Goal: Information Seeking & Learning: Check status

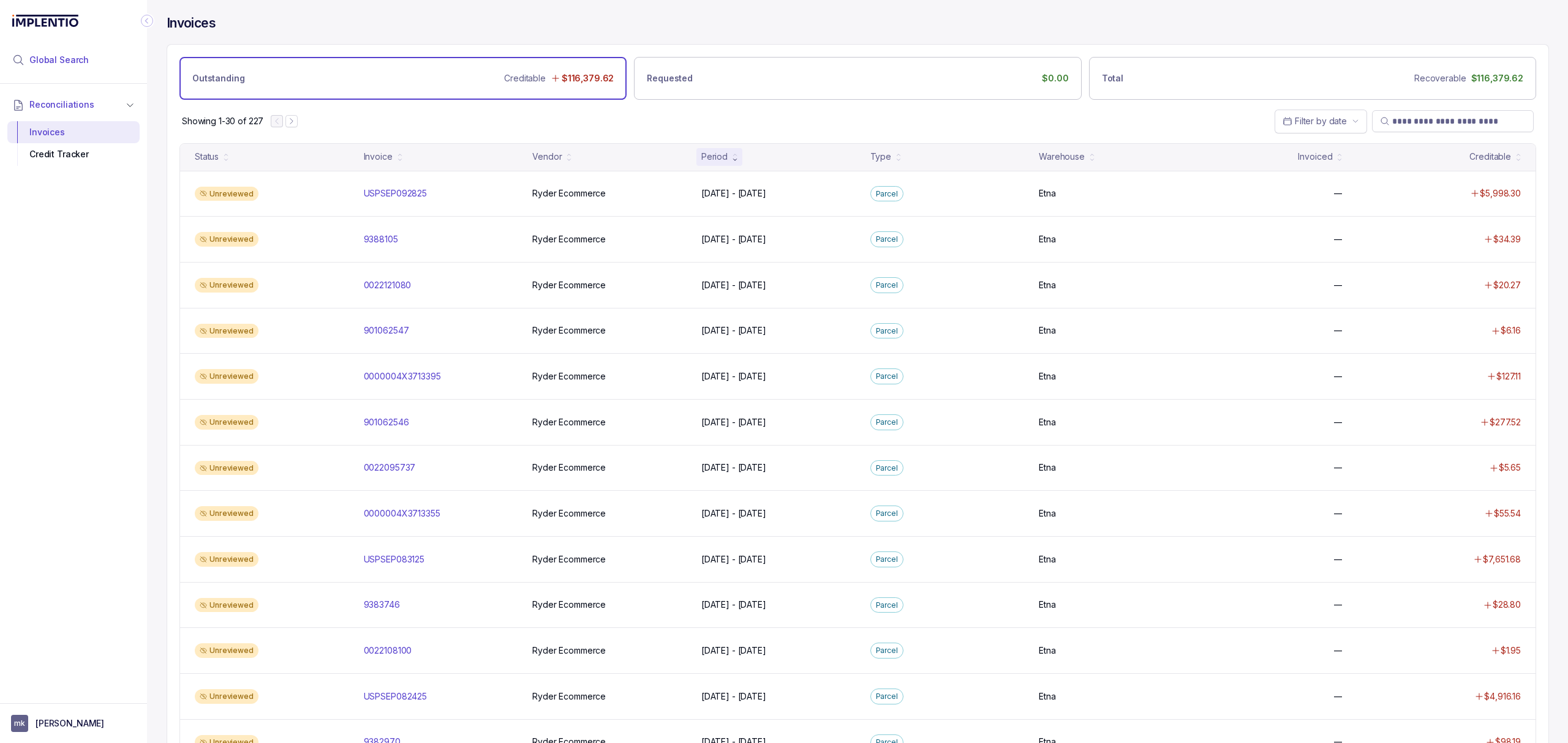
click at [49, 56] on span "Global Search" at bounding box center [58, 60] width 59 height 12
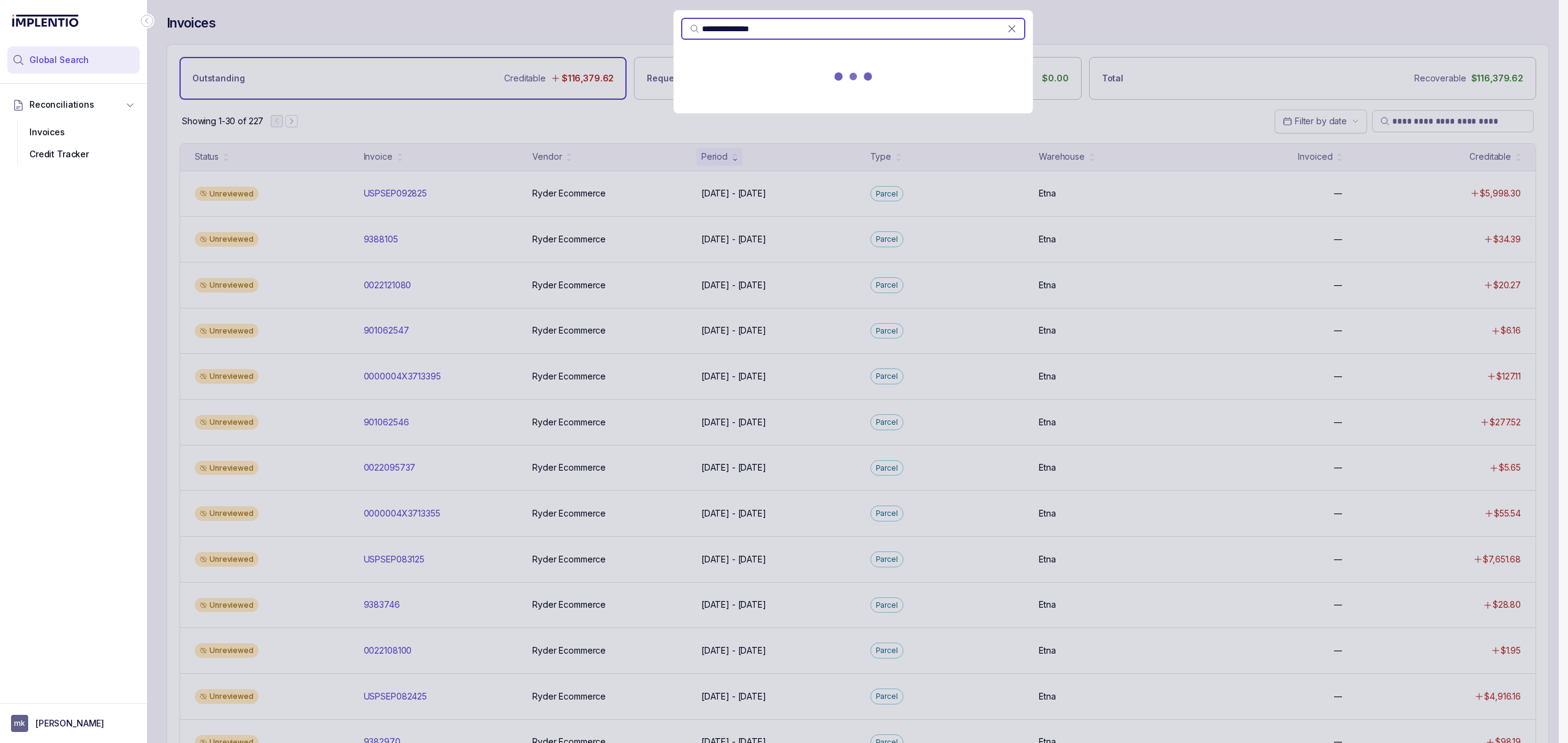
type input "**********"
click at [709, 83] on p "000000B8F903315" at bounding box center [727, 78] width 78 height 12
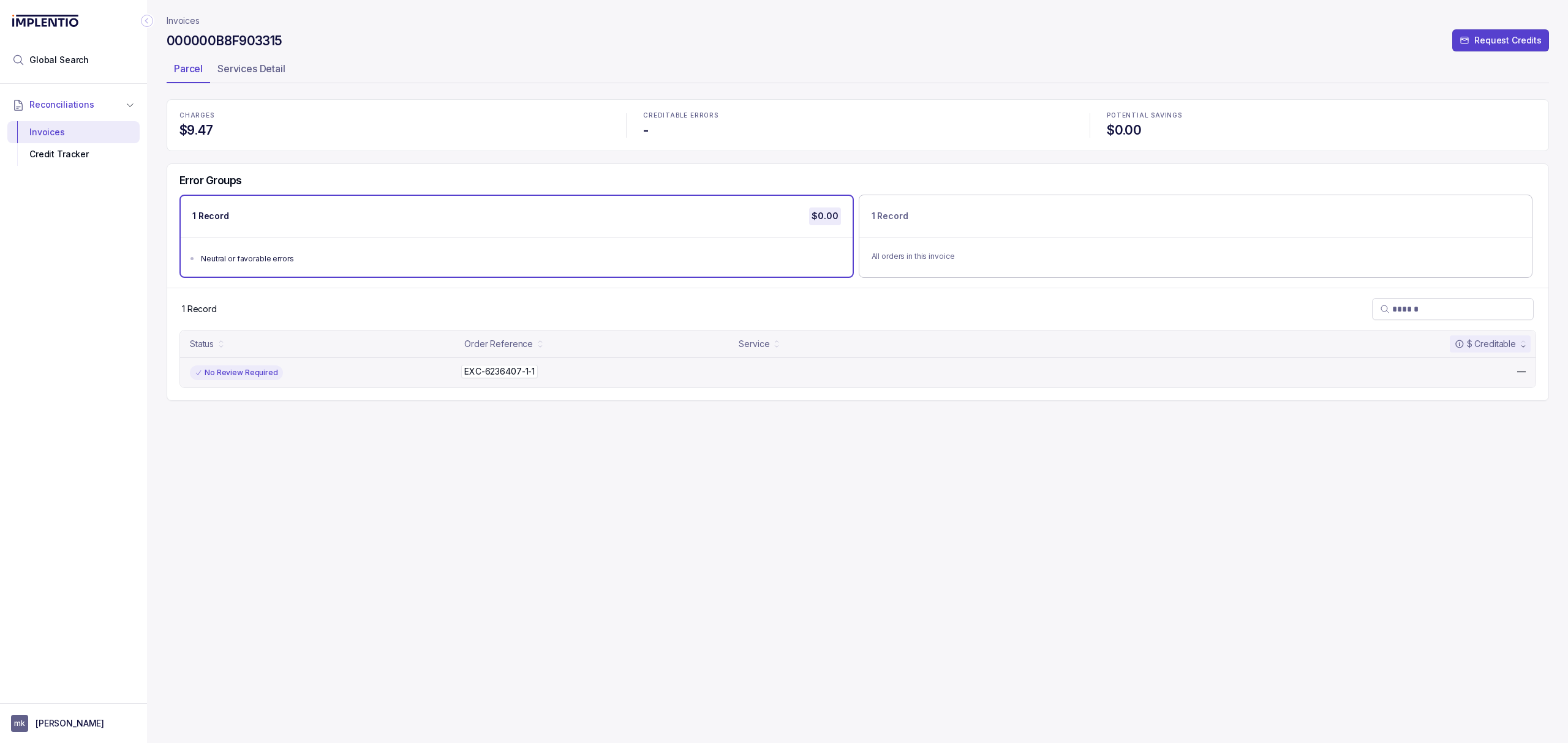
click at [476, 369] on p "EXC-6236407-1-1" at bounding box center [499, 371] width 77 height 13
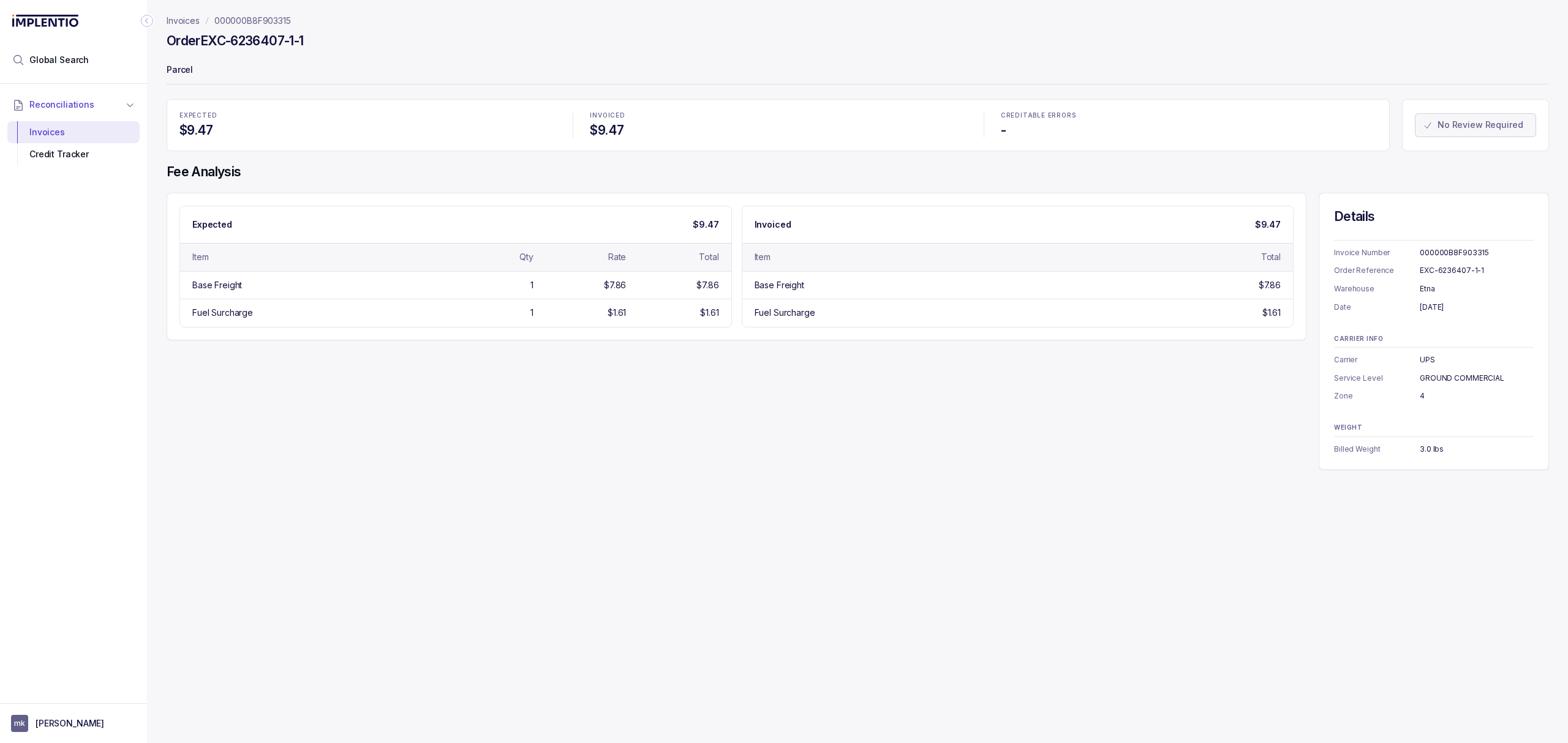
click at [1430, 255] on div "000000B8F903315" at bounding box center [1476, 253] width 114 height 12
copy div "000000B8F903315"
click at [1423, 272] on div "EXC-6236407-1-1" at bounding box center [1476, 271] width 114 height 12
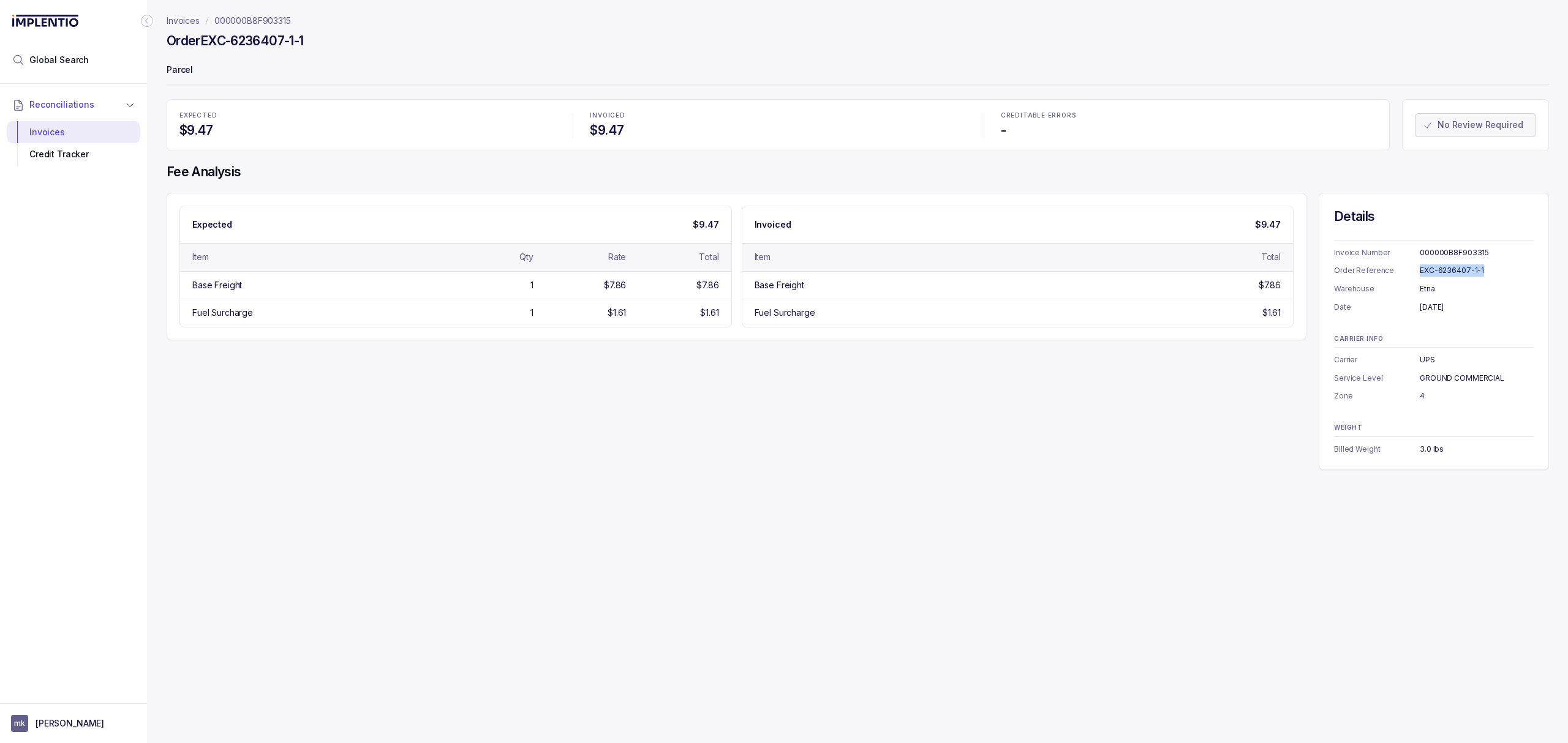
click at [1423, 272] on div "EXC-6236407-1-1" at bounding box center [1476, 271] width 114 height 12
copy div "EXC-6236407-1-1"
click at [1431, 312] on div "July 28, 2025" at bounding box center [1476, 308] width 114 height 12
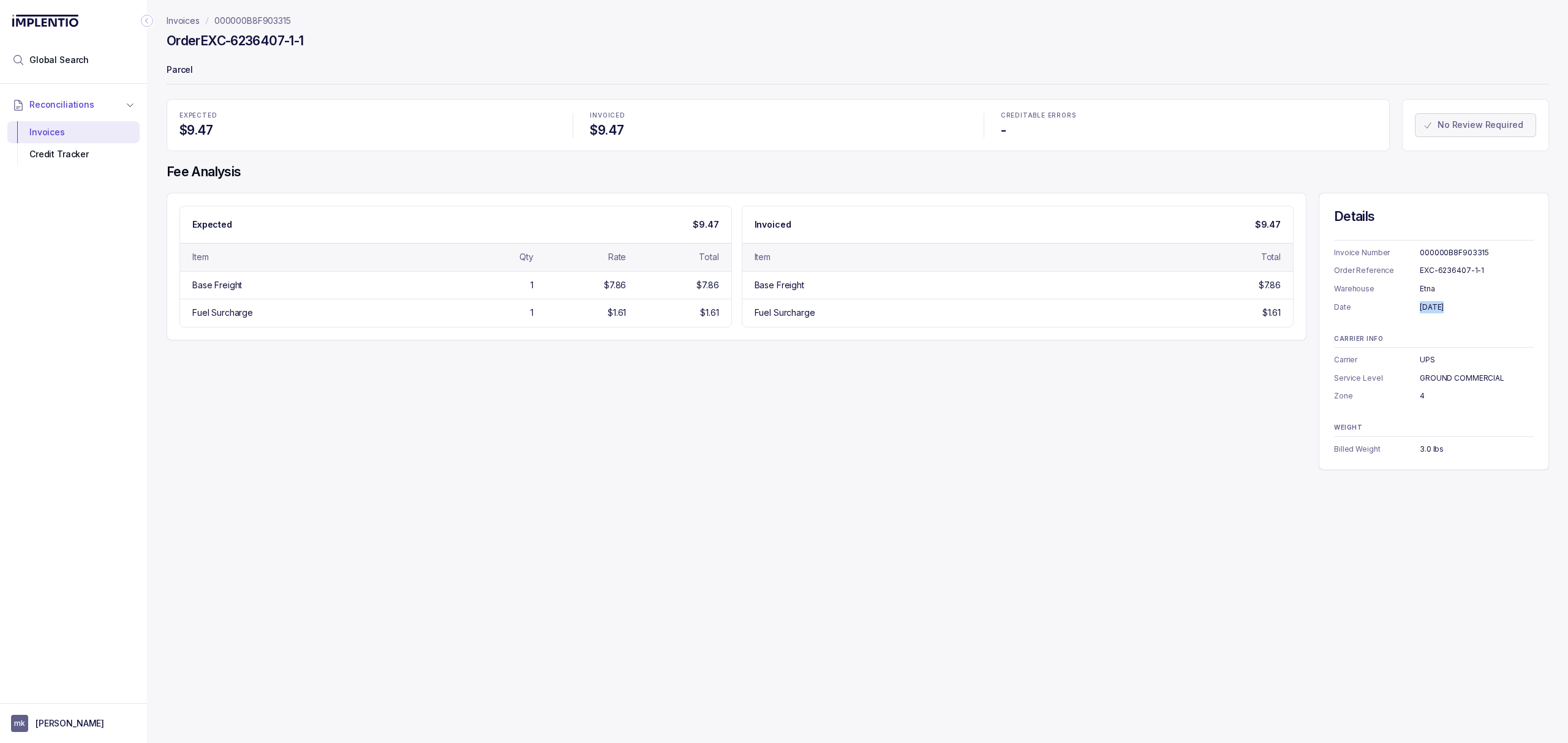
copy div "July 28, 2025"
click at [1421, 359] on div "UPS" at bounding box center [1476, 360] width 114 height 12
copy div "UPS"
click at [1458, 381] on div "GROUND COMMERCIAL" at bounding box center [1476, 378] width 114 height 12
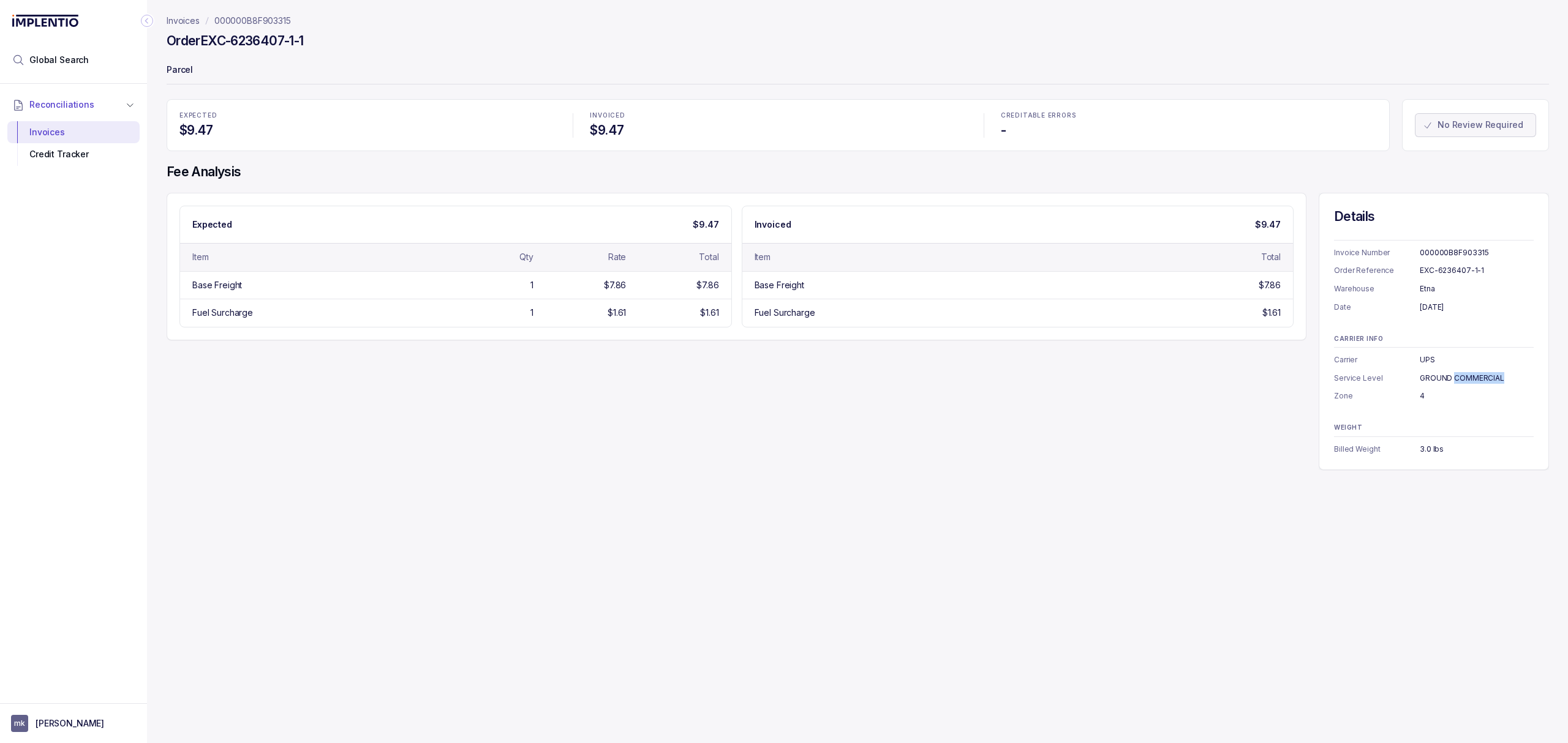
click at [1458, 381] on div "GROUND COMMERCIAL" at bounding box center [1476, 378] width 114 height 12
copy div "GROUND COMMERCIAL"
click at [1420, 398] on div "4" at bounding box center [1476, 396] width 114 height 12
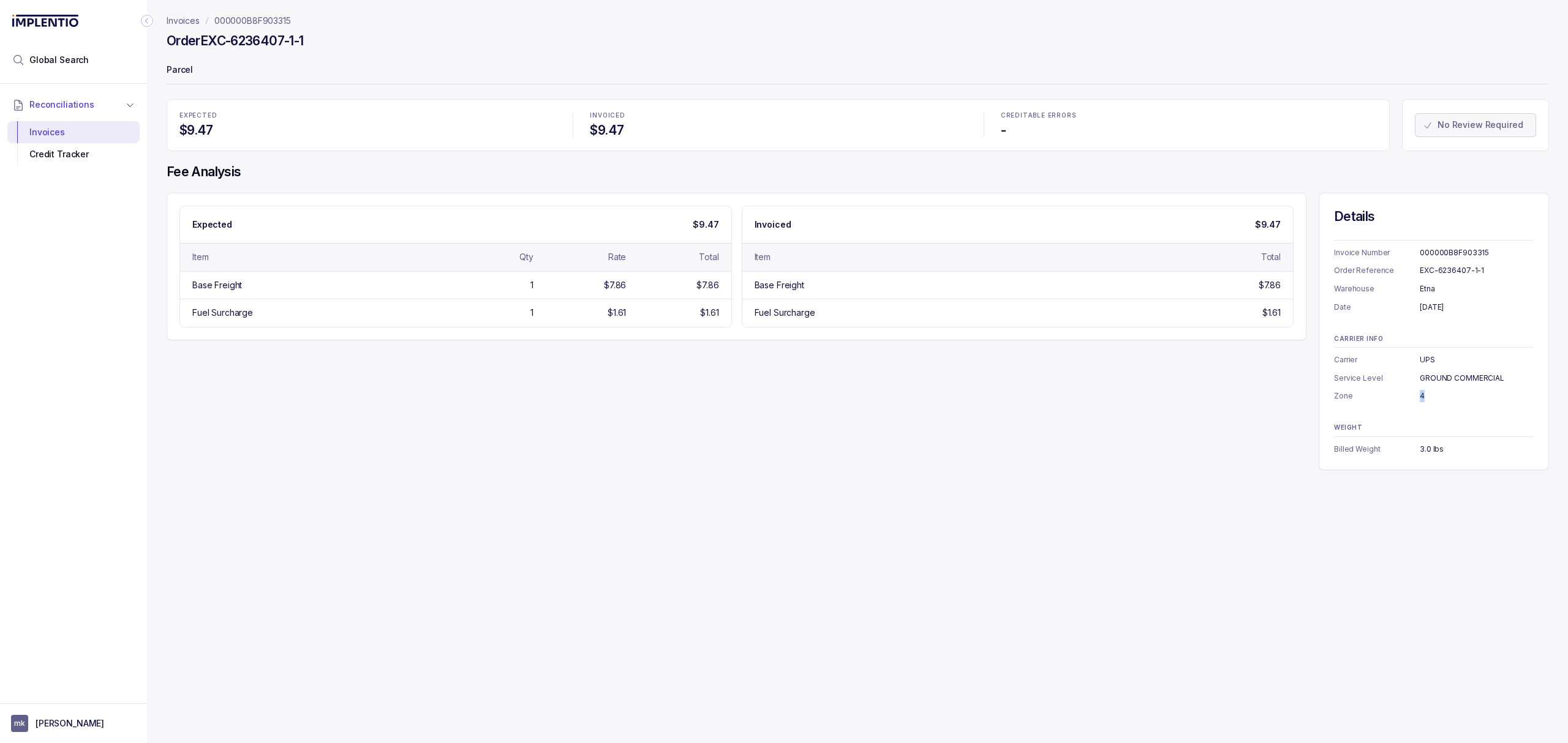
click at [1420, 398] on div "4" at bounding box center [1476, 396] width 114 height 12
copy div "4"
click at [1426, 446] on div "3.0 lbs" at bounding box center [1476, 450] width 114 height 12
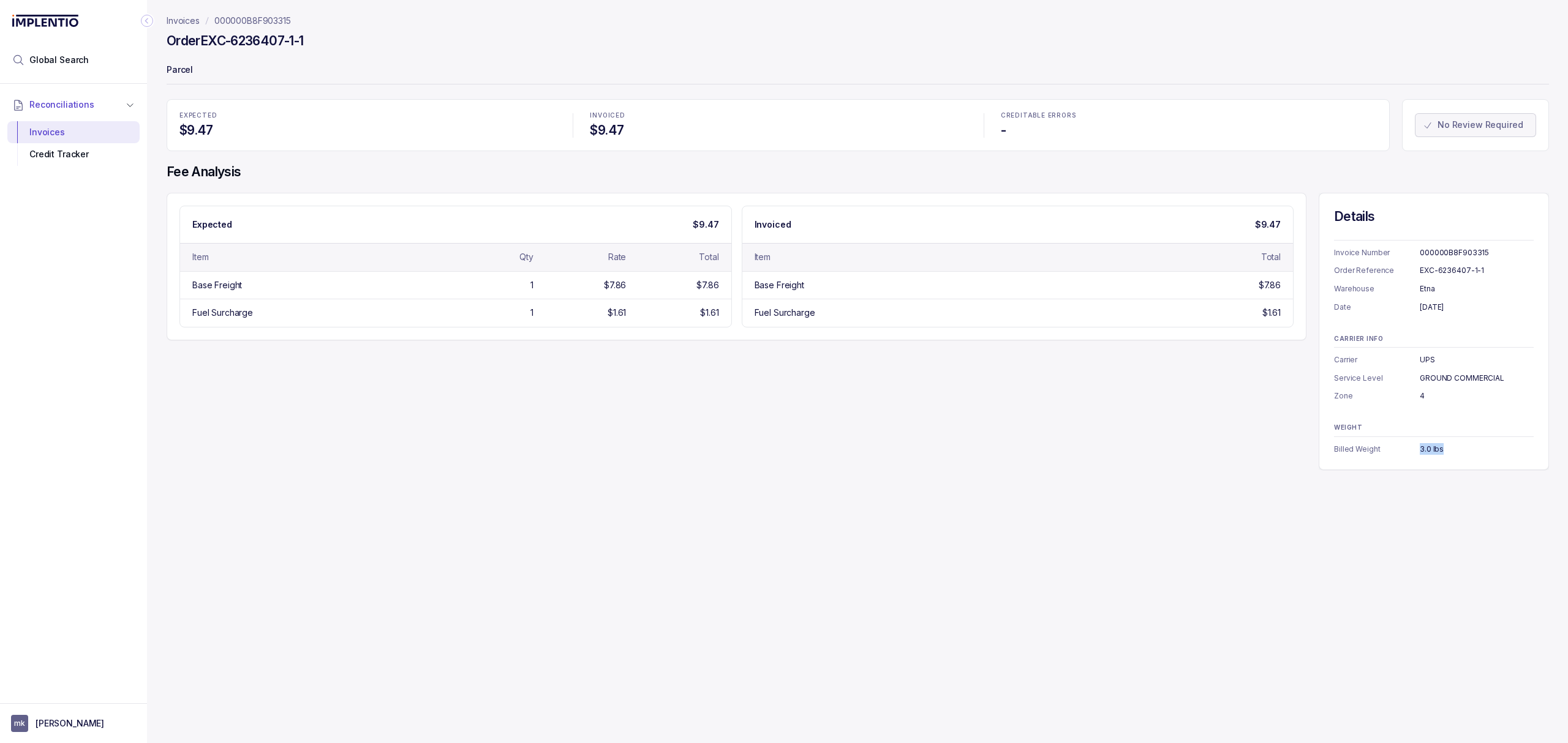
click at [1426, 446] on div "3.0 lbs" at bounding box center [1476, 450] width 114 height 12
copy div "3.0 lbs"
click at [245, 26] on p "000000B8F903315" at bounding box center [252, 21] width 77 height 12
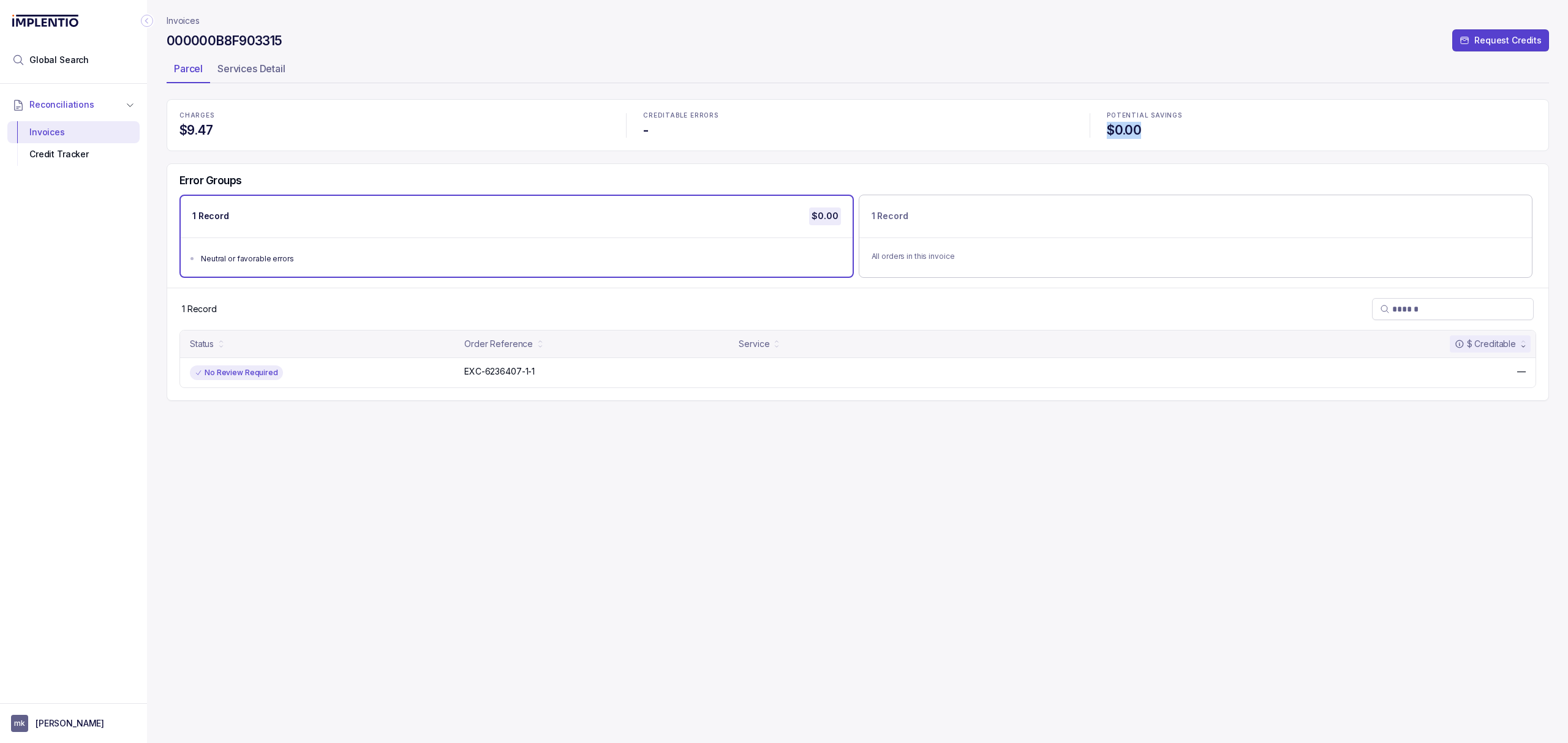
drag, startPoint x: 1105, startPoint y: 125, endPoint x: 1157, endPoint y: 128, distance: 52.1
click at [1157, 128] on h4 "$0.00" at bounding box center [1321, 130] width 429 height 17
copy h4 "$0.00"
click at [57, 63] on span "Global Search" at bounding box center [58, 60] width 59 height 12
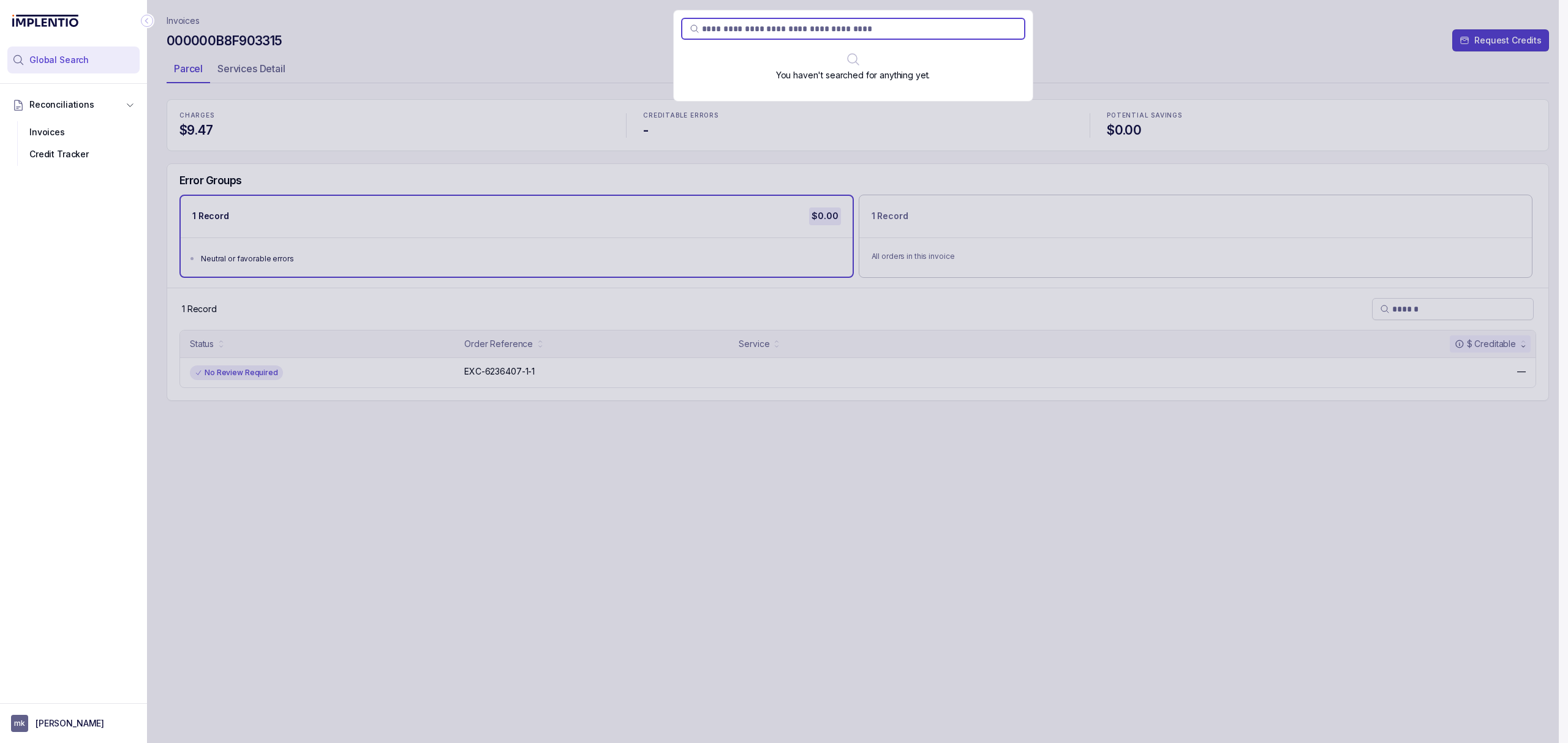
type input "**********"
click at [727, 82] on span "0000004X3713335" at bounding box center [728, 78] width 79 height 11
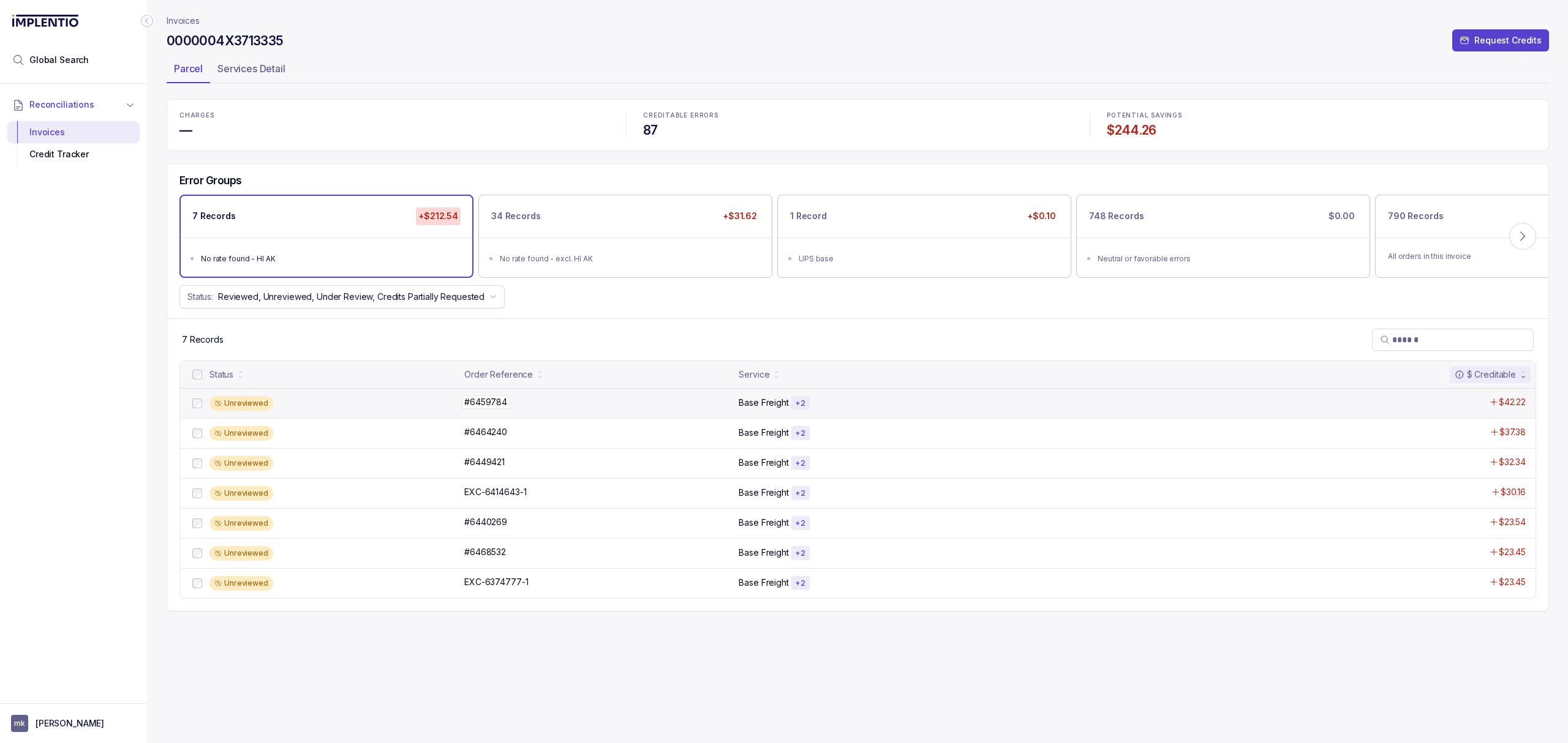
click at [498, 404] on p "#6459784" at bounding box center [486, 402] width 49 height 13
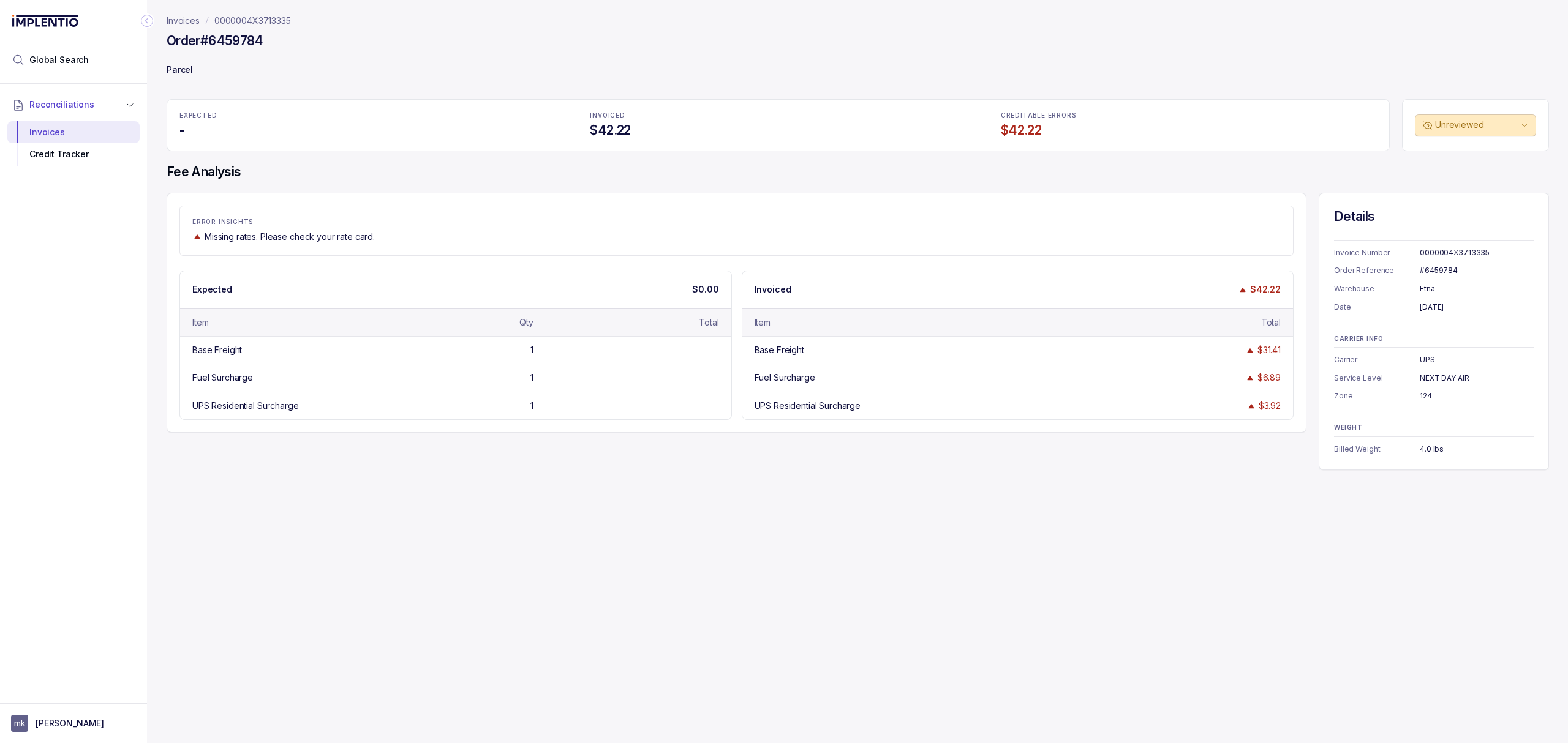
click at [1439, 262] on div "Invoice Number 0000004X3713335 Order Reference #6459784 Warehouse Etna Date Aug…" at bounding box center [1433, 276] width 199 height 73
click at [1442, 251] on div "0000004X3713335" at bounding box center [1476, 253] width 114 height 12
copy div "0000004X3713335"
click at [897, 473] on div "Invoices 0000004X3713335 Order #6459784 Parcel EXPECTED - INVOICED $42.22 CREDI…" at bounding box center [853, 371] width 1412 height 743
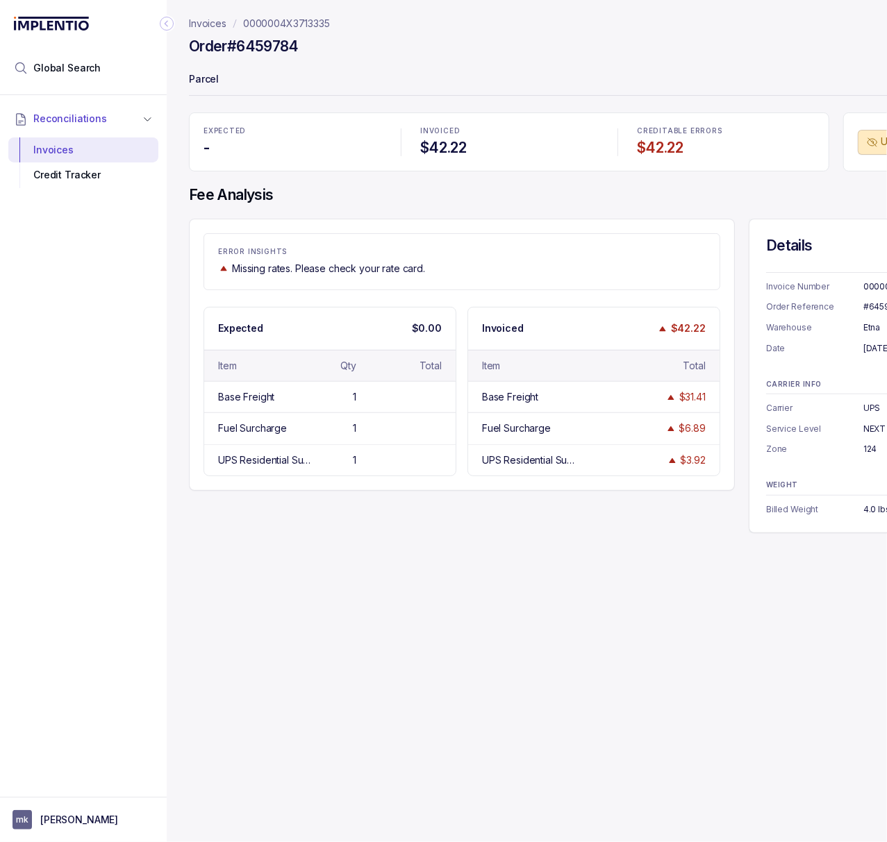
click at [164, 22] on icon "Collapse Icon" at bounding box center [167, 24] width 14 height 14
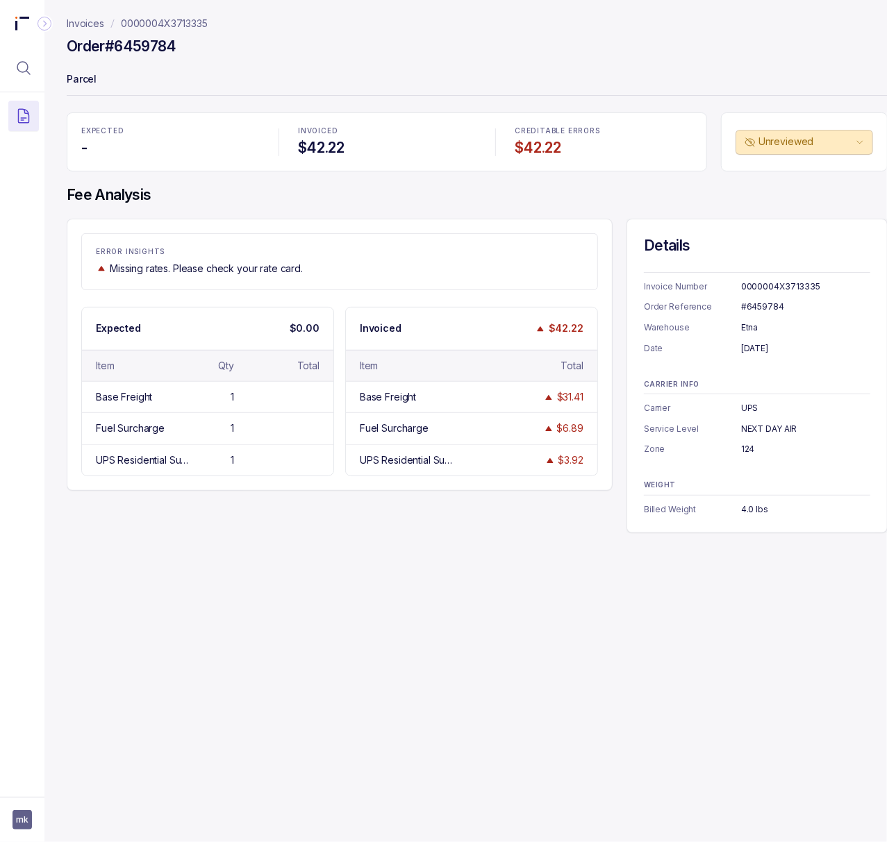
click at [755, 308] on div "#6459784" at bounding box center [805, 307] width 129 height 14
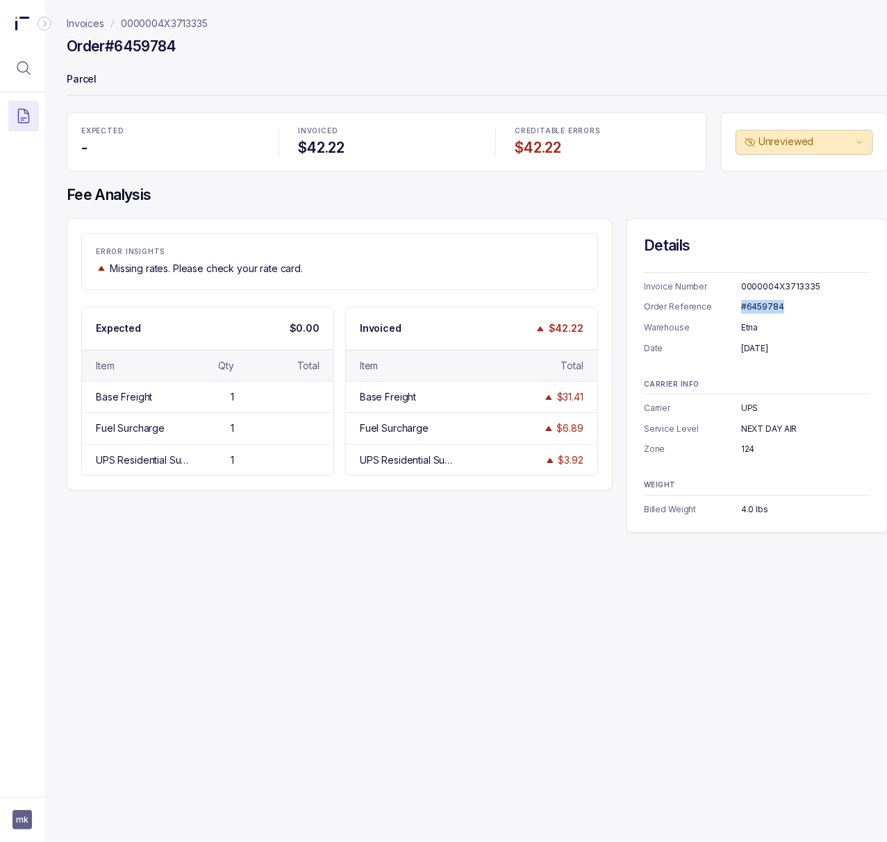
click at [745, 350] on div "August 11, 2025" at bounding box center [805, 349] width 129 height 14
copy div "August 11, 2025"
click at [762, 431] on div "NEXT DAY AIR" at bounding box center [805, 429] width 129 height 14
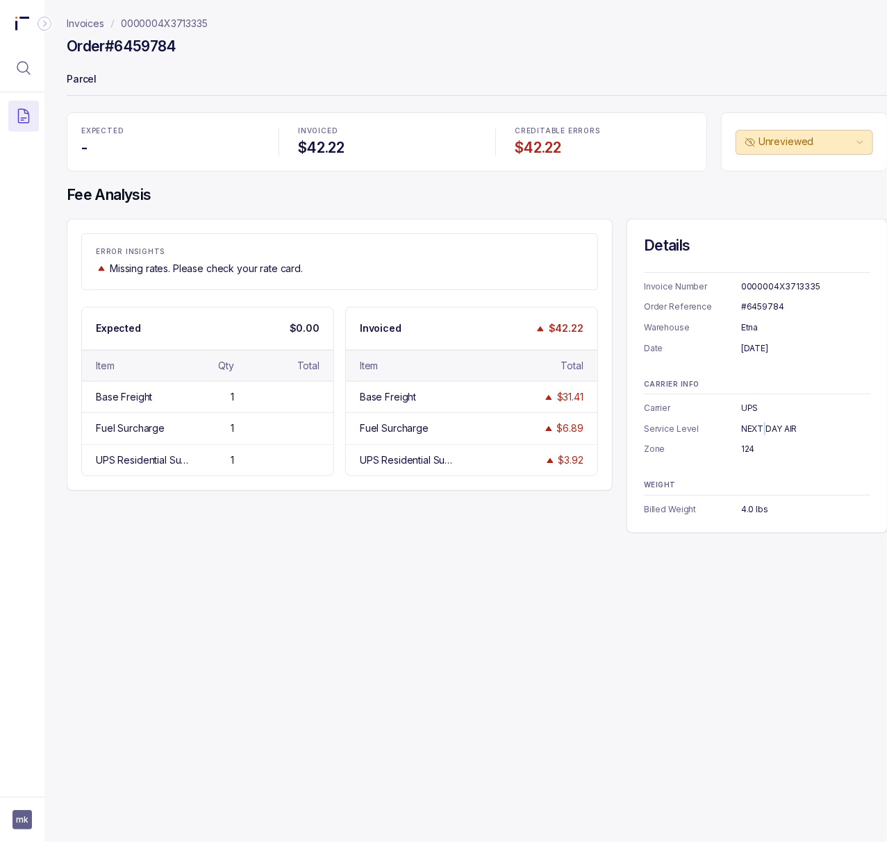
click at [762, 431] on div "NEXT DAY AIR" at bounding box center [805, 429] width 129 height 14
click at [749, 451] on div "124" at bounding box center [805, 449] width 129 height 14
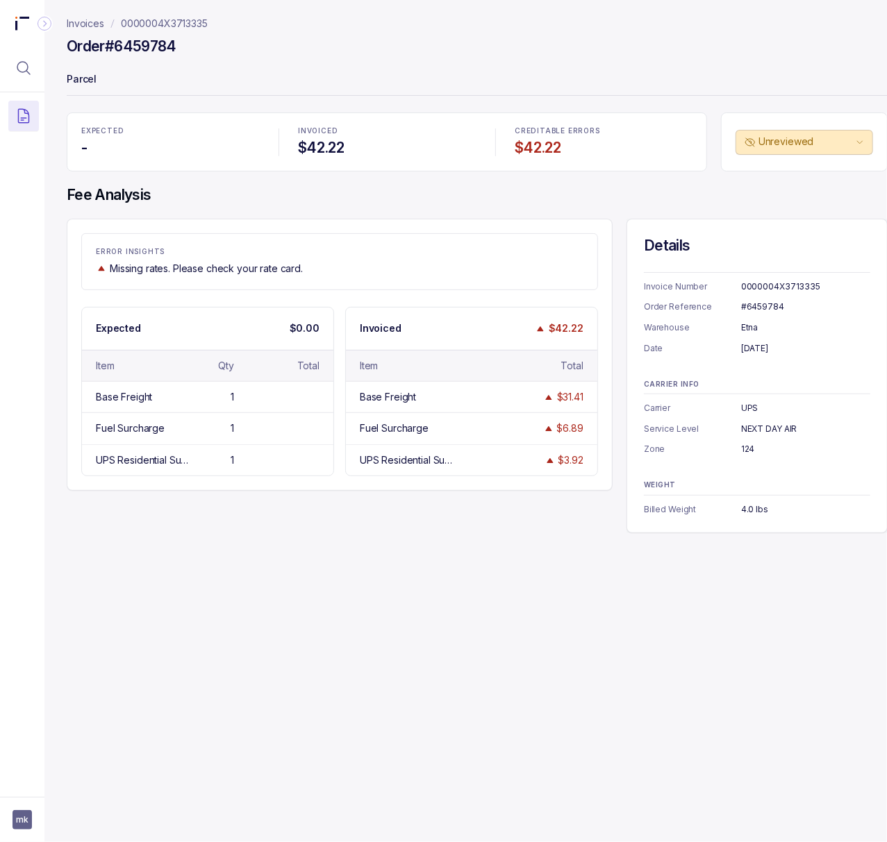
click at [751, 511] on div "4.0 lbs" at bounding box center [805, 510] width 129 height 14
click at [167, 26] on p "0000004X3713335" at bounding box center [164, 24] width 87 height 14
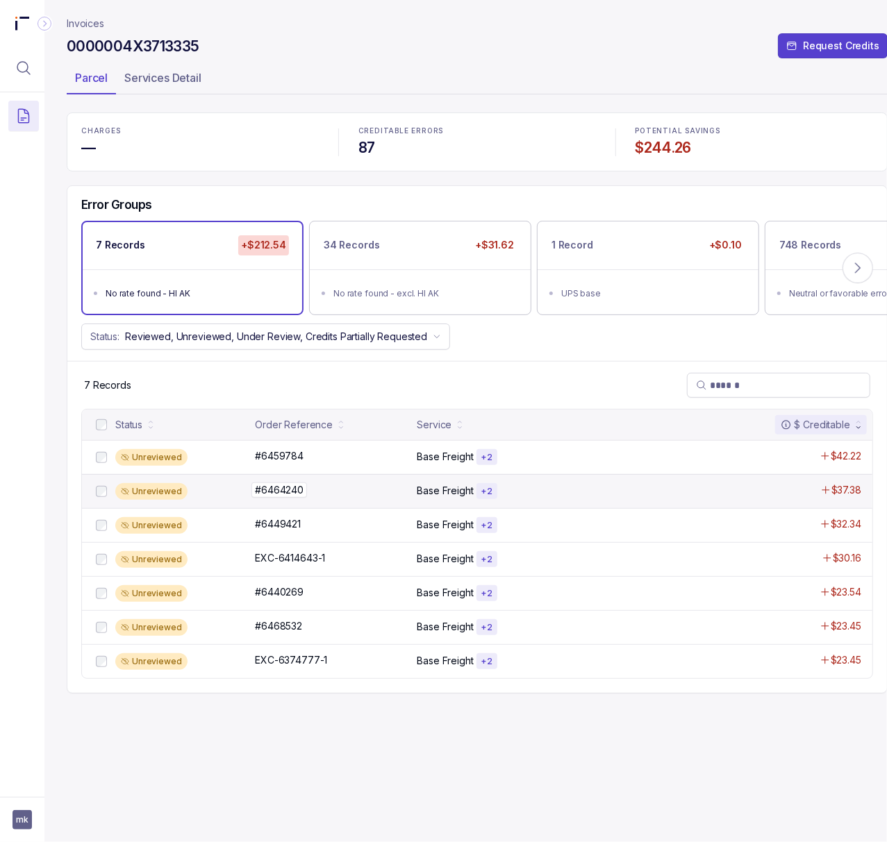
click at [289, 498] on p "#6464240" at bounding box center [279, 490] width 56 height 15
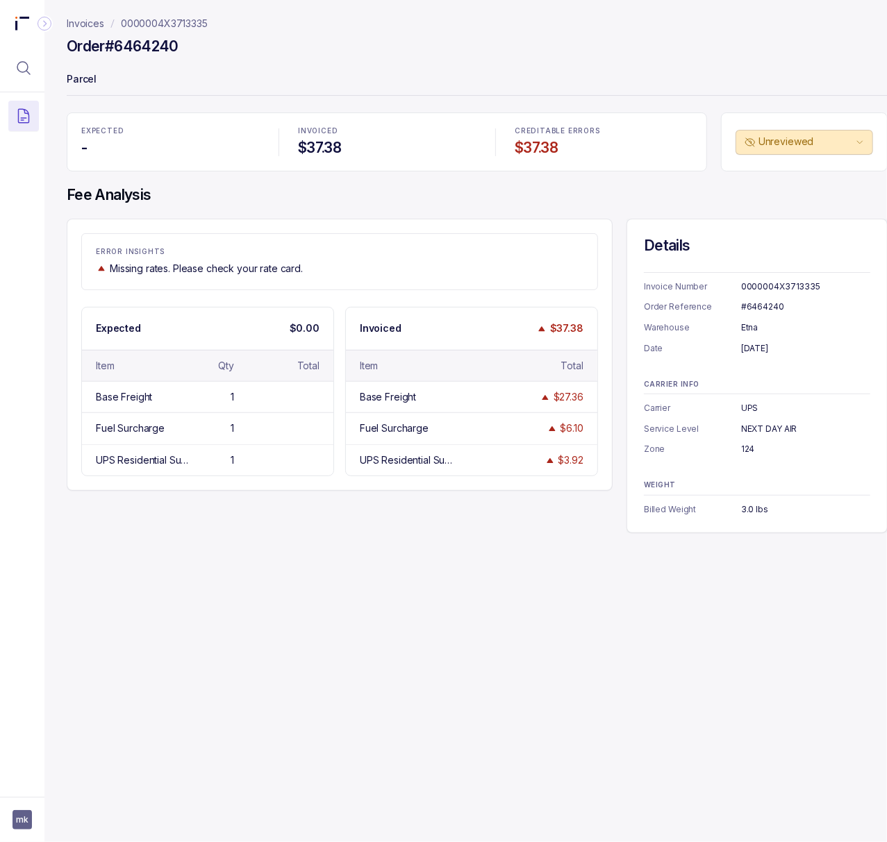
click at [759, 303] on div "#6464240" at bounding box center [805, 307] width 129 height 14
click at [761, 350] on div "August 12, 2025" at bounding box center [805, 349] width 129 height 14
click at [762, 351] on div "August 12, 2025" at bounding box center [805, 349] width 129 height 14
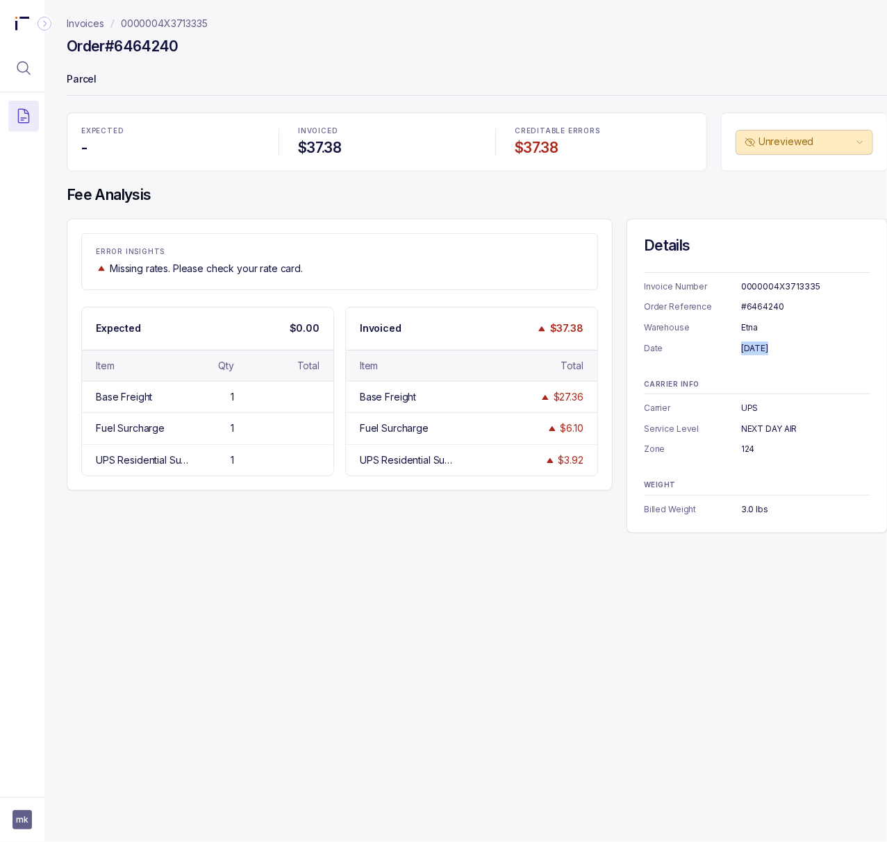
click at [762, 351] on div "August 12, 2025" at bounding box center [805, 349] width 129 height 14
click at [744, 509] on div "3.0 lbs" at bounding box center [805, 510] width 129 height 14
click at [176, 28] on p "0000004X3713335" at bounding box center [164, 24] width 87 height 14
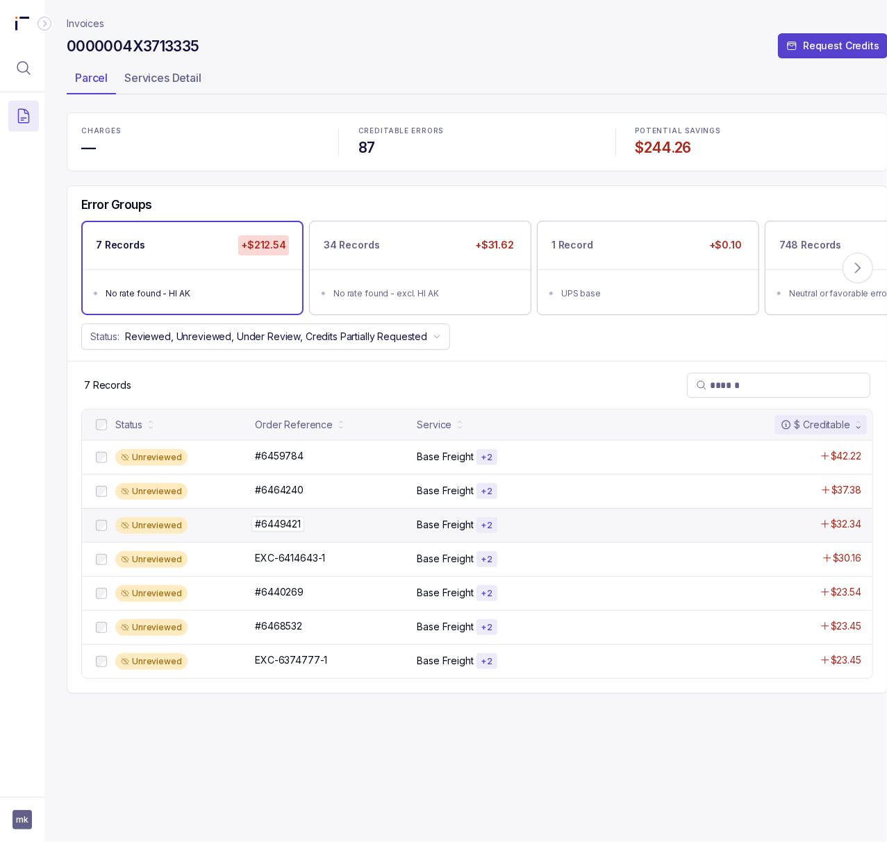
click at [282, 526] on p "#6449421" at bounding box center [277, 524] width 53 height 15
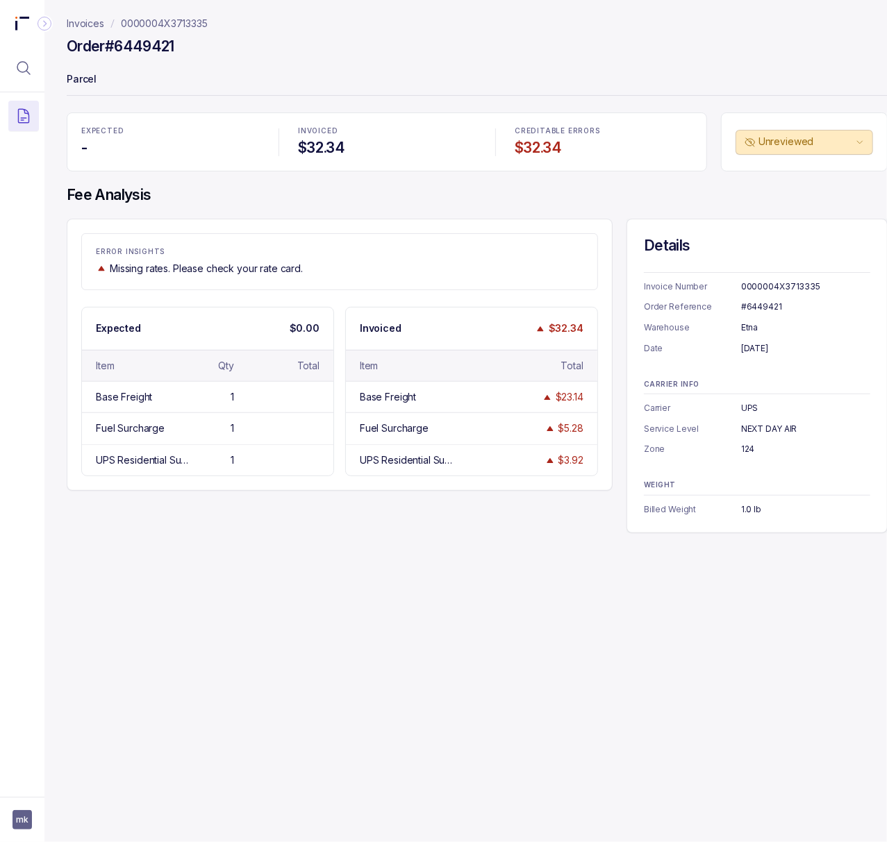
click at [762, 306] on div "#6449421" at bounding box center [805, 307] width 129 height 14
click at [762, 348] on div "August 11, 2025" at bounding box center [805, 349] width 129 height 14
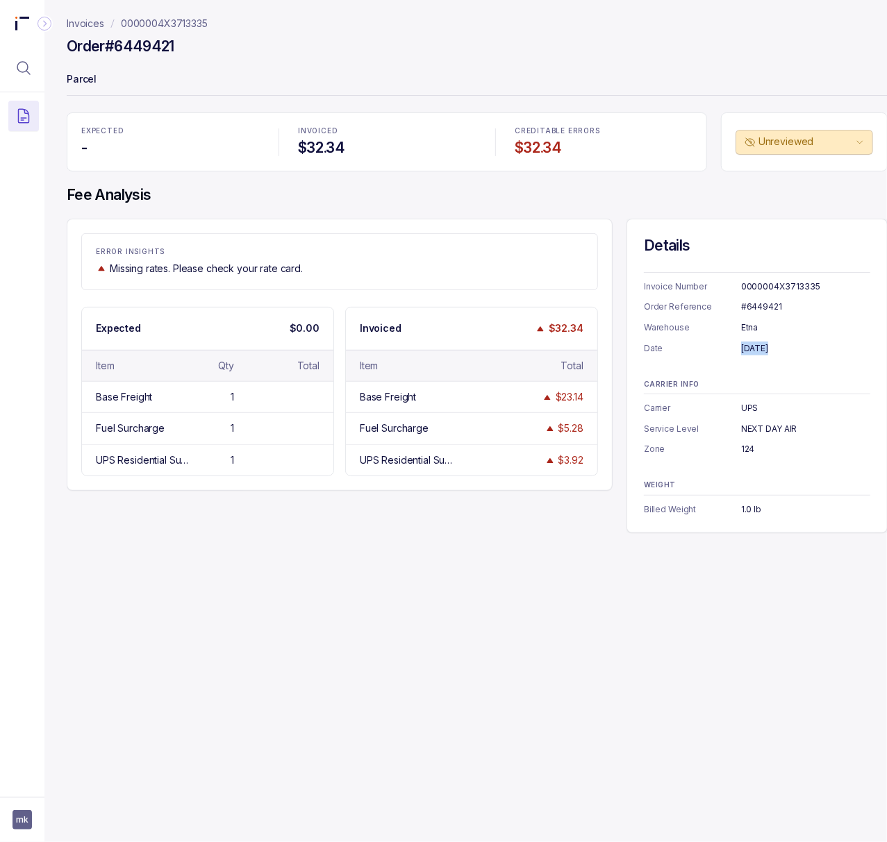
click at [762, 348] on div "August 11, 2025" at bounding box center [805, 349] width 129 height 14
click at [748, 506] on div "1.0 lb" at bounding box center [805, 510] width 129 height 14
click at [153, 26] on p "0000004X3713335" at bounding box center [164, 24] width 87 height 14
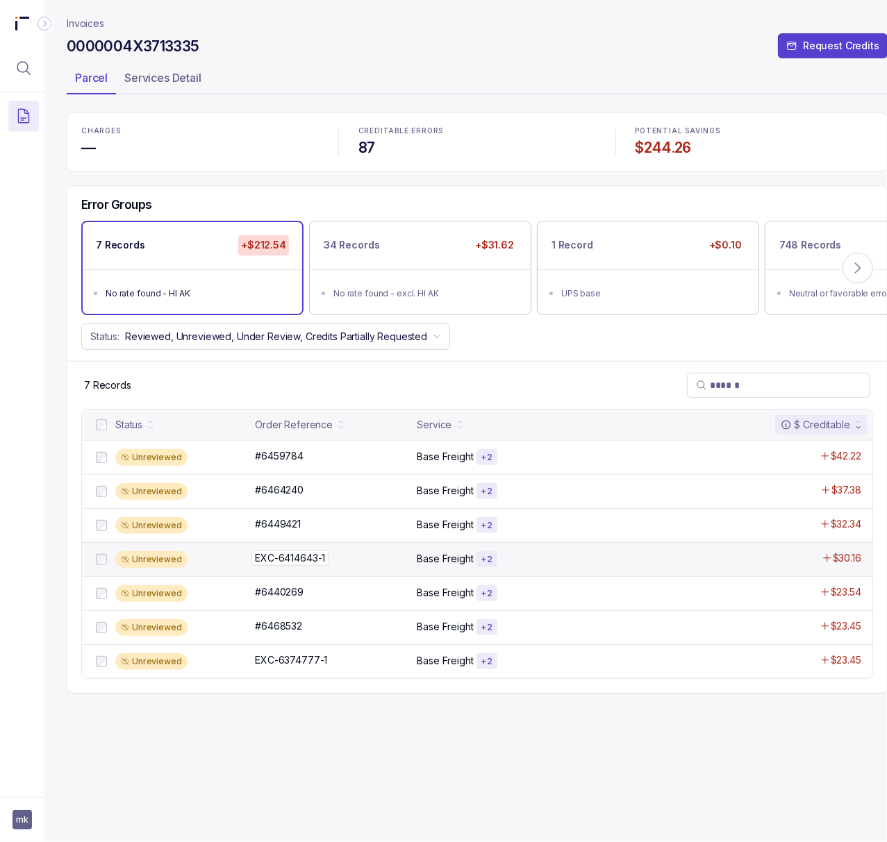
click at [290, 566] on p "EXC-6414643-1" at bounding box center [289, 558] width 77 height 15
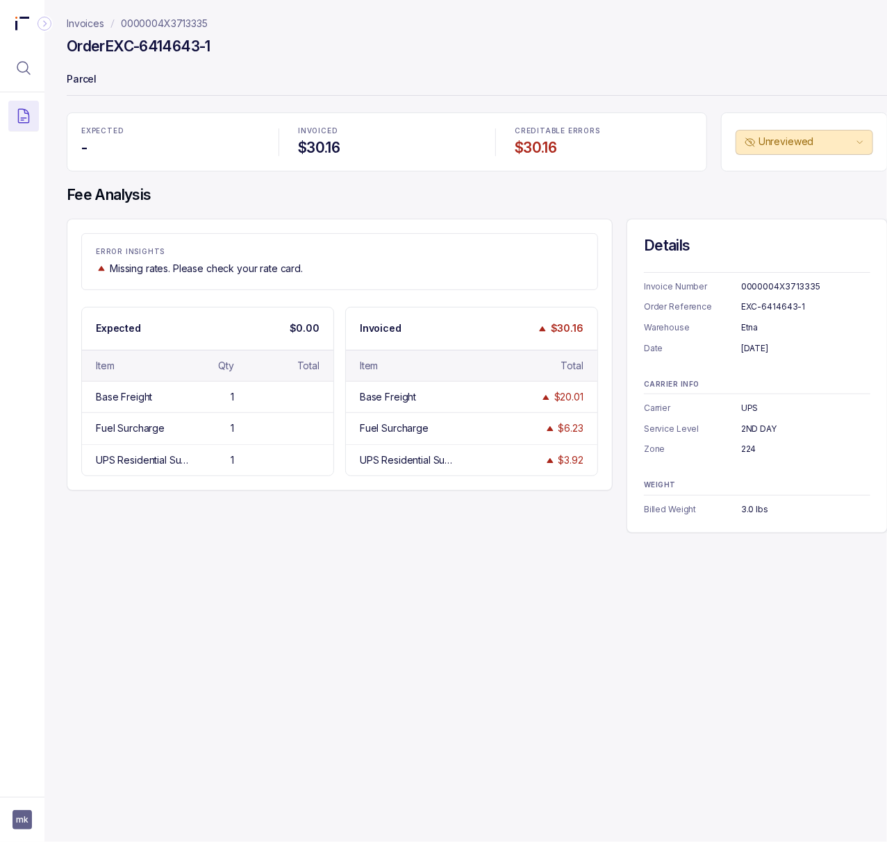
click at [744, 306] on div "EXC-6414643-1" at bounding box center [805, 307] width 129 height 14
click at [756, 344] on div "[DATE]" at bounding box center [805, 349] width 129 height 14
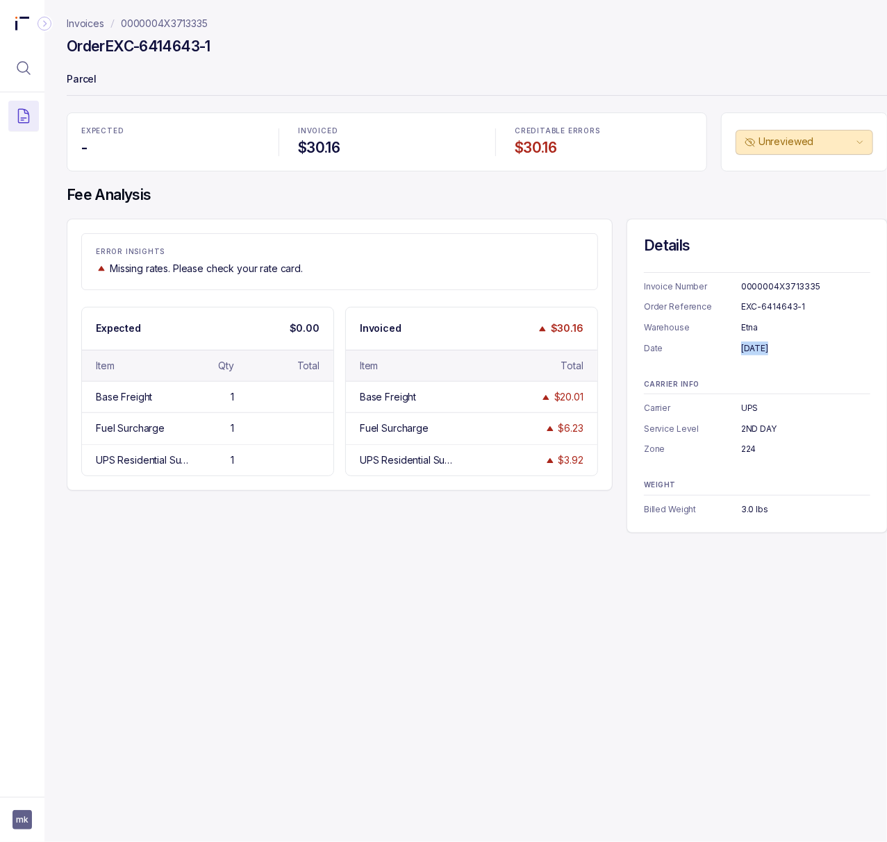
click at [756, 344] on div "[DATE]" at bounding box center [805, 349] width 129 height 14
click at [742, 428] on div "2ND DAY" at bounding box center [805, 429] width 129 height 14
click at [745, 451] on div "224" at bounding box center [805, 449] width 129 height 14
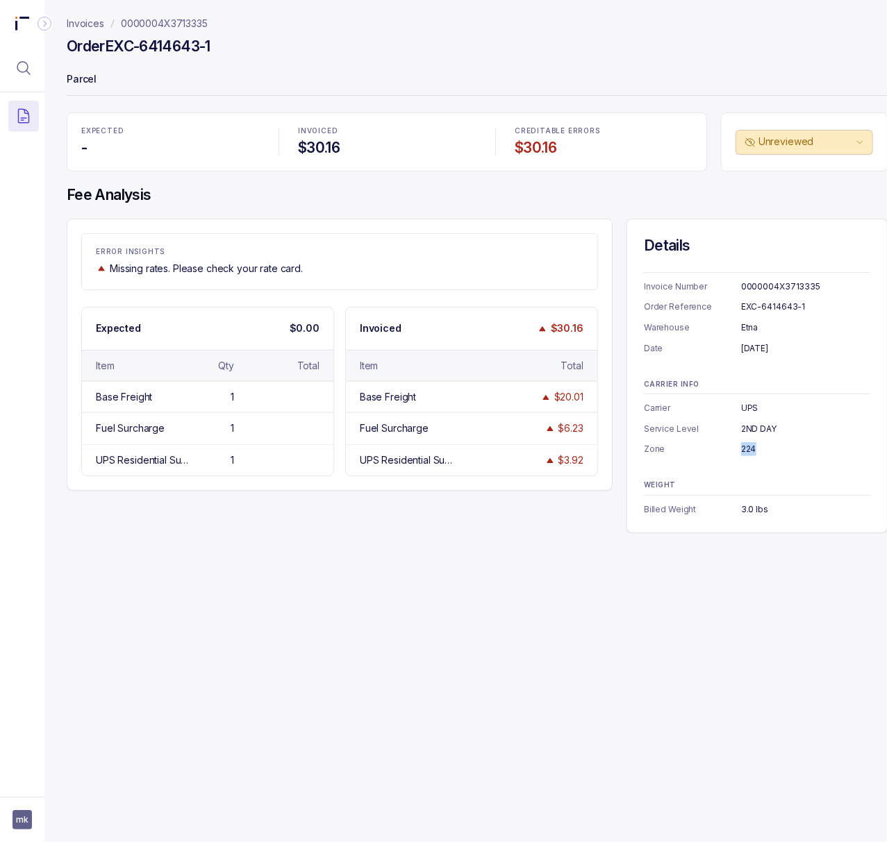
click at [745, 451] on div "224" at bounding box center [805, 449] width 129 height 14
click at [753, 507] on div "3.0 lbs" at bounding box center [805, 510] width 129 height 14
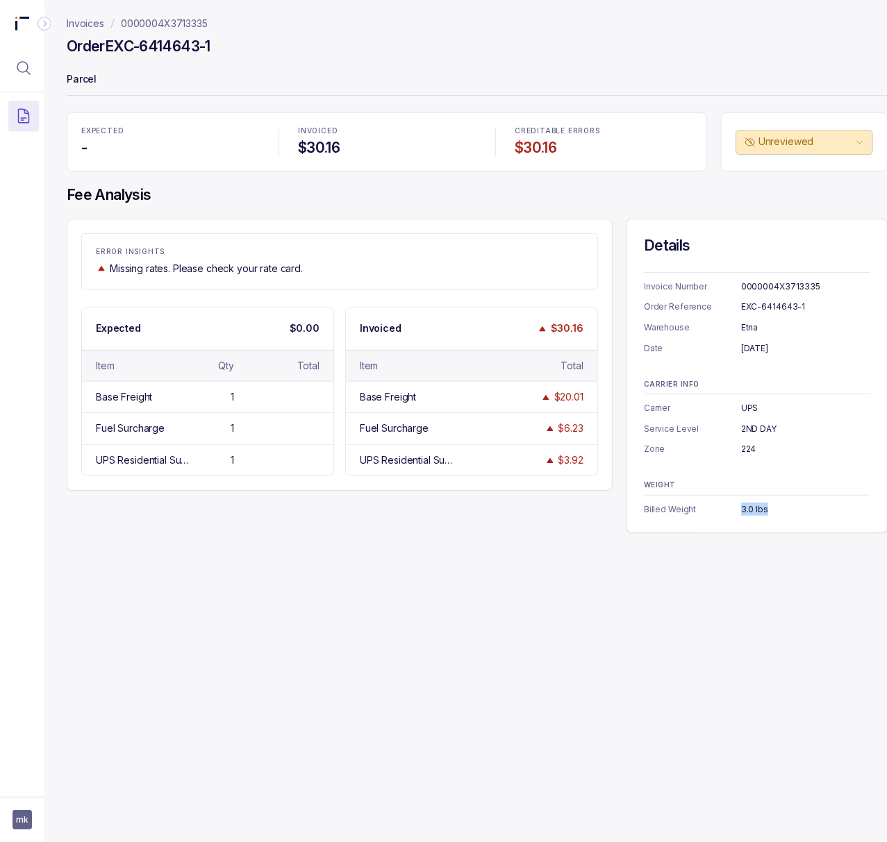
click at [186, 25] on p "0000004X3713335" at bounding box center [164, 24] width 87 height 14
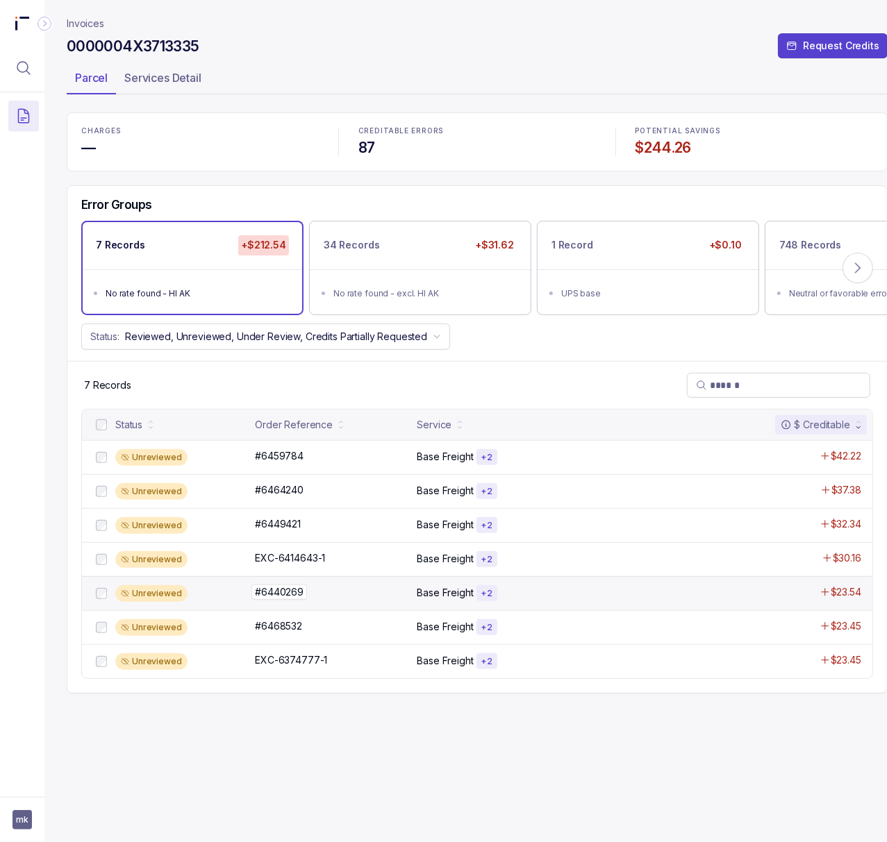
click at [290, 600] on p "#6440269" at bounding box center [279, 592] width 56 height 15
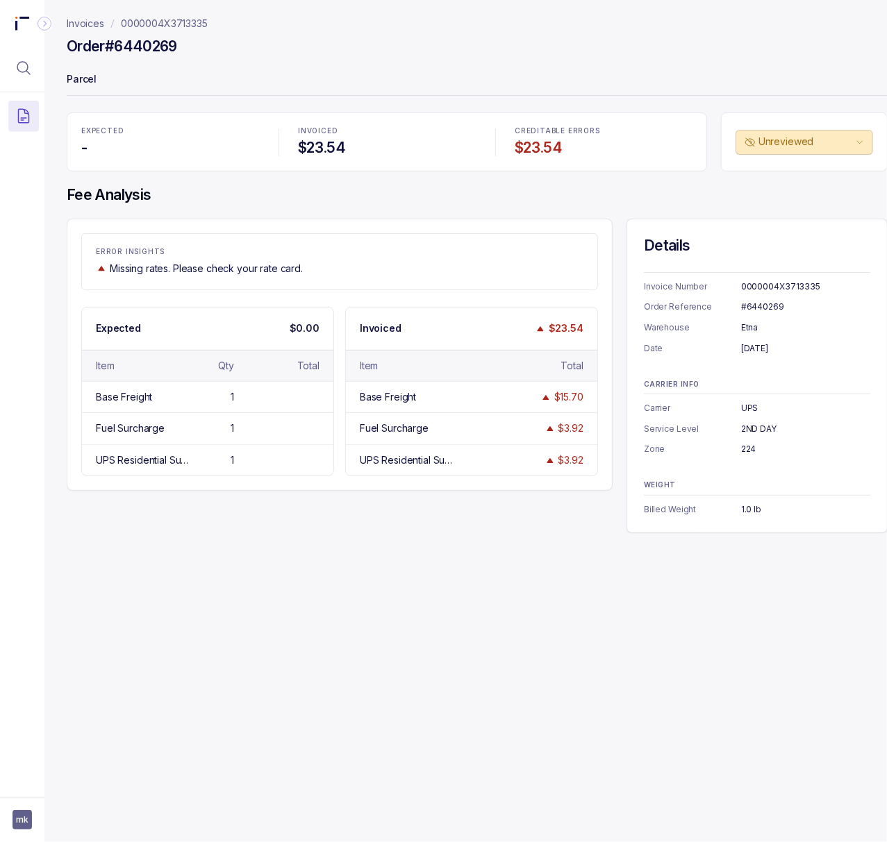
click at [759, 310] on div "#6440269" at bounding box center [805, 307] width 129 height 14
click at [756, 351] on div "August 8, 2025" at bounding box center [805, 349] width 129 height 14
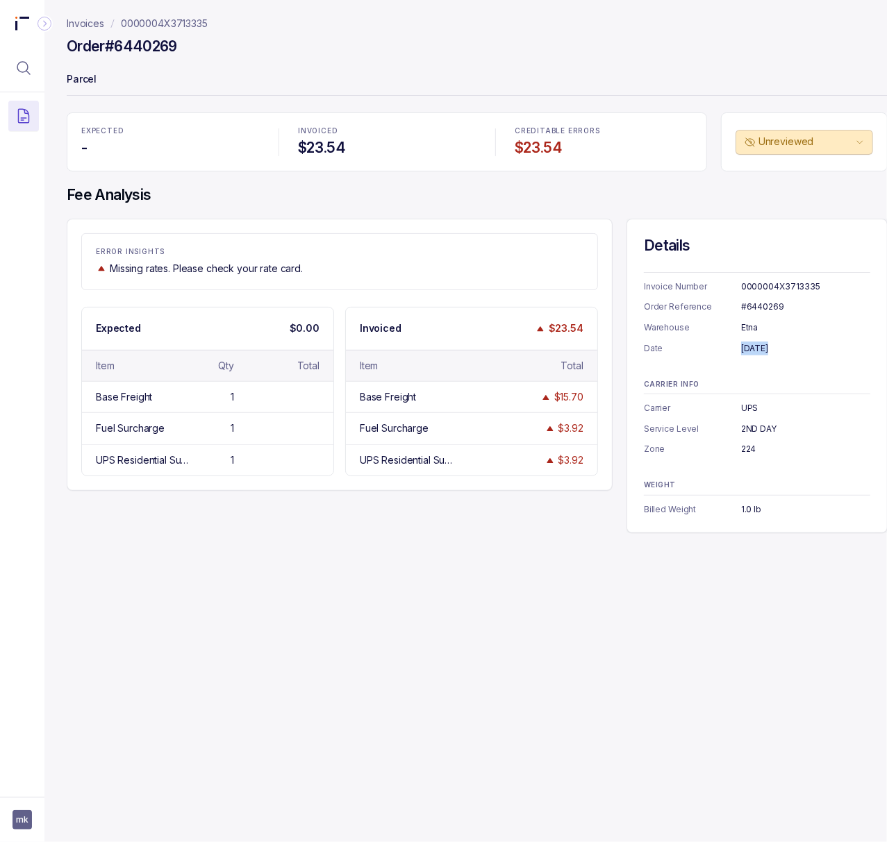
click at [756, 351] on div "August 8, 2025" at bounding box center [805, 349] width 129 height 14
click at [751, 506] on div "1.0 lb" at bounding box center [805, 510] width 129 height 14
click at [167, 26] on p "0000004X3713335" at bounding box center [164, 24] width 87 height 14
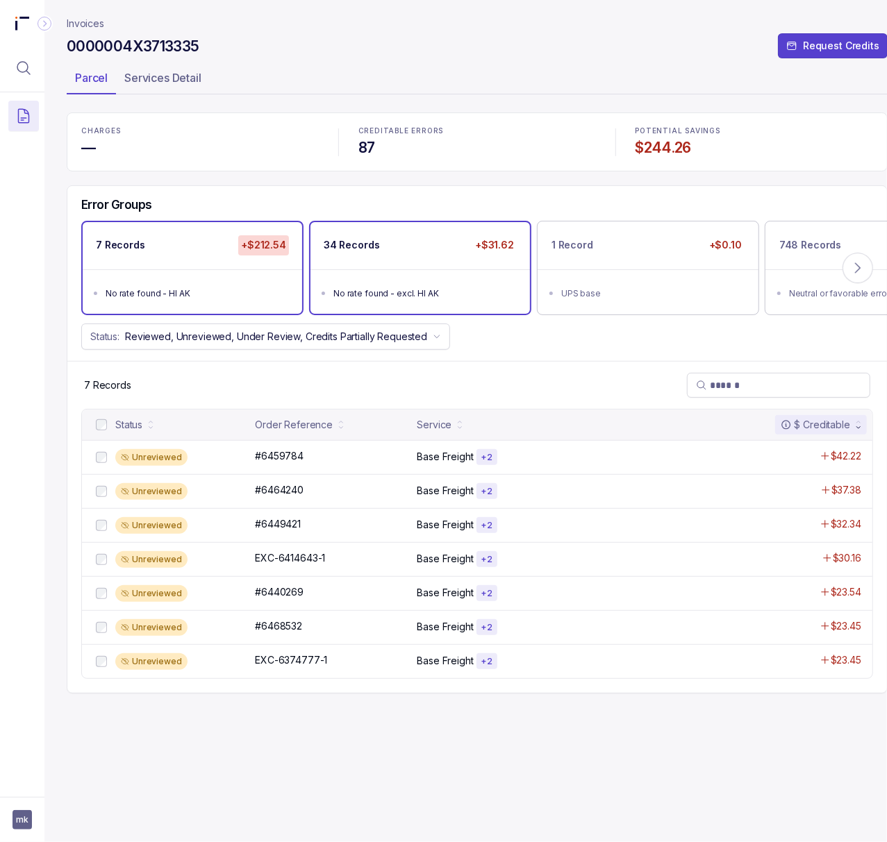
click at [386, 270] on ul "No rate found - excl. HI AK" at bounding box center [419, 291] width 219 height 44
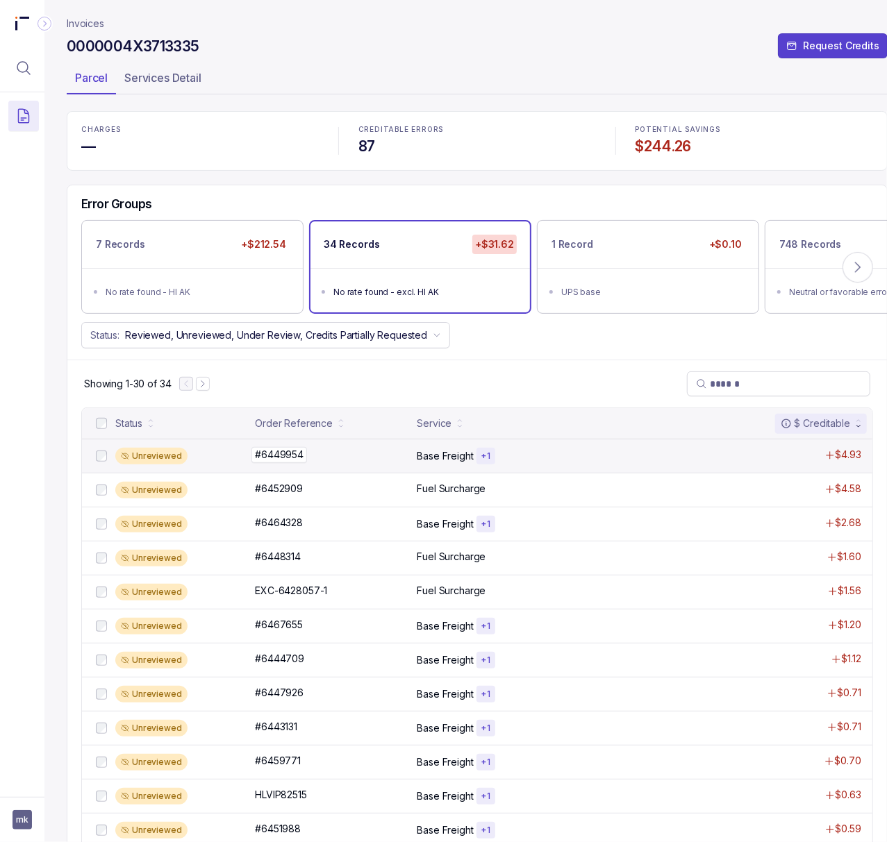
click at [290, 459] on p "#6449954" at bounding box center [279, 454] width 56 height 15
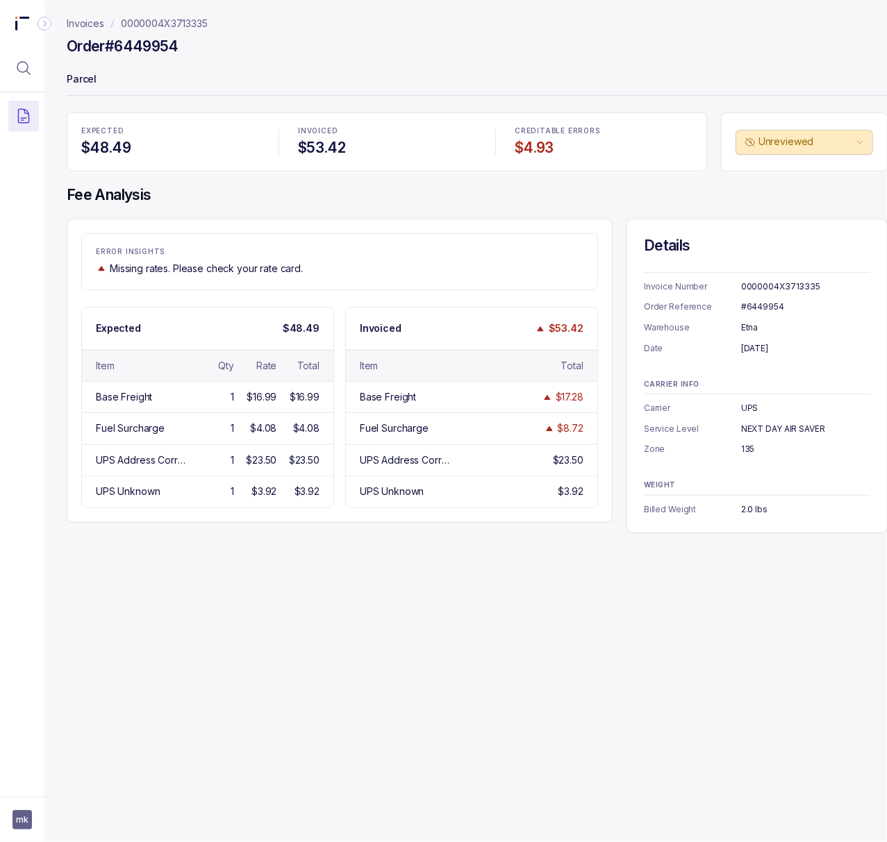
click at [753, 306] on div "#6449954" at bounding box center [805, 307] width 129 height 14
click at [749, 345] on div "August 11, 2025" at bounding box center [805, 349] width 129 height 14
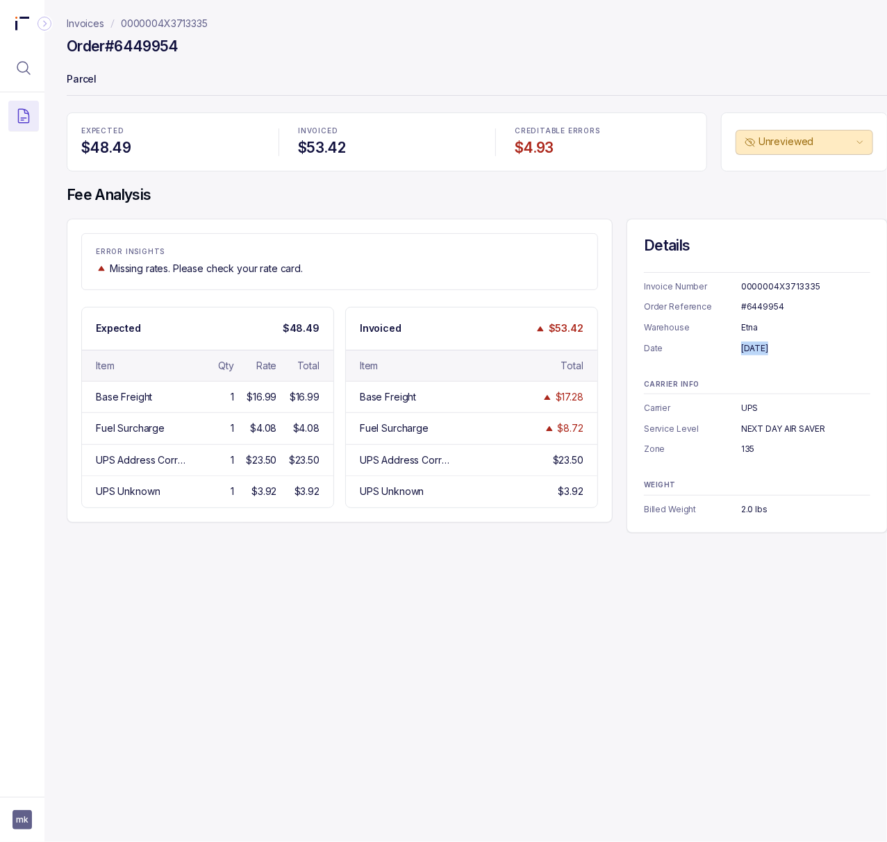
click at [749, 345] on div "August 11, 2025" at bounding box center [805, 349] width 129 height 14
click at [749, 433] on div "NEXT DAY AIR SAVER" at bounding box center [805, 429] width 129 height 14
click at [742, 447] on div "135" at bounding box center [805, 449] width 129 height 14
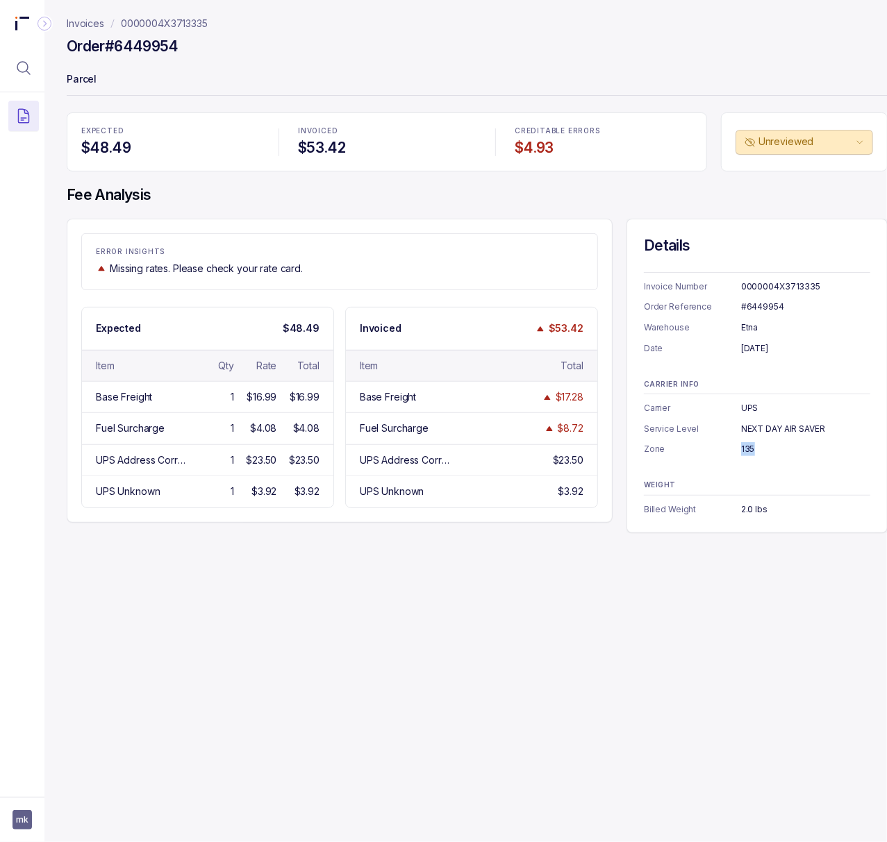
click at [742, 447] on div "135" at bounding box center [805, 449] width 129 height 14
click at [748, 510] on div "2.0 lbs" at bounding box center [805, 510] width 129 height 14
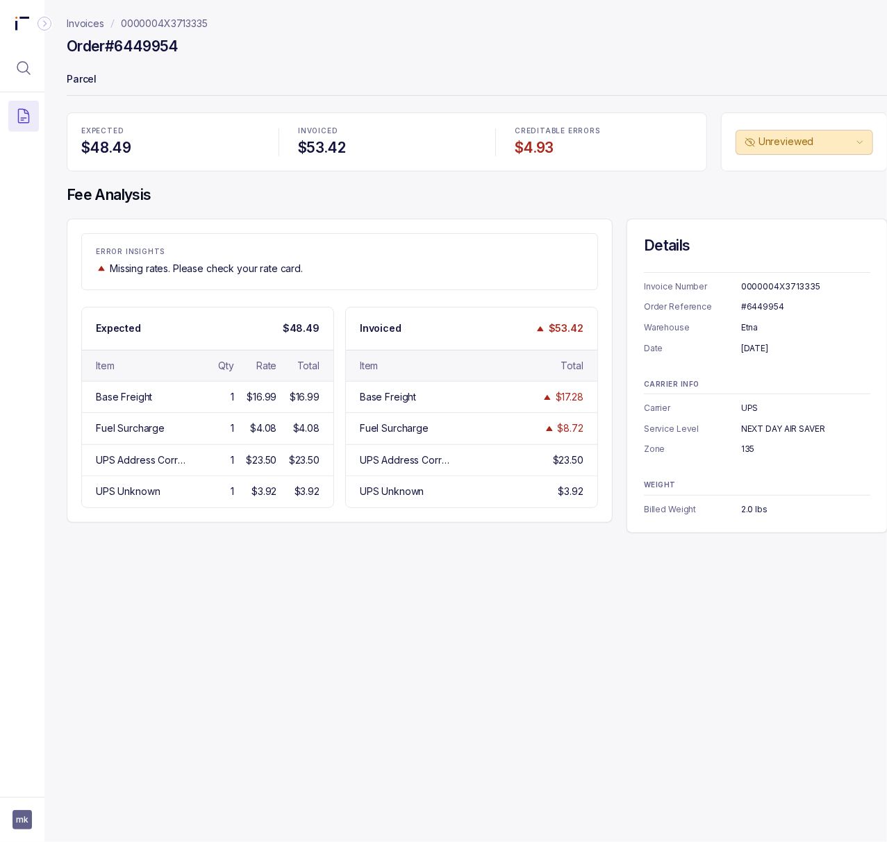
click at [162, 14] on header "Invoices 0000004X3713335 Order #6449954 Parcel" at bounding box center [477, 56] width 821 height 112
click at [164, 25] on p "0000004X3713335" at bounding box center [164, 24] width 87 height 14
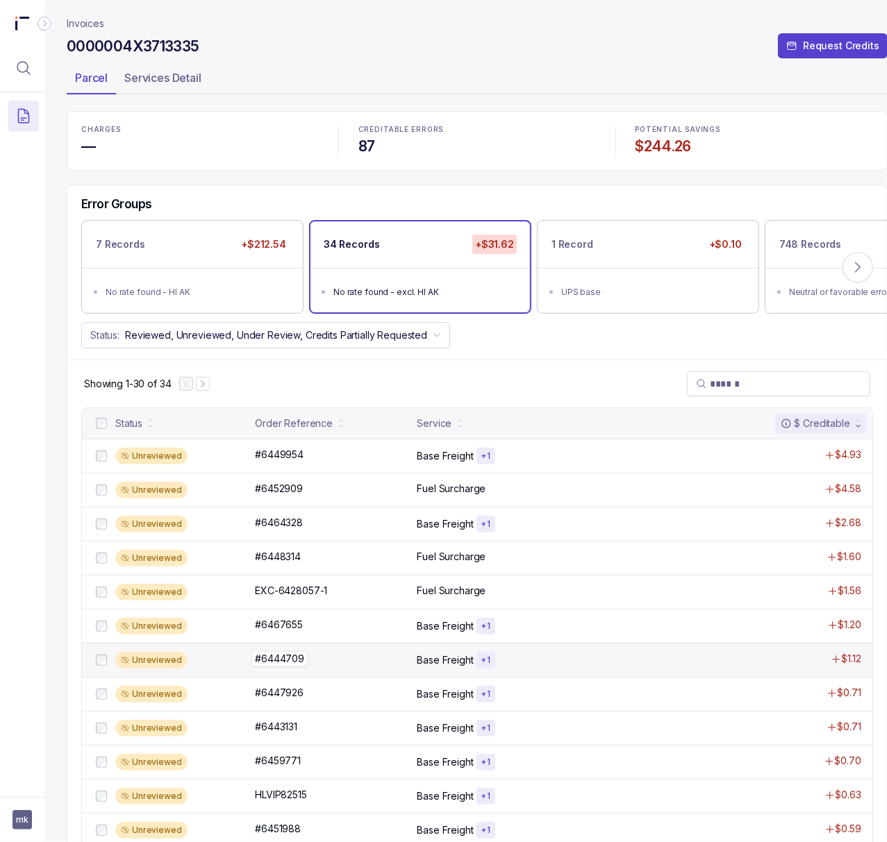
scroll to position [370, 0]
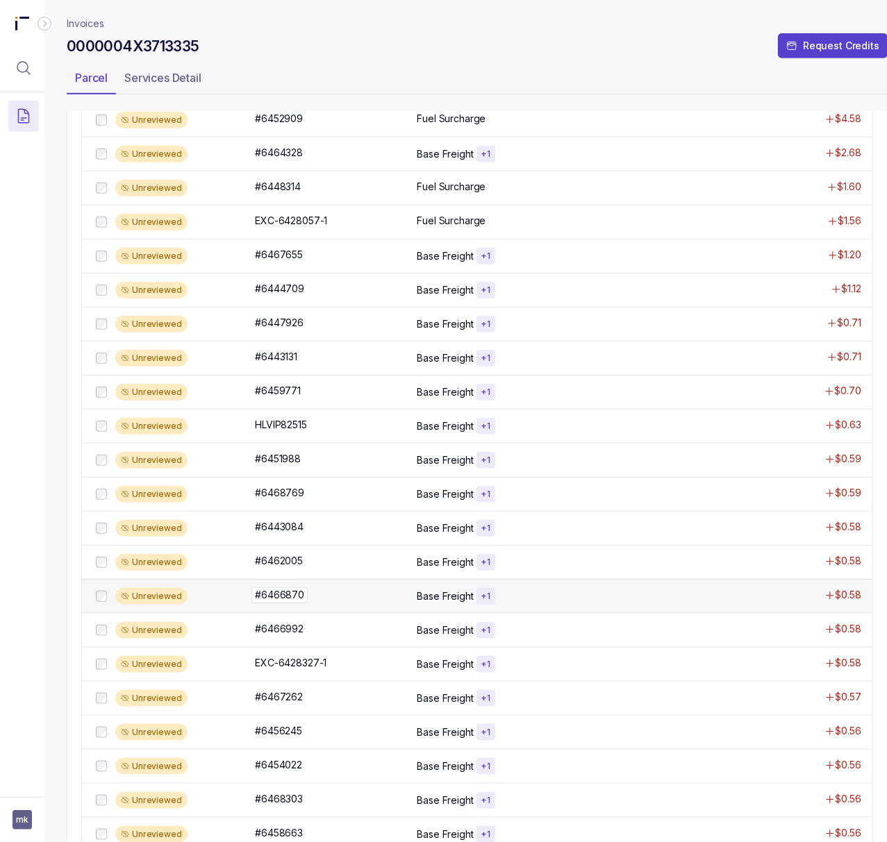
click at [294, 594] on p "#6466870" at bounding box center [279, 594] width 56 height 15
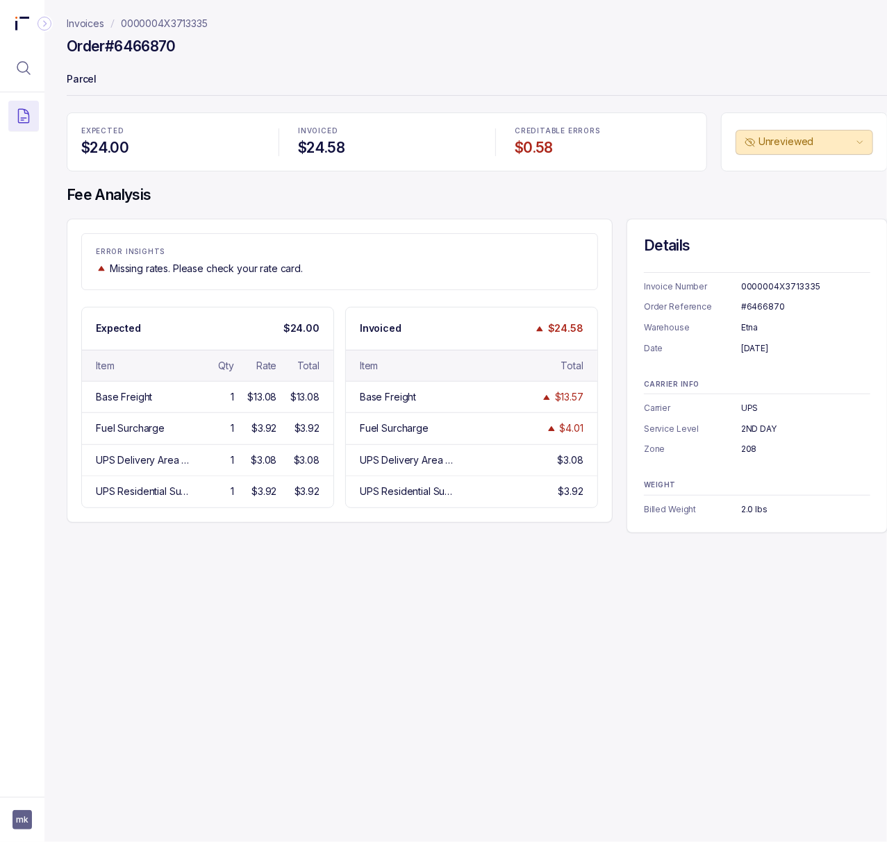
click at [773, 301] on div "#6466870" at bounding box center [805, 307] width 129 height 14
click at [754, 349] on div "August 12, 2025" at bounding box center [805, 349] width 129 height 14
click at [755, 350] on div "August 12, 2025" at bounding box center [805, 349] width 129 height 14
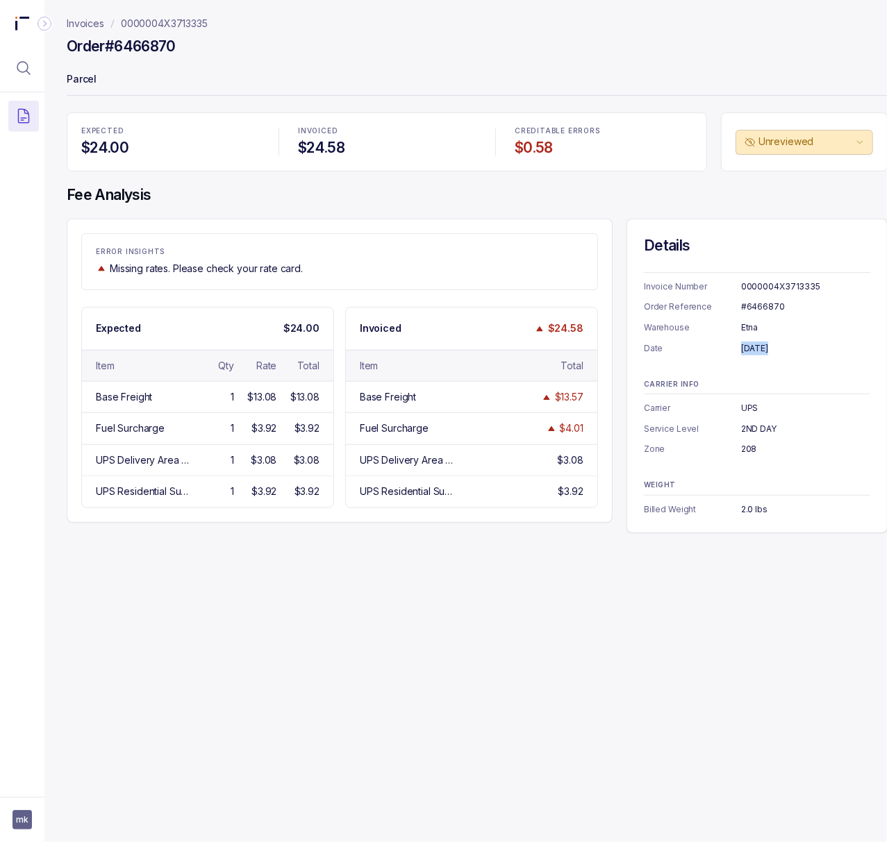
click at [755, 350] on div "August 12, 2025" at bounding box center [805, 349] width 129 height 14
click at [764, 428] on div "2ND DAY" at bounding box center [805, 429] width 129 height 14
click at [745, 453] on div "208" at bounding box center [805, 449] width 129 height 14
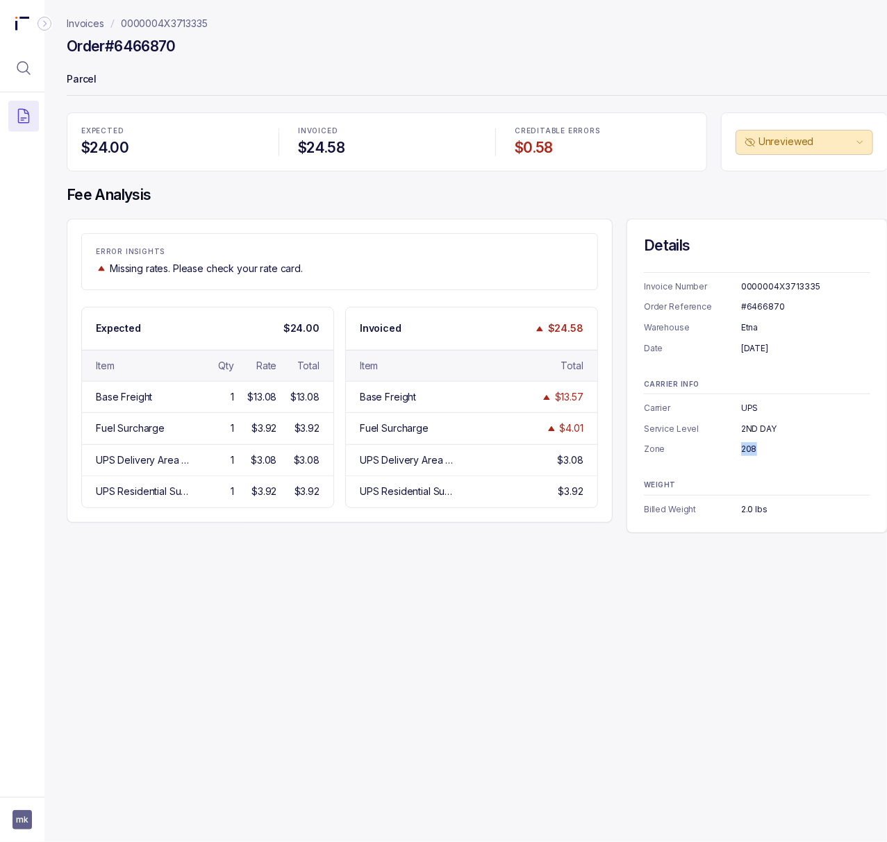
click at [745, 453] on div "208" at bounding box center [805, 449] width 129 height 14
click at [749, 512] on div "2.0 lbs" at bounding box center [805, 510] width 129 height 14
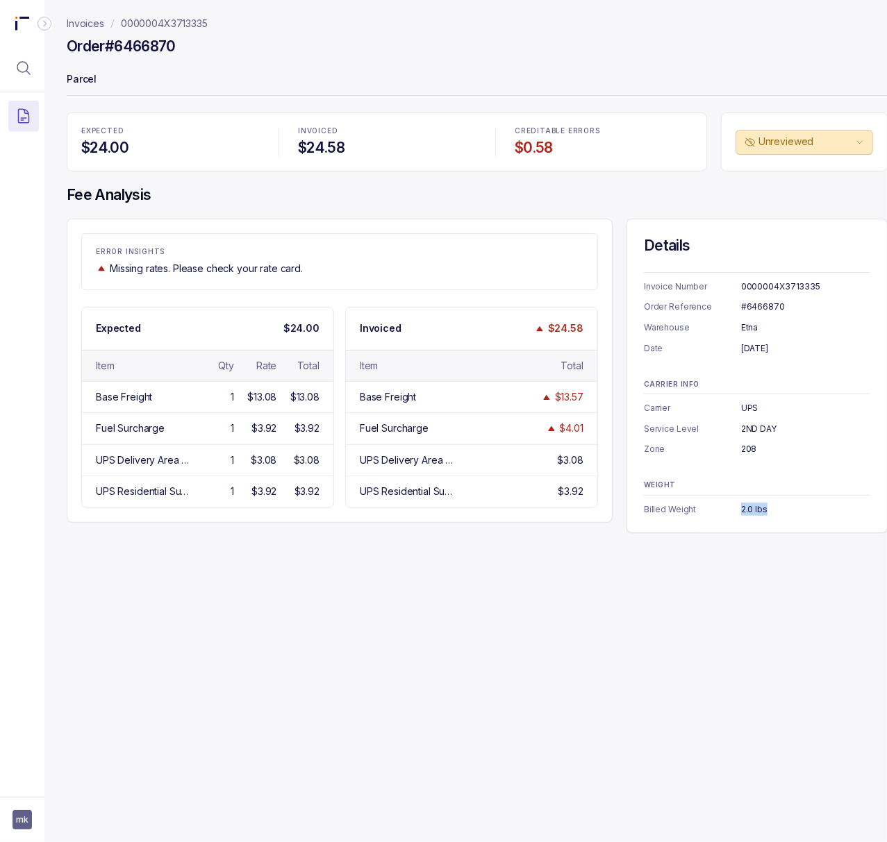
click at [181, 21] on p "0000004X3713335" at bounding box center [164, 24] width 87 height 14
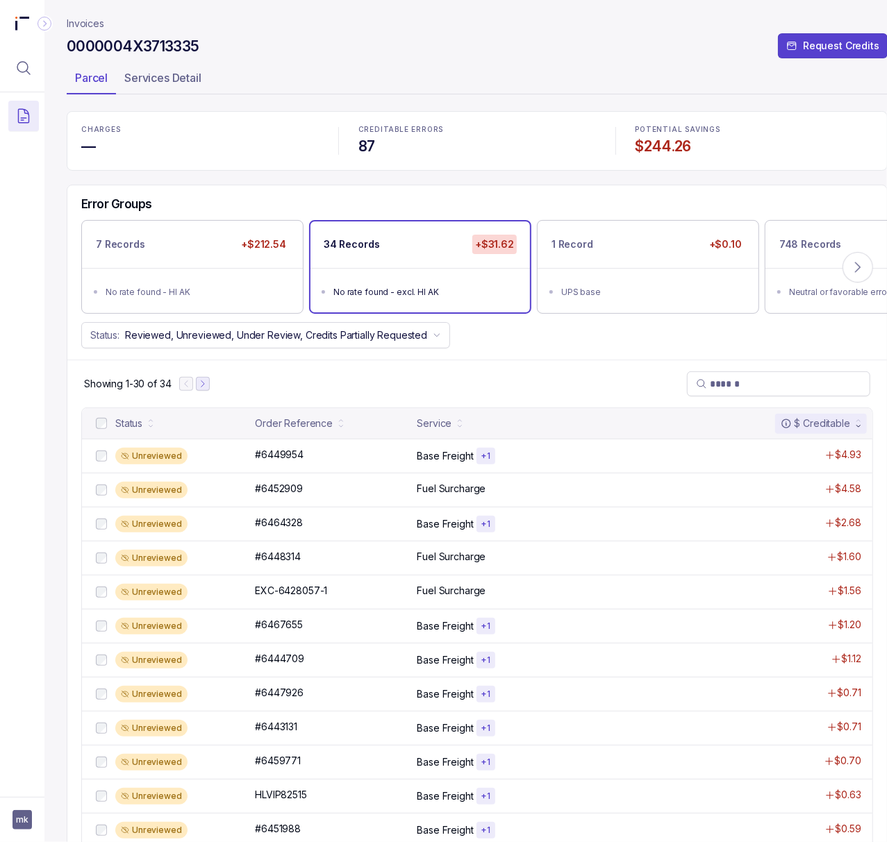
click at [203, 389] on icon "Next Page" at bounding box center [203, 384] width 10 height 10
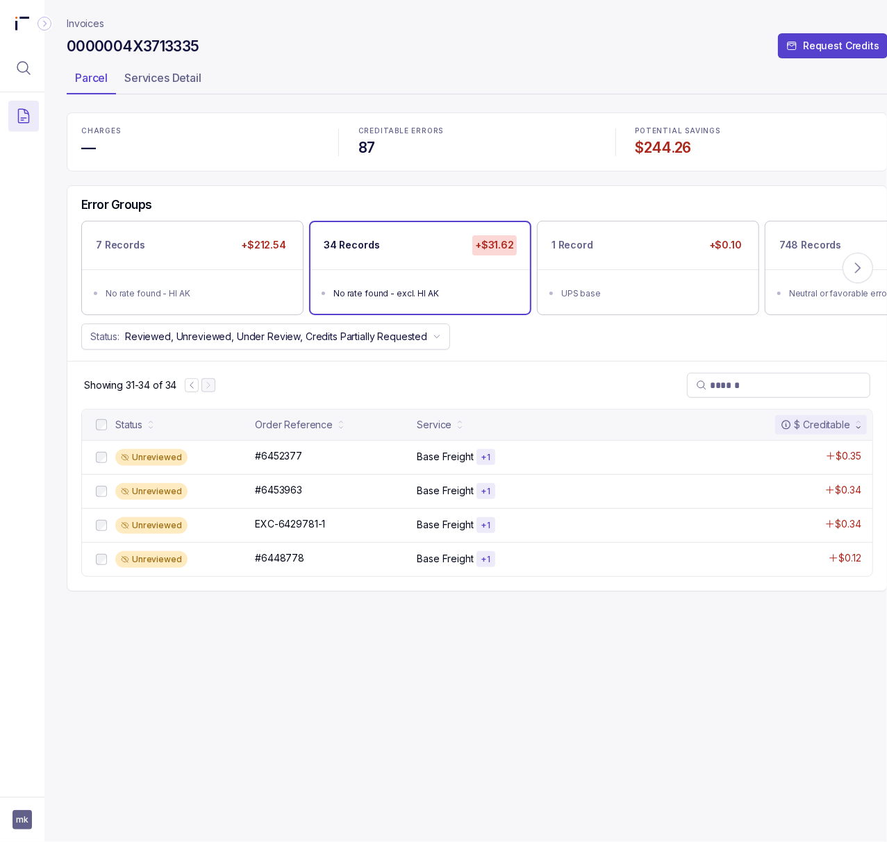
click at [275, 462] on p "#6452377" at bounding box center [278, 456] width 54 height 15
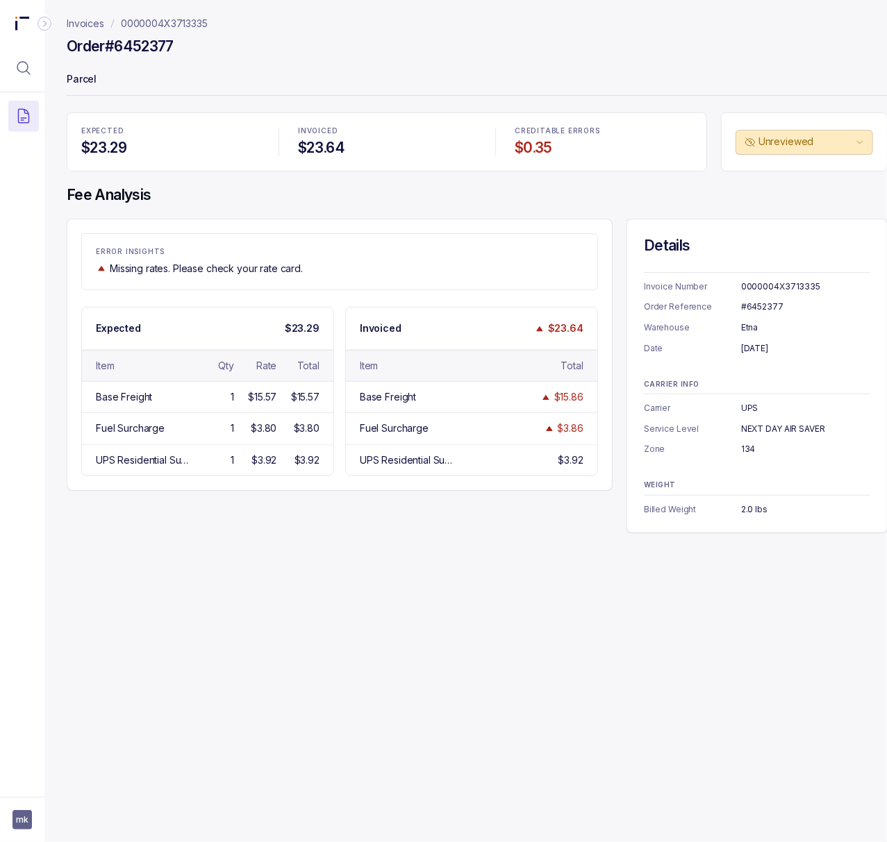
click at [769, 306] on div "#6452377" at bounding box center [805, 307] width 129 height 14
click at [749, 353] on div "August 11, 2025" at bounding box center [805, 349] width 129 height 14
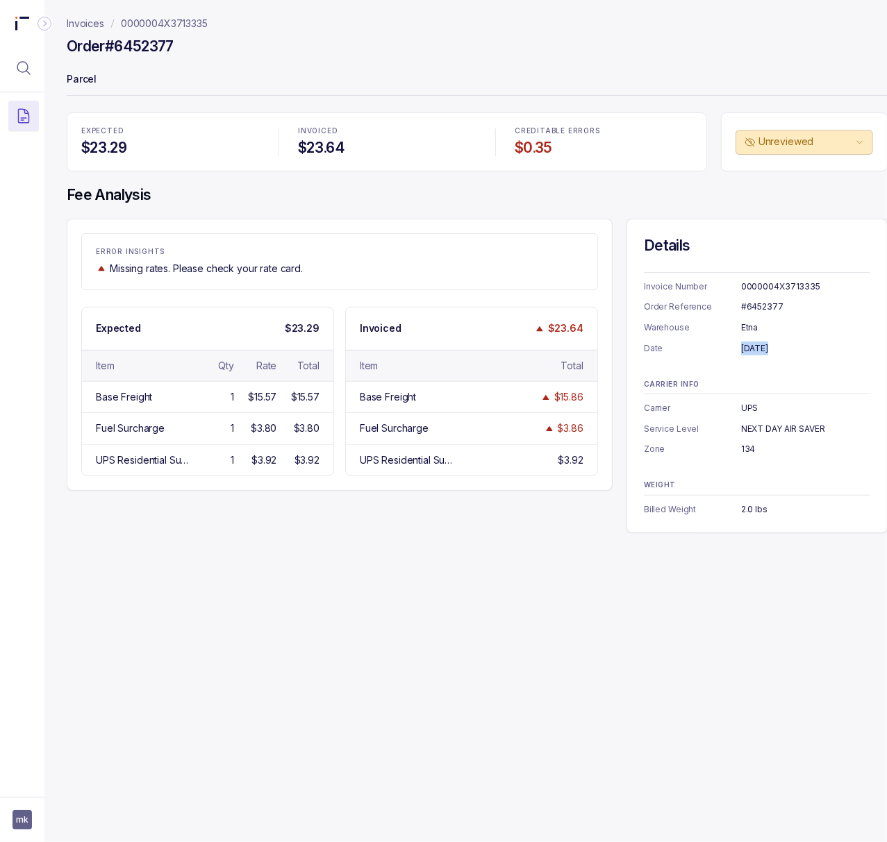
click at [749, 353] on div "August 11, 2025" at bounding box center [805, 349] width 129 height 14
click at [790, 428] on div "NEXT DAY AIR SAVER" at bounding box center [805, 429] width 129 height 14
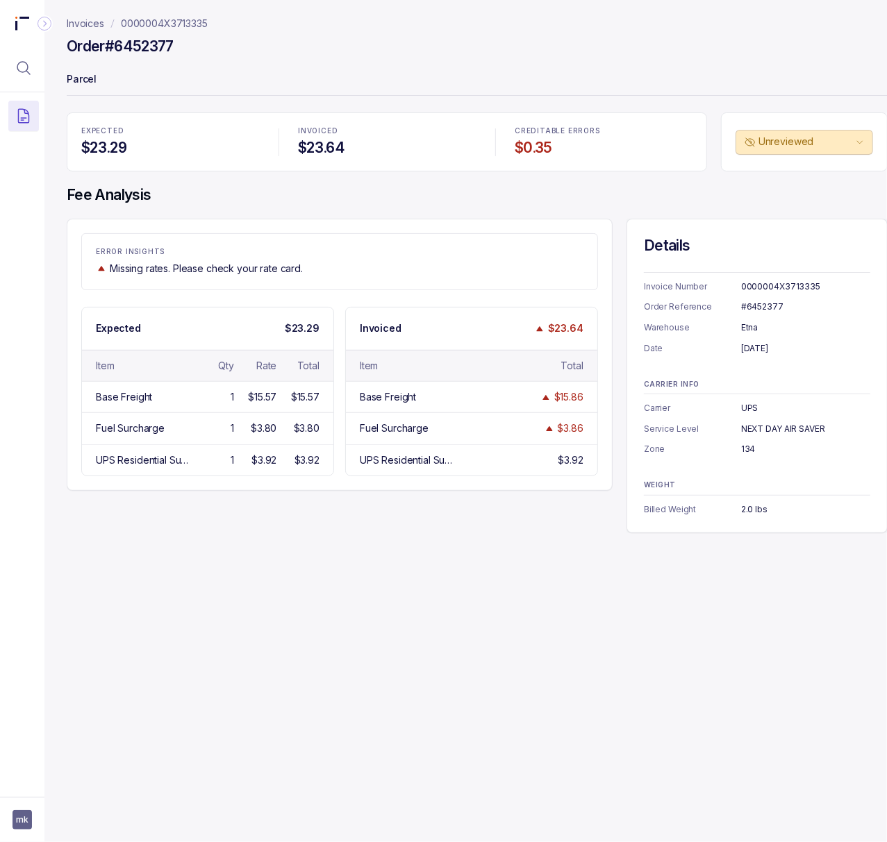
click at [742, 451] on div "134" at bounding box center [805, 449] width 129 height 14
click at [746, 509] on div "2.0 lbs" at bounding box center [805, 510] width 129 height 14
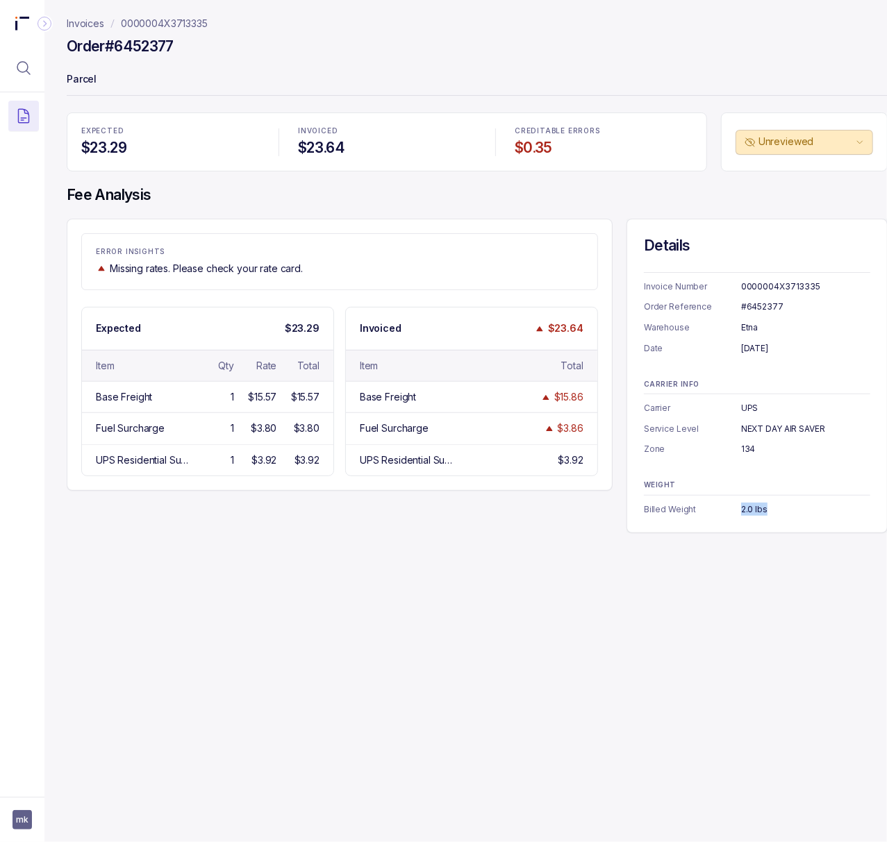
click at [151, 19] on p "0000004X3713335" at bounding box center [164, 24] width 87 height 14
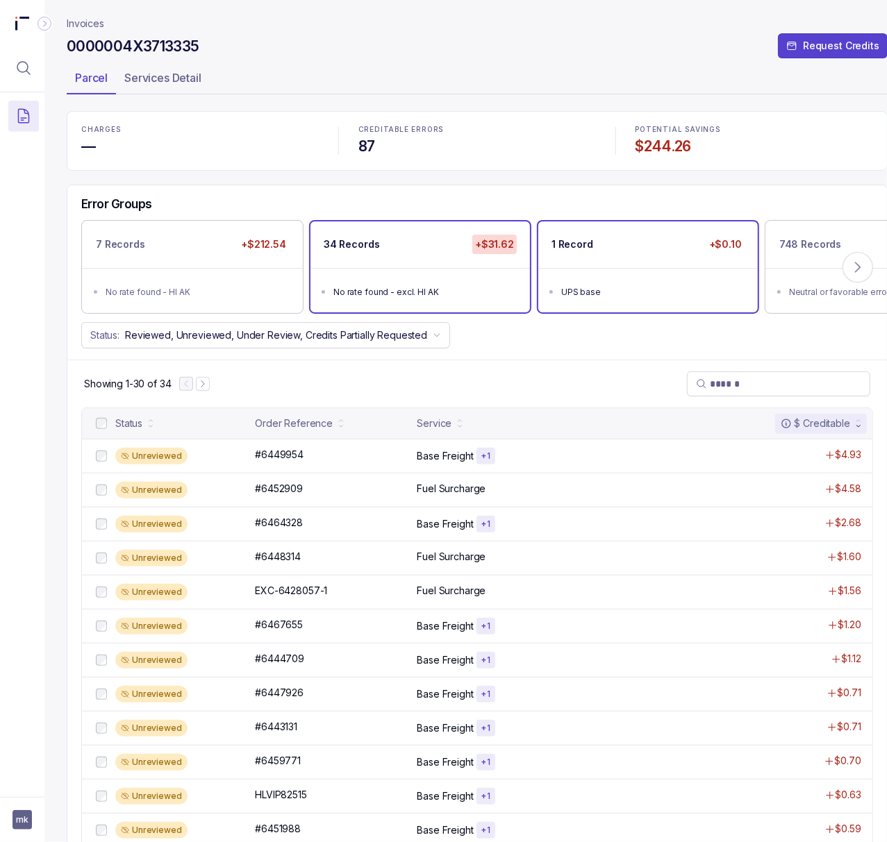
click at [573, 270] on ul "UPS base" at bounding box center [647, 290] width 219 height 44
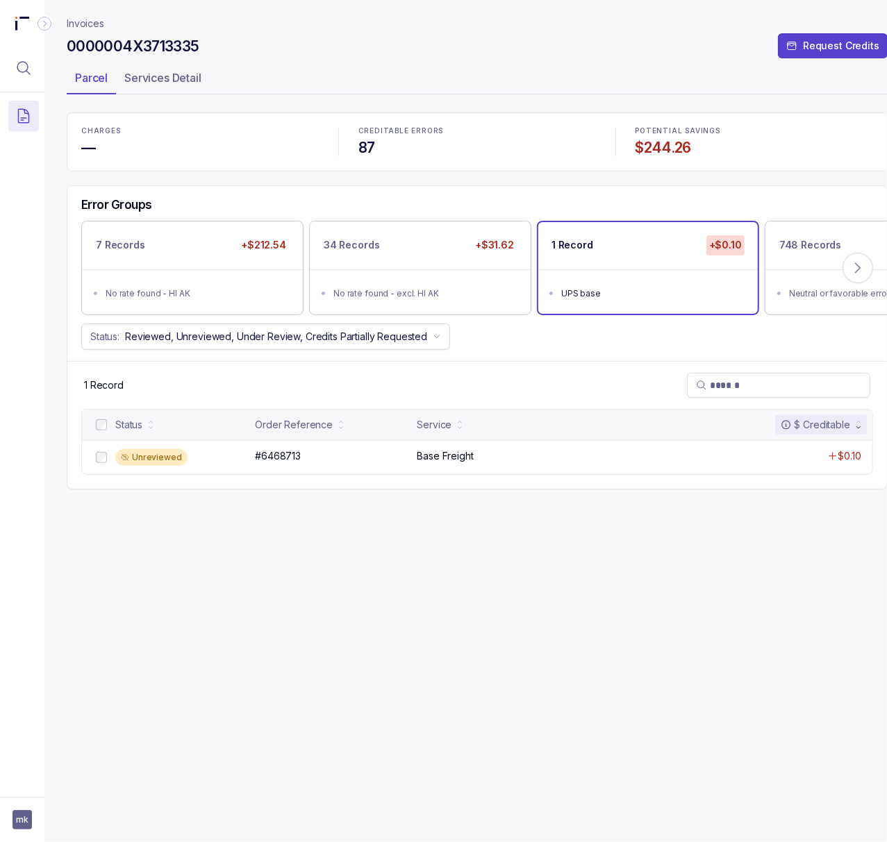
click at [296, 459] on p "#6468713" at bounding box center [277, 456] width 53 height 15
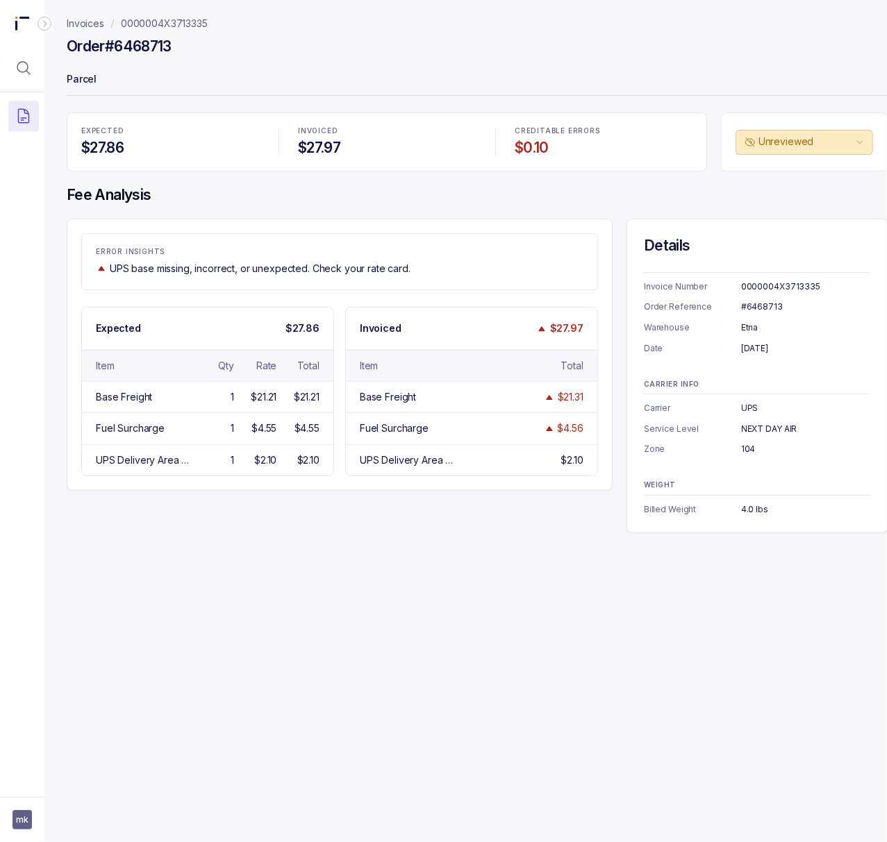
click at [751, 309] on div "#6468713" at bounding box center [805, 307] width 129 height 14
click at [773, 353] on div "August 13, 2025" at bounding box center [805, 349] width 129 height 14
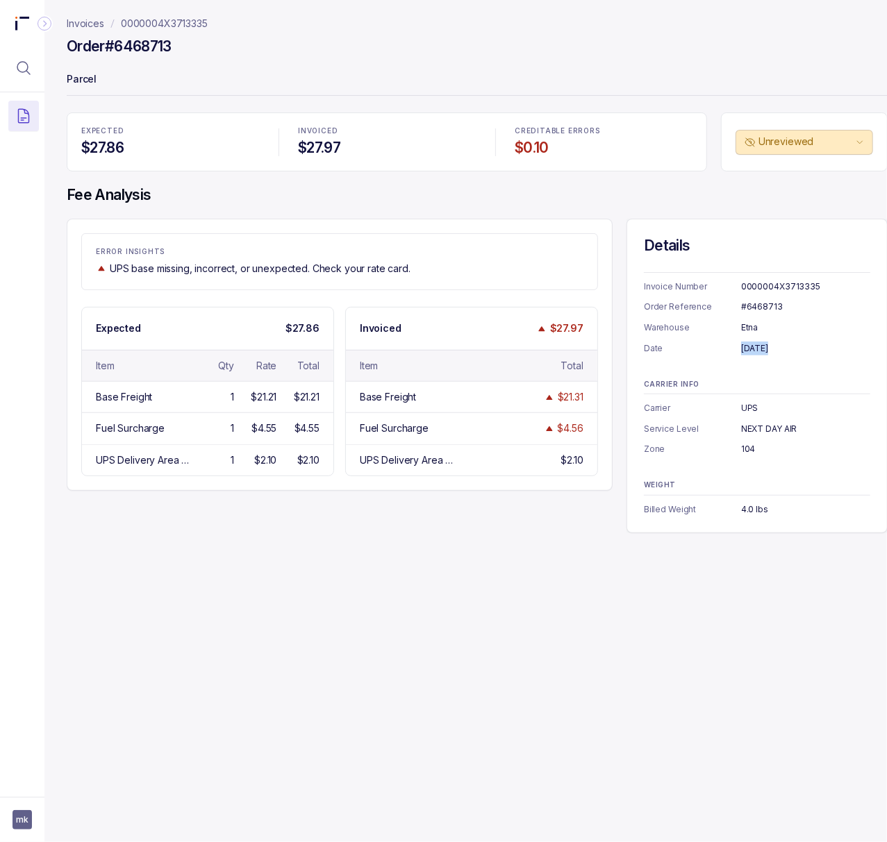
click at [773, 353] on div "August 13, 2025" at bounding box center [805, 349] width 129 height 14
click at [768, 425] on div "NEXT DAY AIR" at bounding box center [805, 429] width 129 height 14
click at [742, 453] on div "104" at bounding box center [805, 449] width 129 height 14
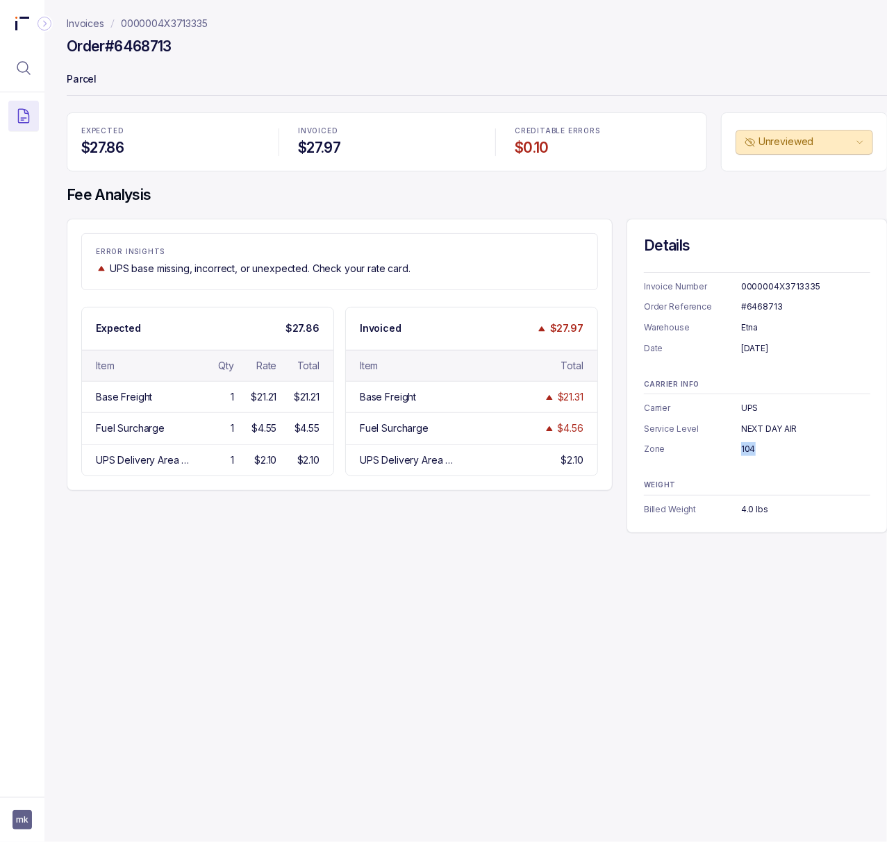
click at [742, 453] on div "104" at bounding box center [805, 449] width 129 height 14
click at [757, 512] on div "4.0 lbs" at bounding box center [805, 510] width 129 height 14
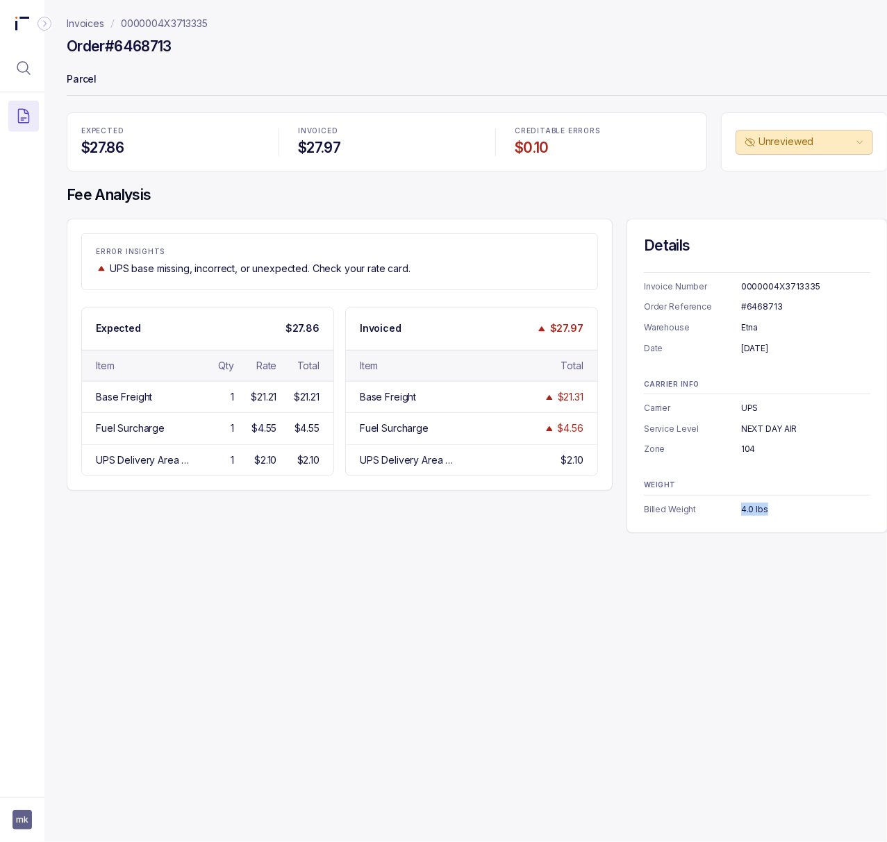
click at [153, 26] on p "0000004X3713335" at bounding box center [164, 24] width 87 height 14
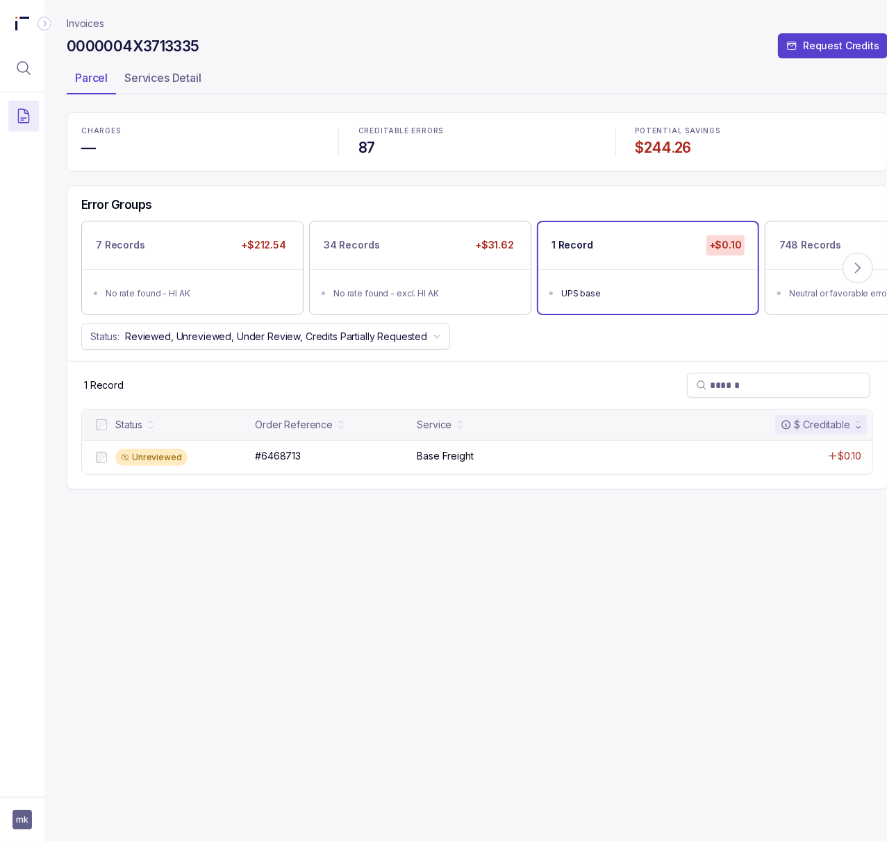
click at [661, 149] on h4 "$244.26" at bounding box center [753, 147] width 237 height 19
click at [28, 65] on icon "Menu Icon Button MagnifyingGlassIcon" at bounding box center [23, 68] width 12 height 12
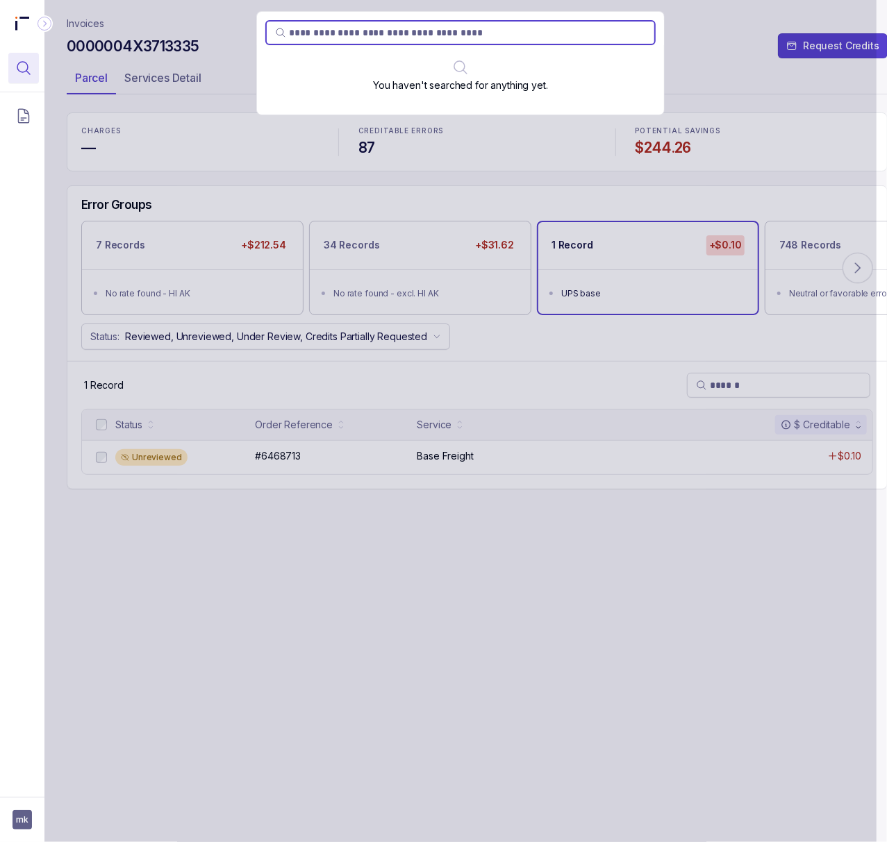
type input "**********"
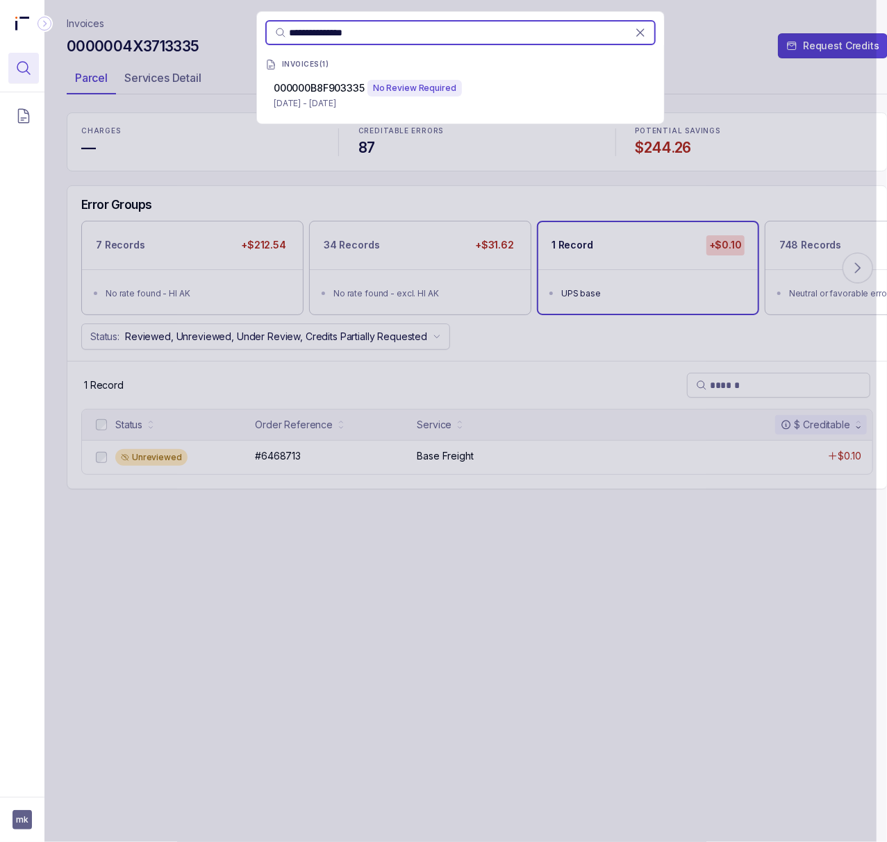
click at [443, 95] on div "No Review Required" at bounding box center [414, 88] width 94 height 17
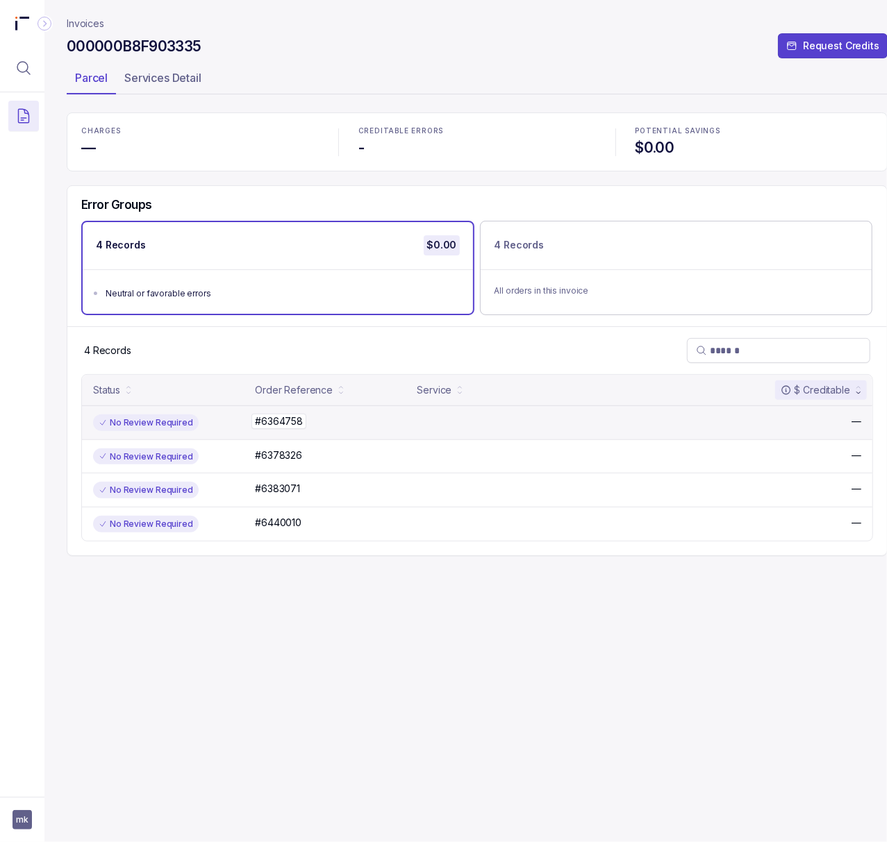
click at [261, 419] on p "#6364758" at bounding box center [278, 421] width 55 height 15
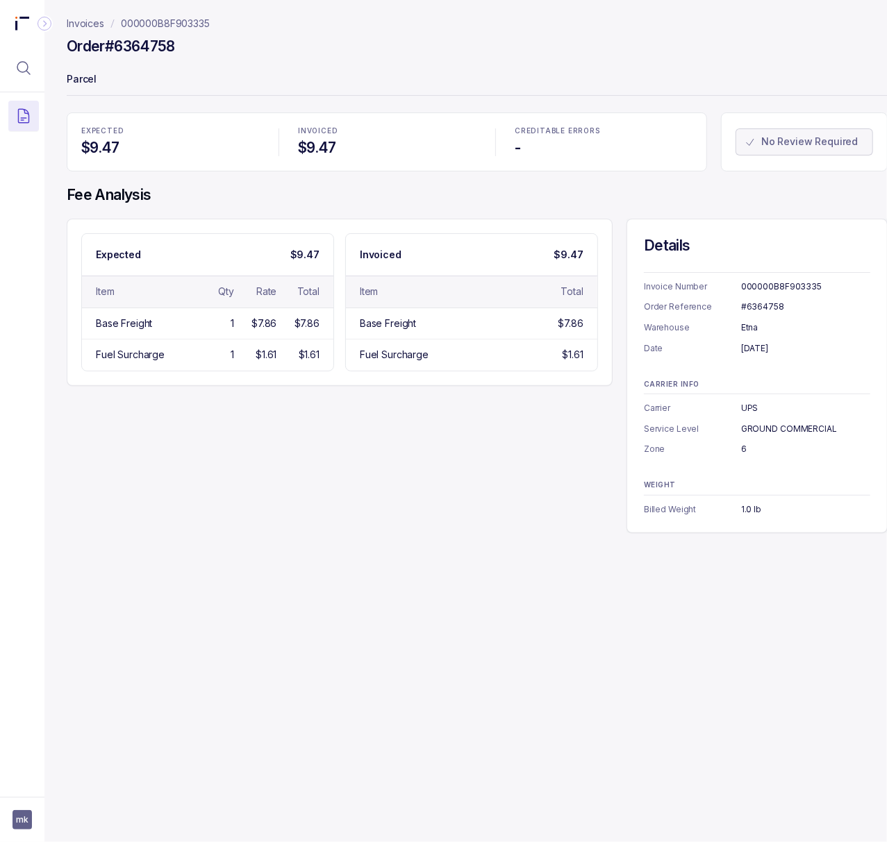
click at [776, 287] on div "000000B8F903335" at bounding box center [805, 287] width 129 height 14
click at [767, 304] on div "#6364758" at bounding box center [805, 307] width 129 height 14
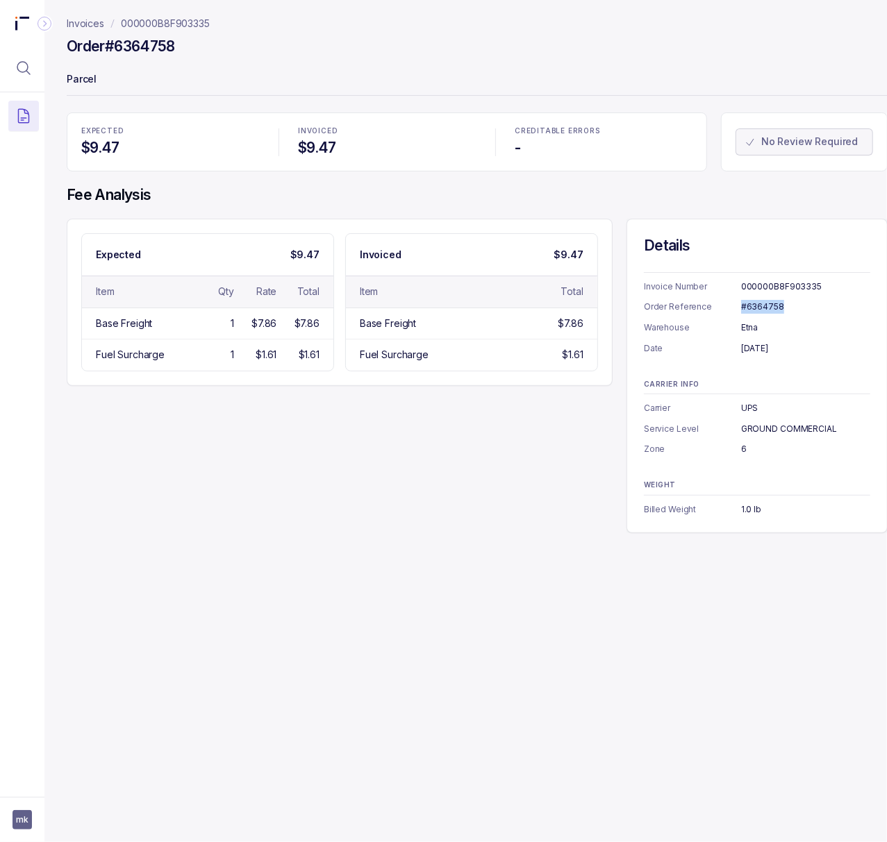
click at [767, 304] on div "#6364758" at bounding box center [805, 307] width 129 height 14
click at [750, 331] on div "Etna" at bounding box center [805, 328] width 129 height 14
click at [764, 345] on div "August 4, 2025" at bounding box center [805, 349] width 129 height 14
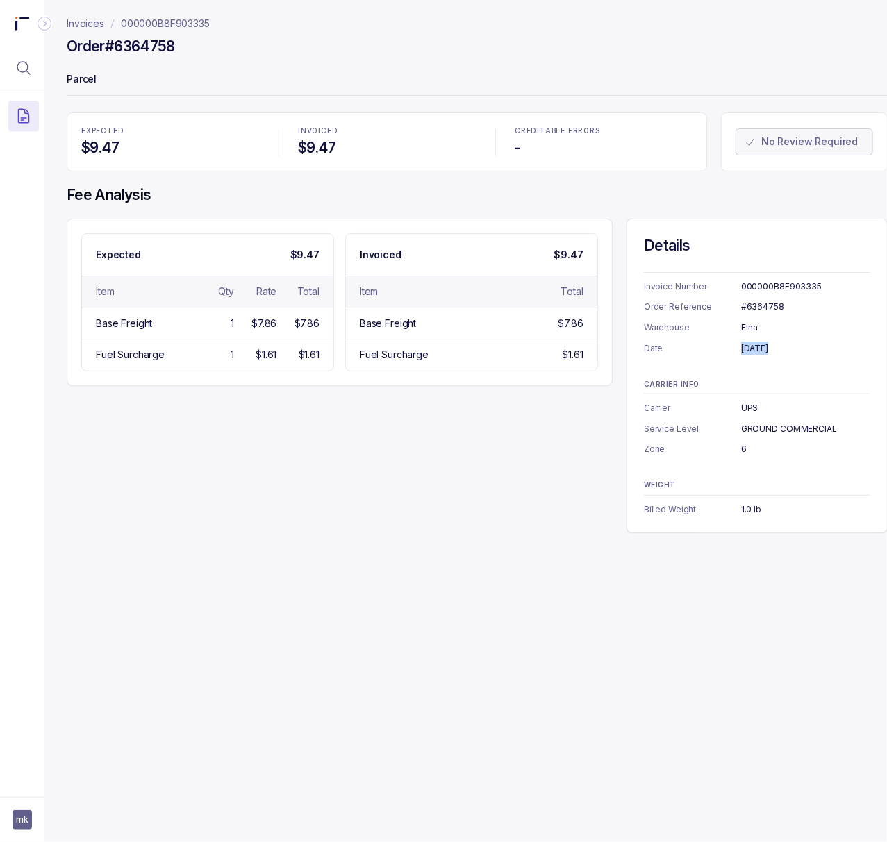
click at [764, 345] on div "August 4, 2025" at bounding box center [805, 349] width 129 height 14
click at [830, 428] on div "GROUND COMMERCIAL" at bounding box center [805, 429] width 129 height 14
click at [741, 448] on div "6" at bounding box center [805, 449] width 129 height 14
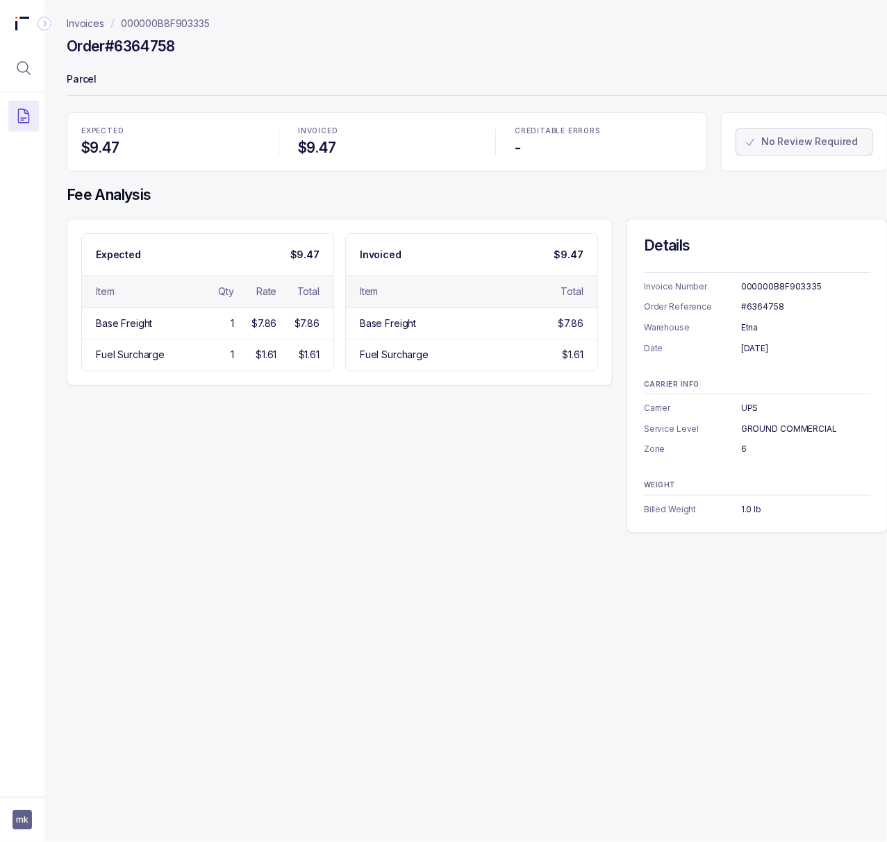
click at [743, 448] on div "6" at bounding box center [805, 449] width 129 height 14
click at [753, 506] on div "1.0 lb" at bounding box center [805, 510] width 129 height 14
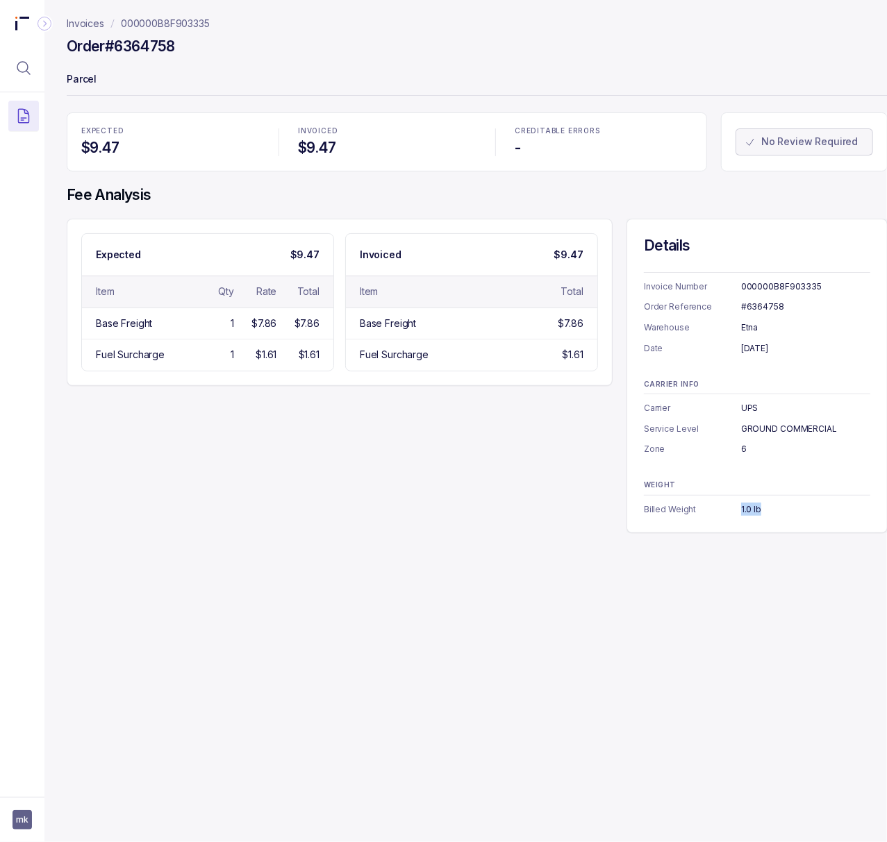
click at [753, 506] on div "1.0 lb" at bounding box center [805, 510] width 129 height 14
click at [203, 26] on p "000000B8F903335" at bounding box center [165, 24] width 89 height 14
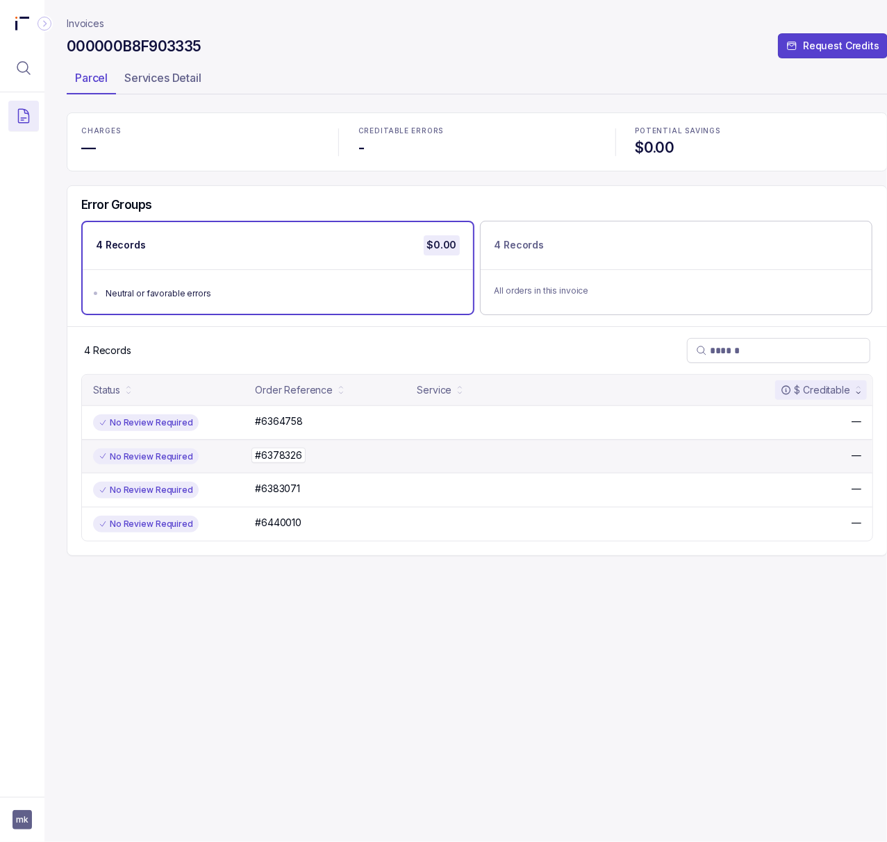
click at [267, 456] on p "#6378326" at bounding box center [278, 455] width 54 height 15
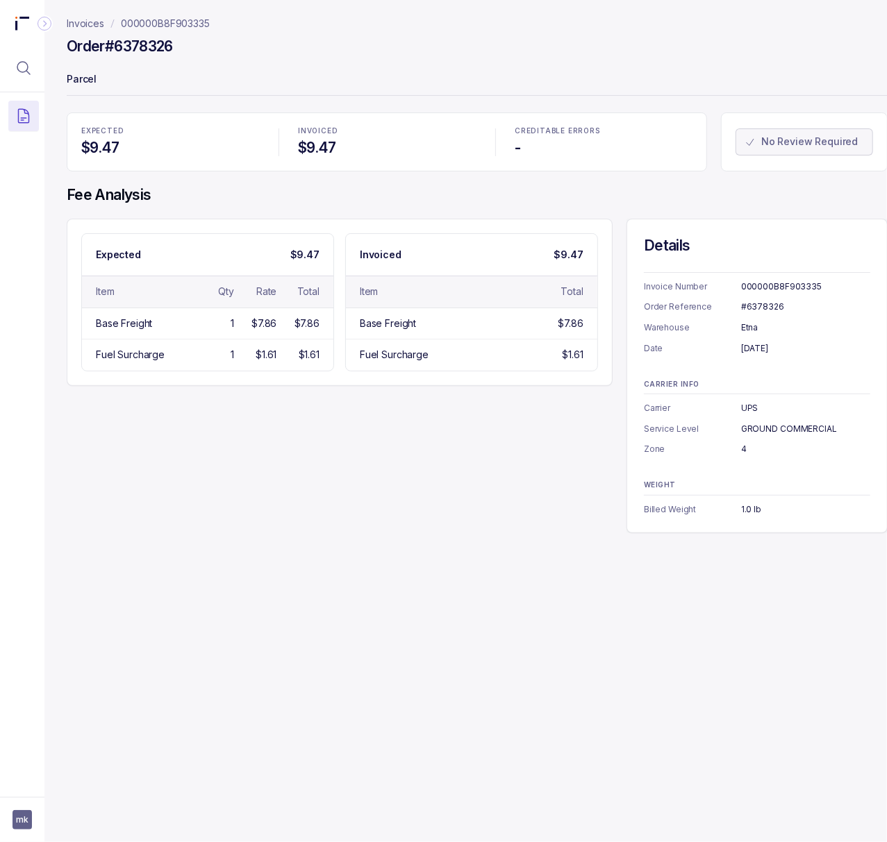
click at [760, 301] on div "#6378326" at bounding box center [805, 307] width 129 height 14
click at [769, 353] on div "August 8, 2025" at bounding box center [805, 349] width 129 height 14
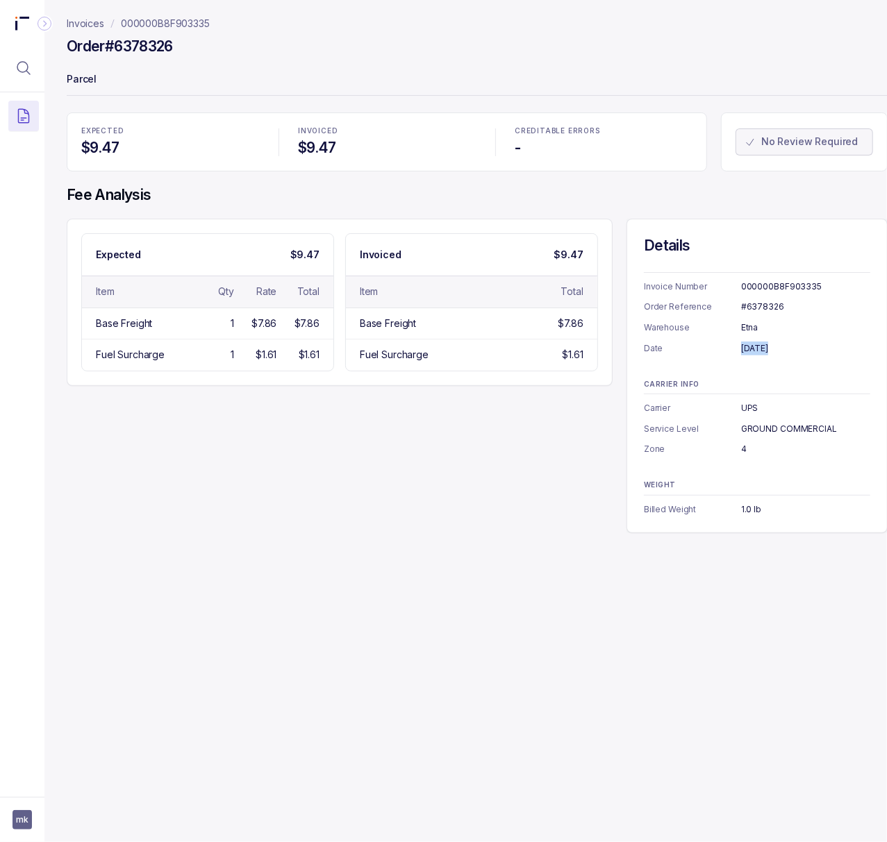
click at [769, 353] on div "August 8, 2025" at bounding box center [805, 349] width 129 height 14
click at [140, 26] on p "000000B8F903335" at bounding box center [165, 24] width 89 height 14
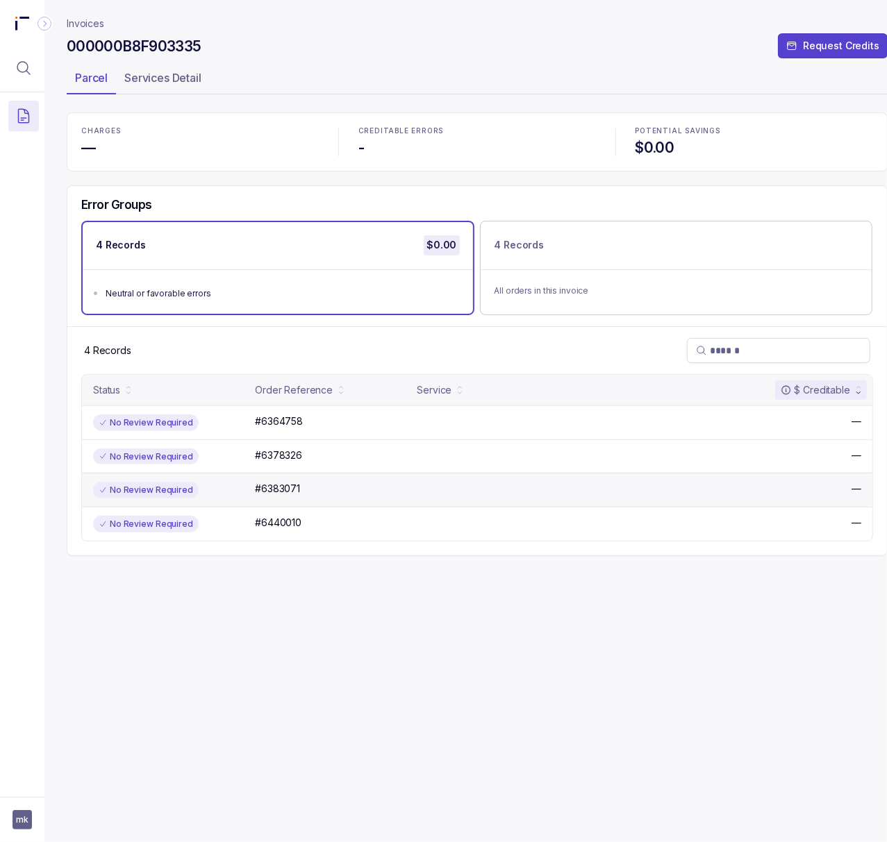
click at [281, 481] on div "No Review Required #6383071 #6383071 —" at bounding box center [477, 490] width 790 height 34
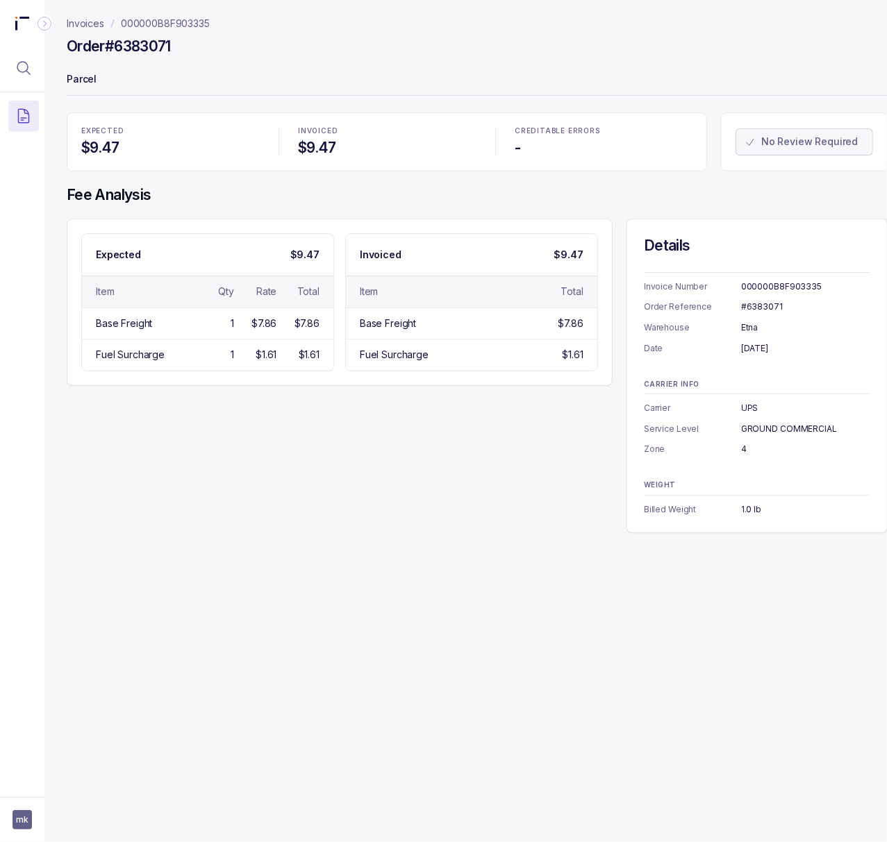
click at [750, 309] on div "#6383071" at bounding box center [805, 307] width 129 height 14
click at [754, 346] on div "August 1, 2025" at bounding box center [805, 349] width 129 height 14
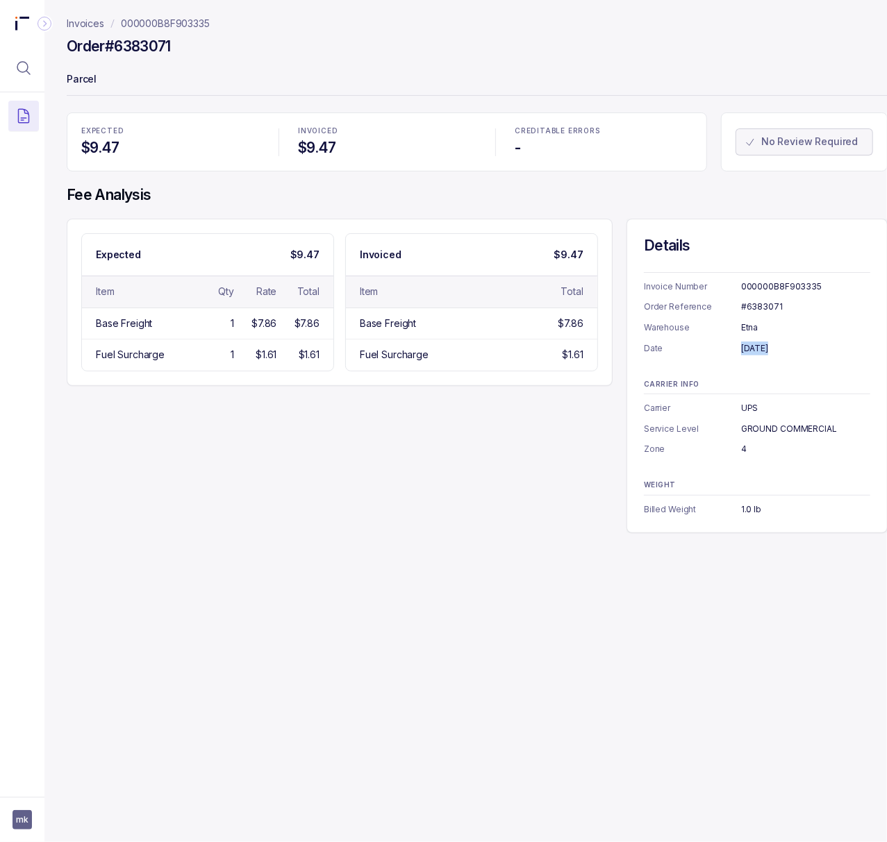
click at [754, 346] on div "August 1, 2025" at bounding box center [805, 349] width 129 height 14
click at [168, 25] on p "000000B8F903335" at bounding box center [165, 24] width 89 height 14
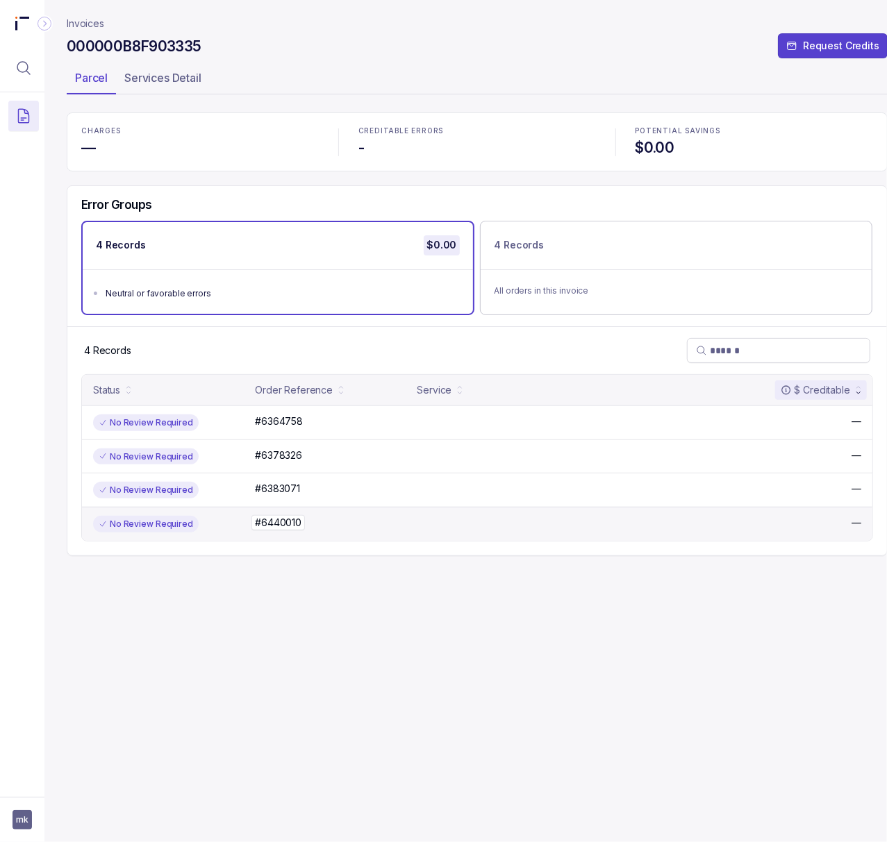
click at [292, 517] on p "#6440010" at bounding box center [277, 522] width 53 height 15
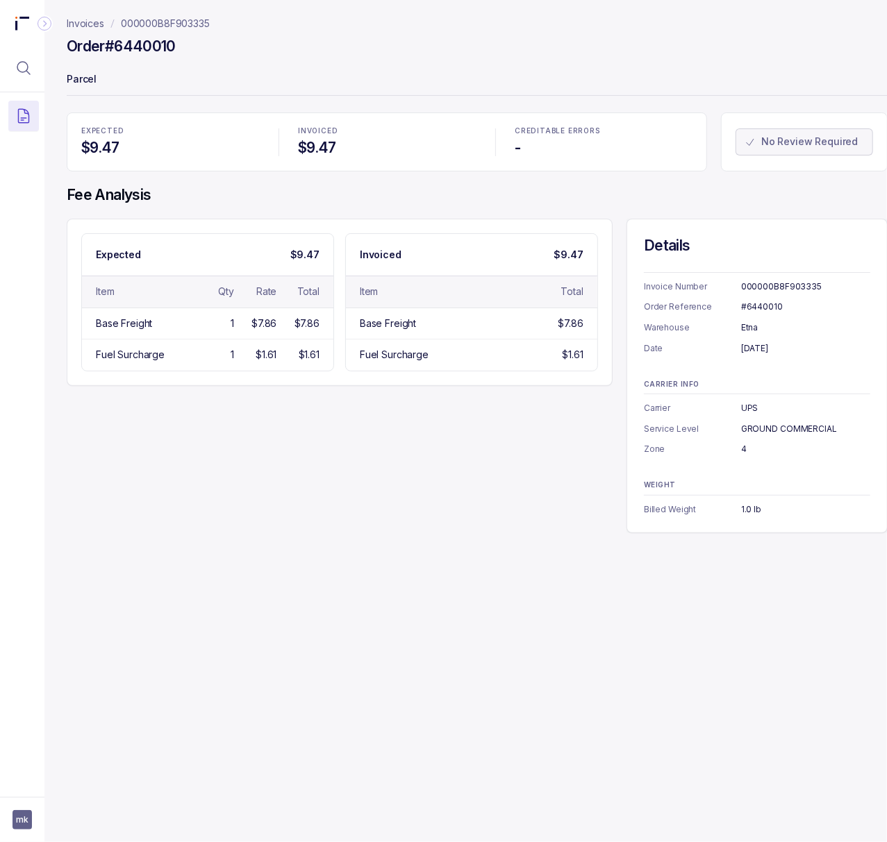
click at [744, 314] on div "#6440010" at bounding box center [805, 307] width 129 height 14
click at [746, 309] on div "#6440010" at bounding box center [805, 307] width 129 height 14
click at [768, 351] on div "[DATE]" at bounding box center [805, 349] width 129 height 14
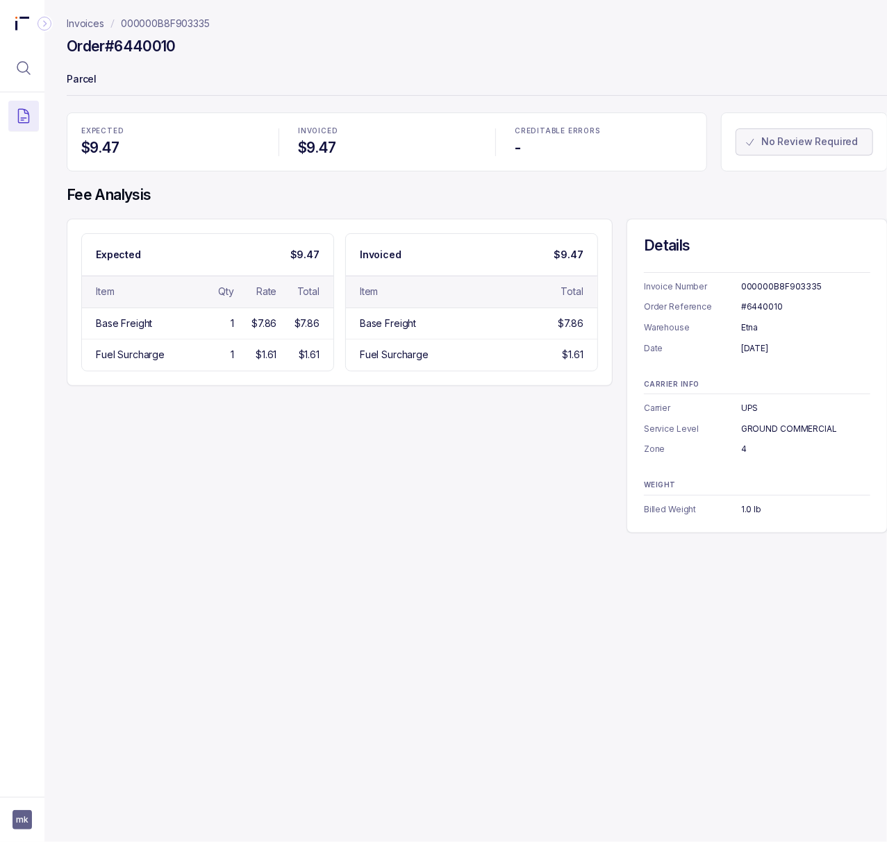
click at [768, 351] on div "[DATE]" at bounding box center [805, 349] width 129 height 14
click at [187, 22] on p "000000B8F903335" at bounding box center [165, 24] width 89 height 14
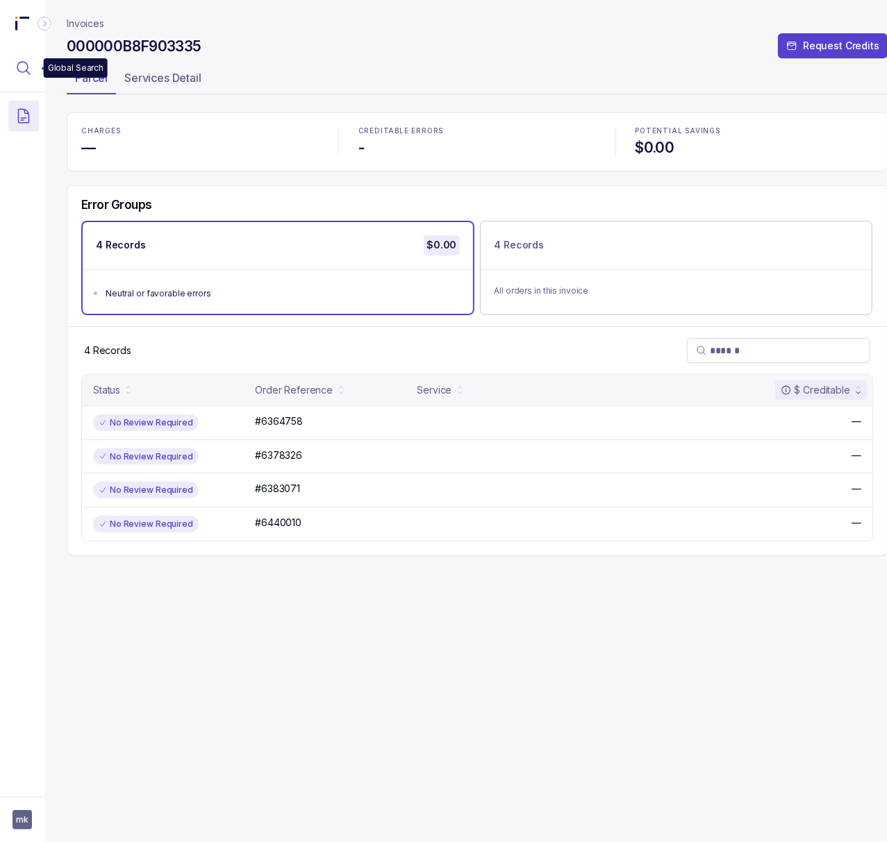
click at [32, 68] on button "Menu Icon Button MagnifyingGlassIcon" at bounding box center [23, 68] width 31 height 31
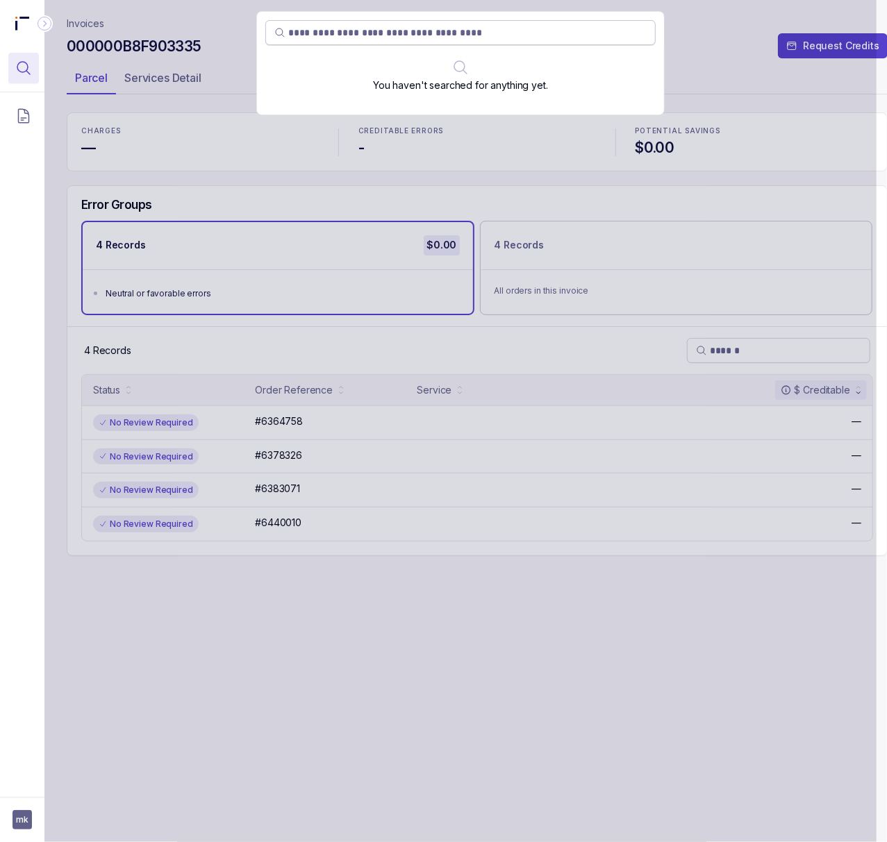
click at [504, 35] on input "search" at bounding box center [467, 33] width 358 height 14
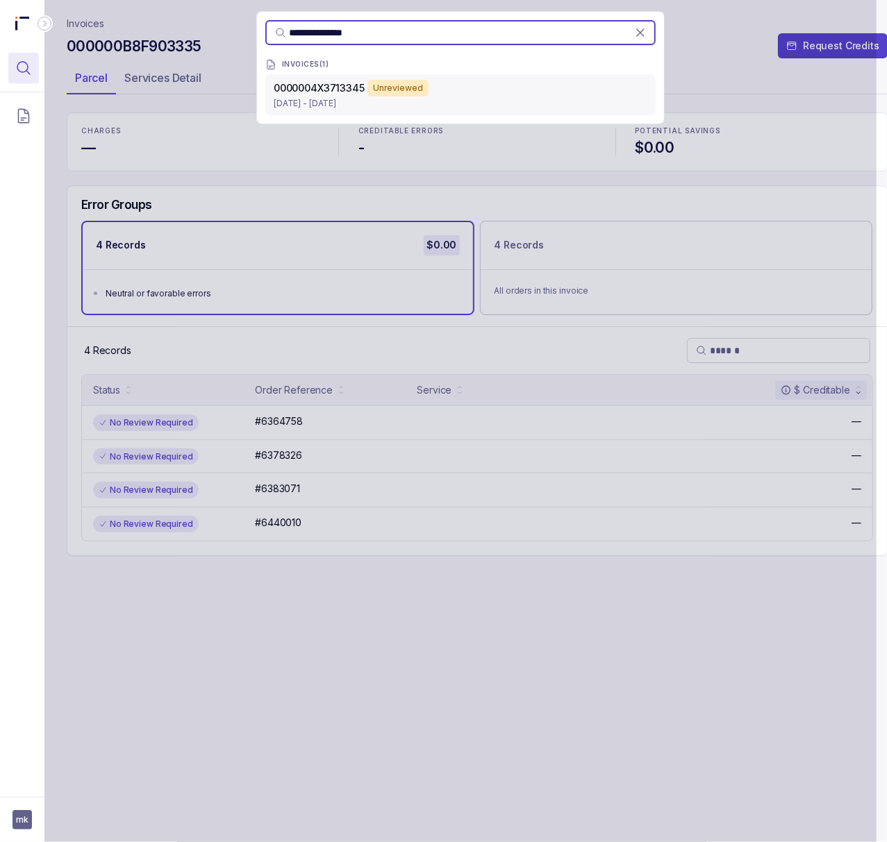
type input "**********"
click at [431, 99] on p "Jun 30 - Aug 22, 2025" at bounding box center [461, 104] width 374 height 14
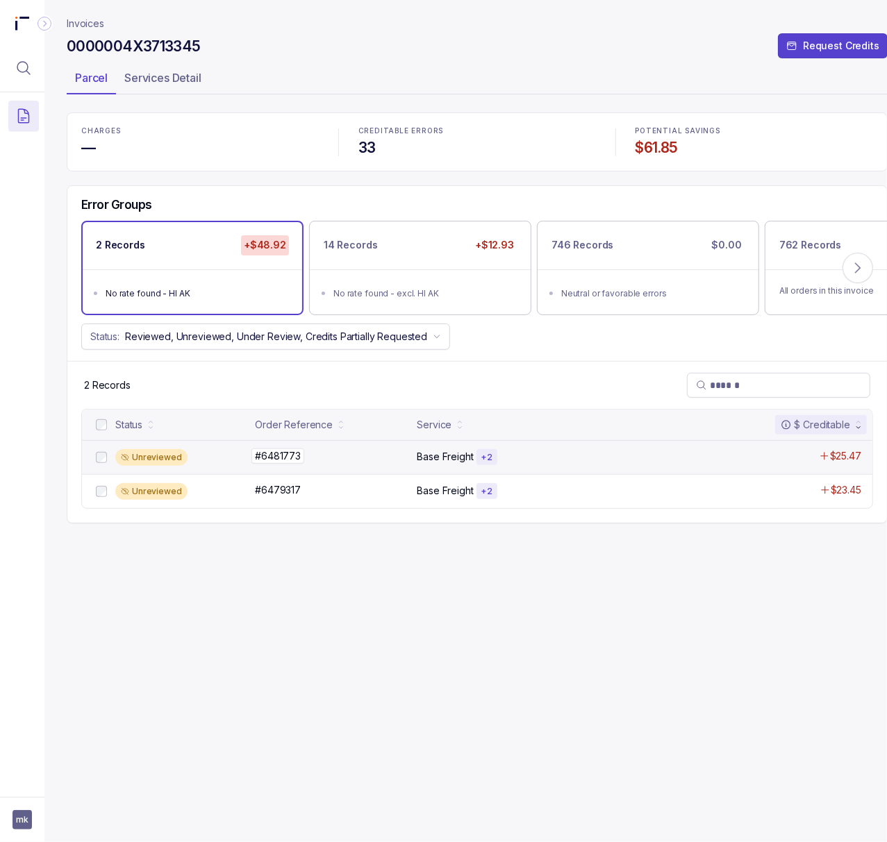
click at [276, 458] on p "#6481773" at bounding box center [277, 456] width 53 height 15
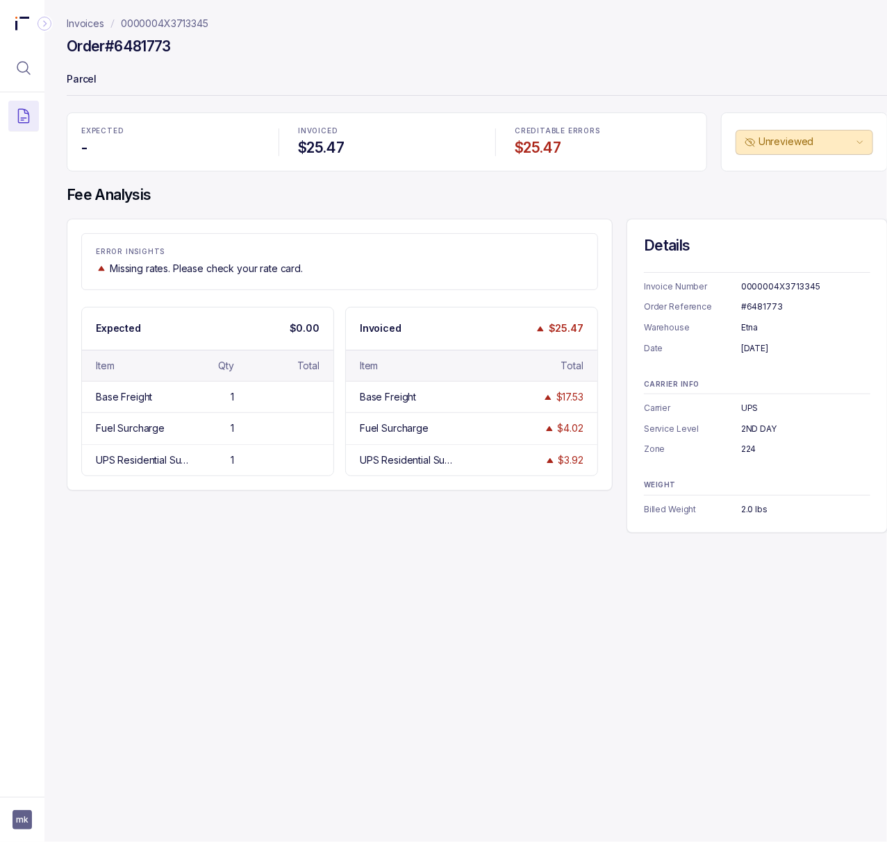
click at [760, 312] on div "#6481773" at bounding box center [805, 307] width 129 height 14
click at [751, 290] on div "0000004X3713345" at bounding box center [805, 287] width 129 height 14
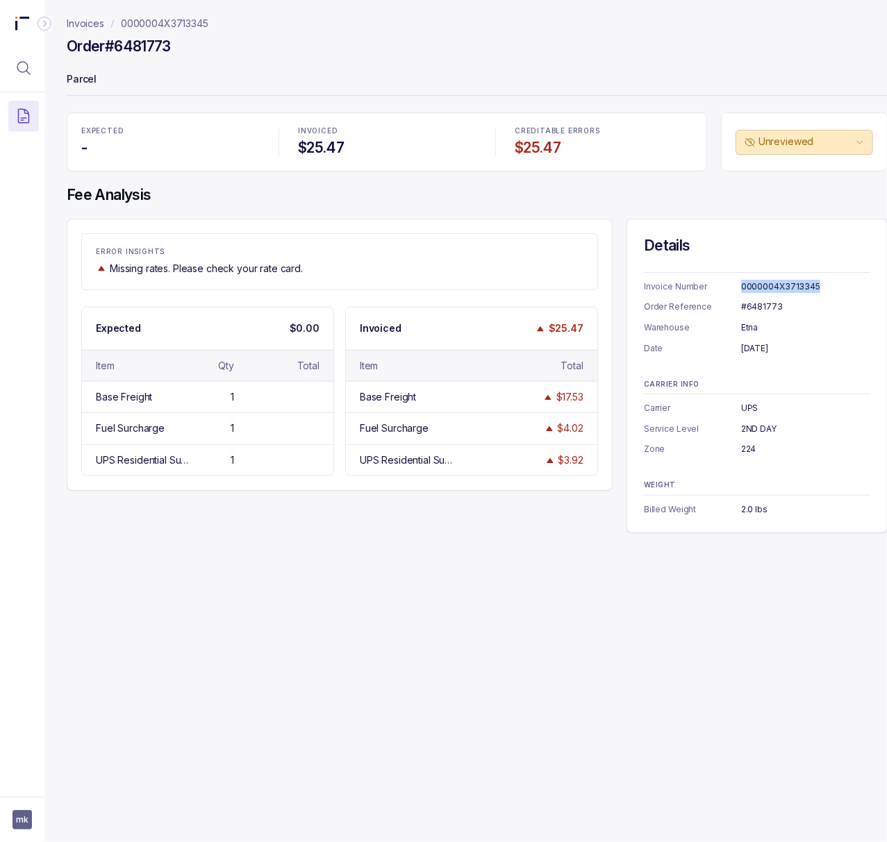
click at [751, 290] on div "0000004X3713345" at bounding box center [805, 287] width 129 height 14
click at [786, 353] on div "[DATE]" at bounding box center [805, 349] width 129 height 14
click at [771, 431] on div "2ND DAY" at bounding box center [805, 429] width 129 height 14
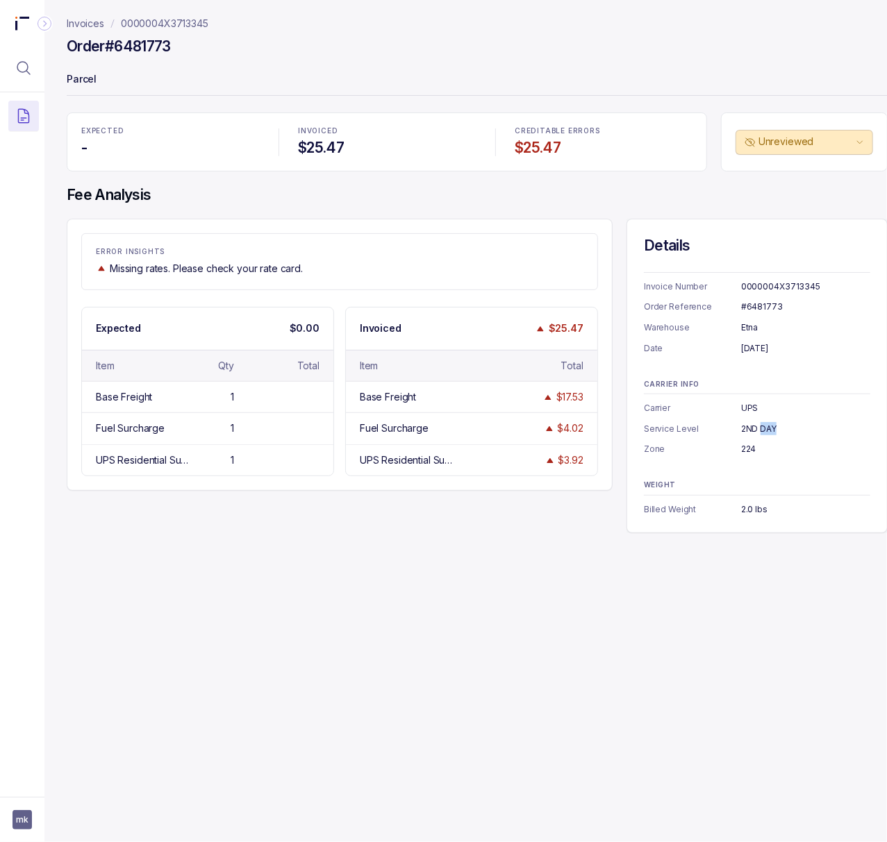
click at [771, 431] on div "2ND DAY" at bounding box center [805, 429] width 129 height 14
click at [749, 450] on div "224" at bounding box center [805, 449] width 129 height 14
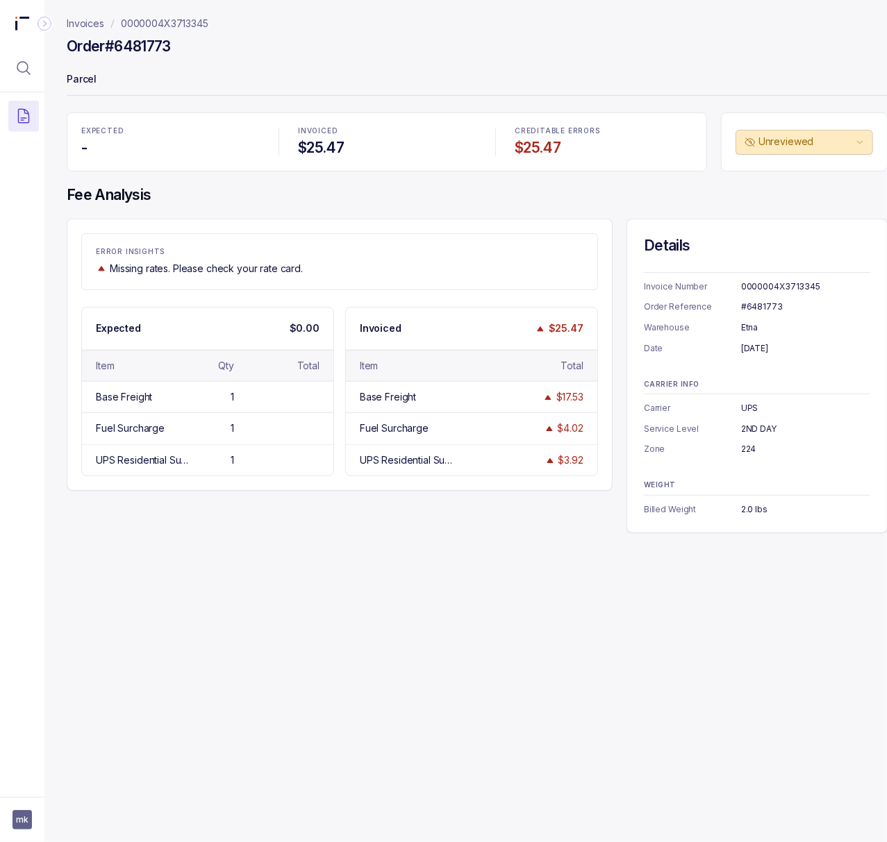
click at [751, 510] on div "2.0 lbs" at bounding box center [805, 510] width 129 height 14
click at [145, 20] on p "0000004X3713345" at bounding box center [164, 24] width 87 height 14
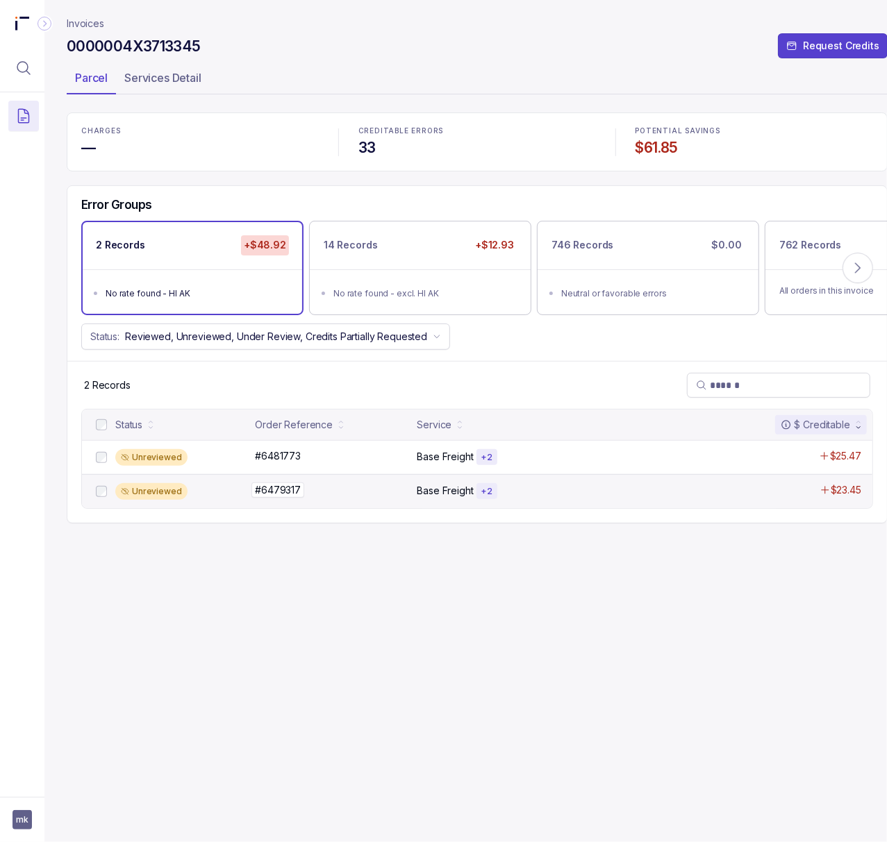
click at [278, 490] on p "#6479317" at bounding box center [277, 490] width 53 height 15
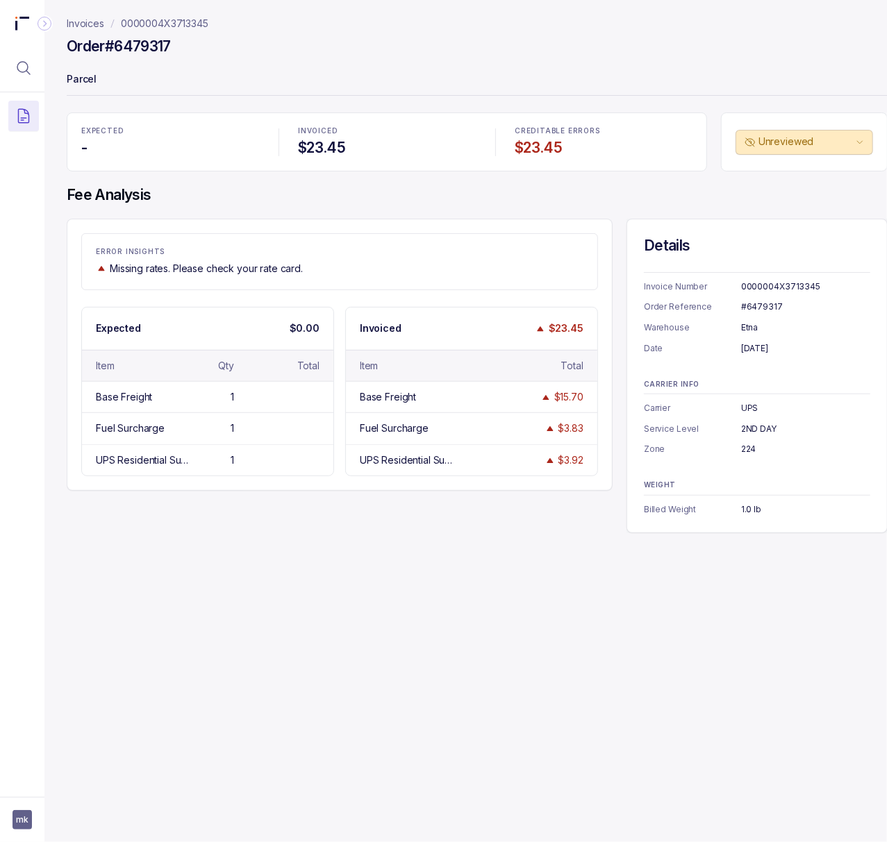
click at [751, 301] on div "#6479317" at bounding box center [805, 307] width 129 height 14
click at [744, 345] on div "[DATE]" at bounding box center [805, 349] width 129 height 14
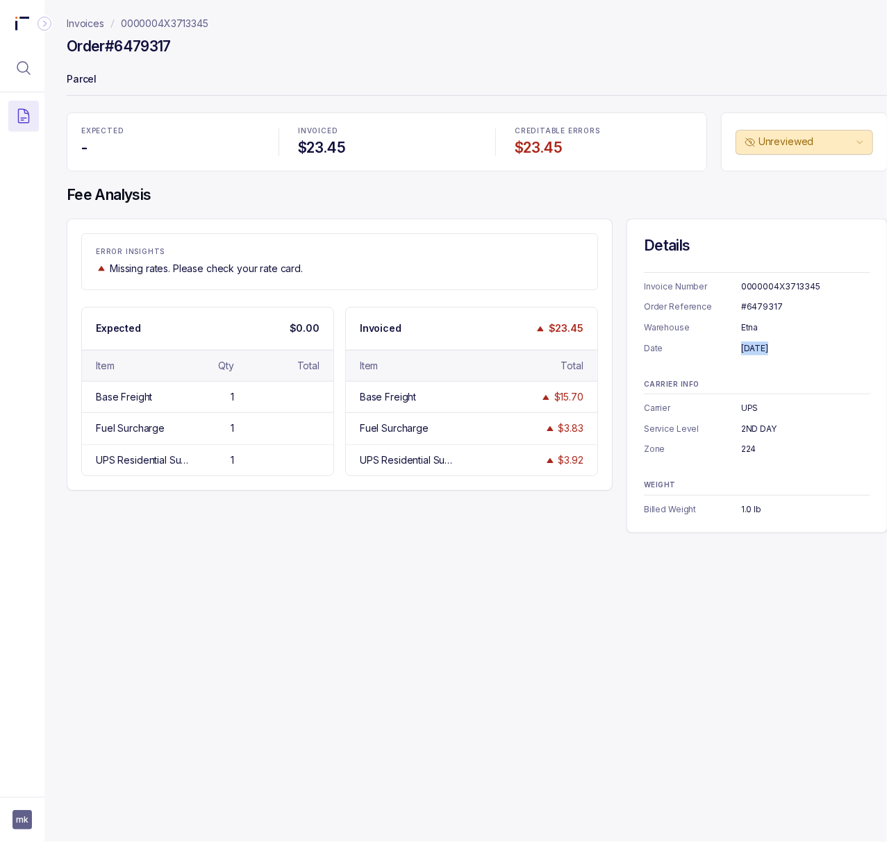
click at [744, 345] on div "[DATE]" at bounding box center [805, 349] width 129 height 14
click at [751, 408] on div "UPS" at bounding box center [805, 408] width 129 height 14
click at [741, 506] on div "1.0 lb" at bounding box center [805, 510] width 129 height 14
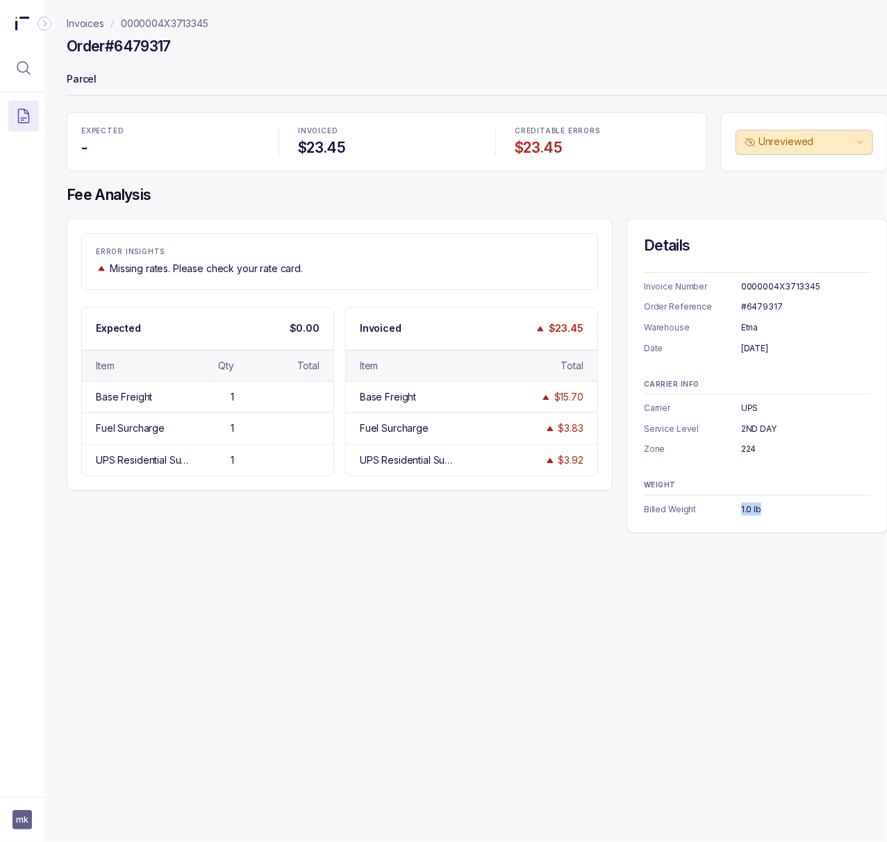
click at [741, 506] on div "1.0 lb" at bounding box center [805, 510] width 129 height 14
click at [156, 29] on p "0000004X3713345" at bounding box center [164, 24] width 87 height 14
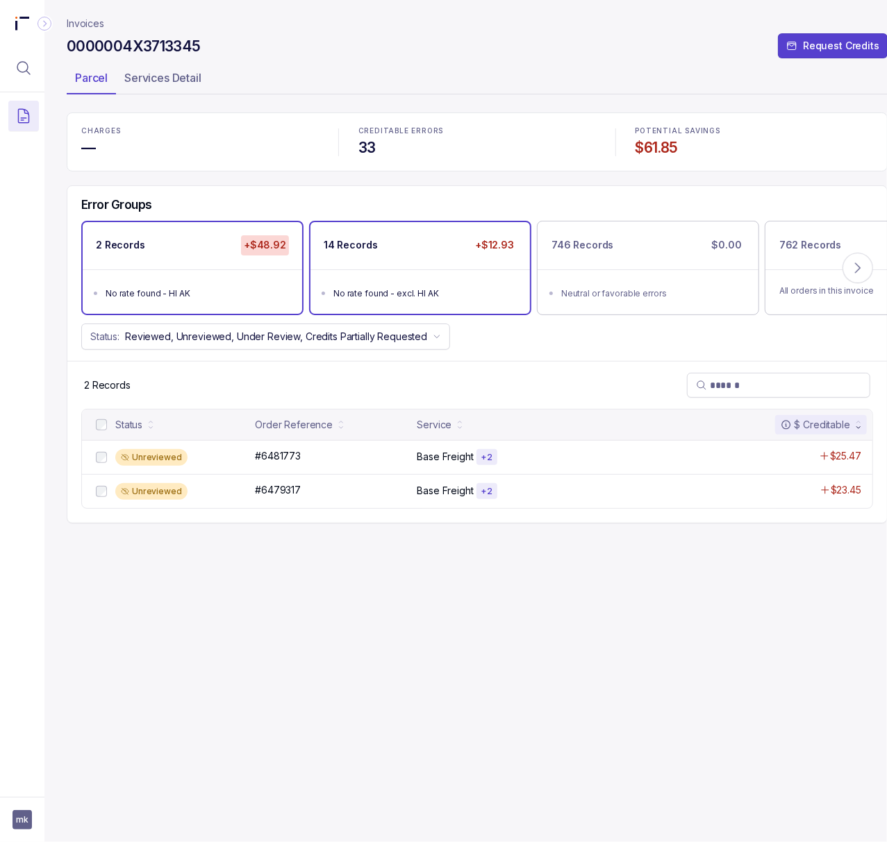
click at [422, 296] on div "No rate found - excl. HI AK" at bounding box center [424, 294] width 182 height 14
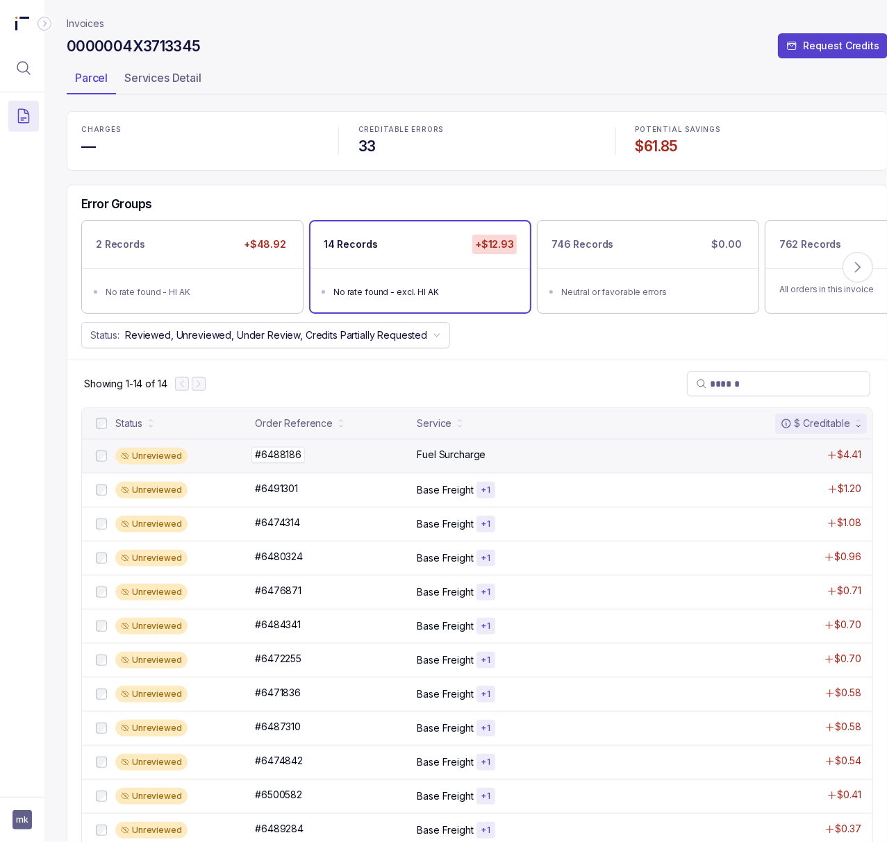
click at [279, 456] on p "#6488186" at bounding box center [277, 454] width 53 height 15
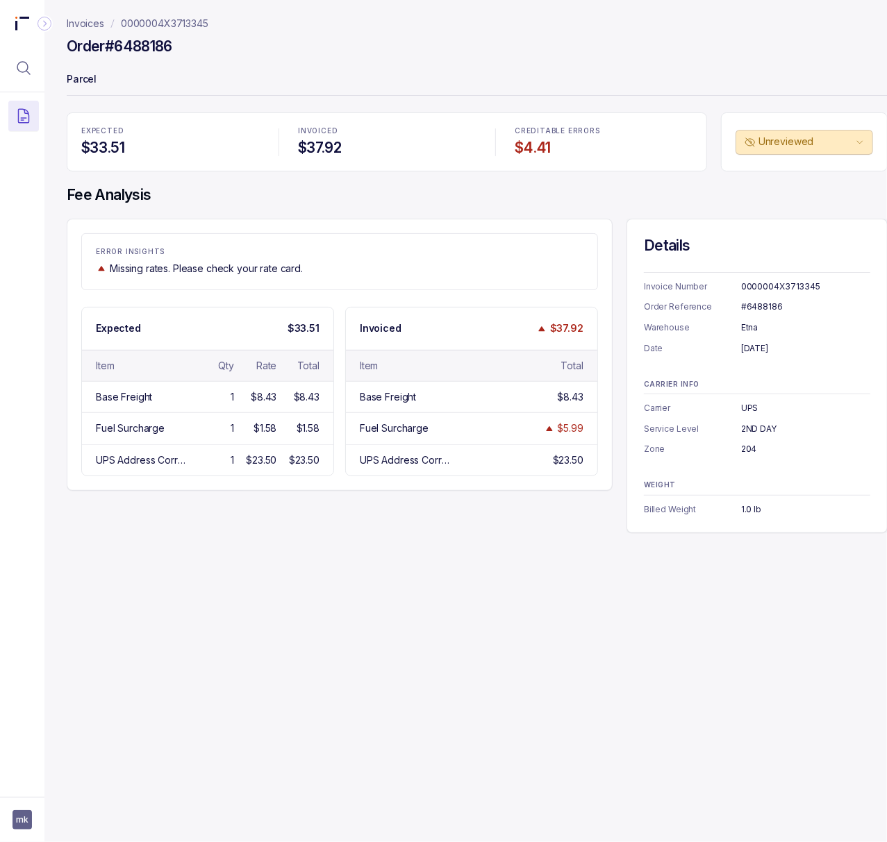
click at [770, 304] on div "#6488186" at bounding box center [805, 307] width 129 height 14
click at [778, 351] on div "[DATE]" at bounding box center [805, 349] width 129 height 14
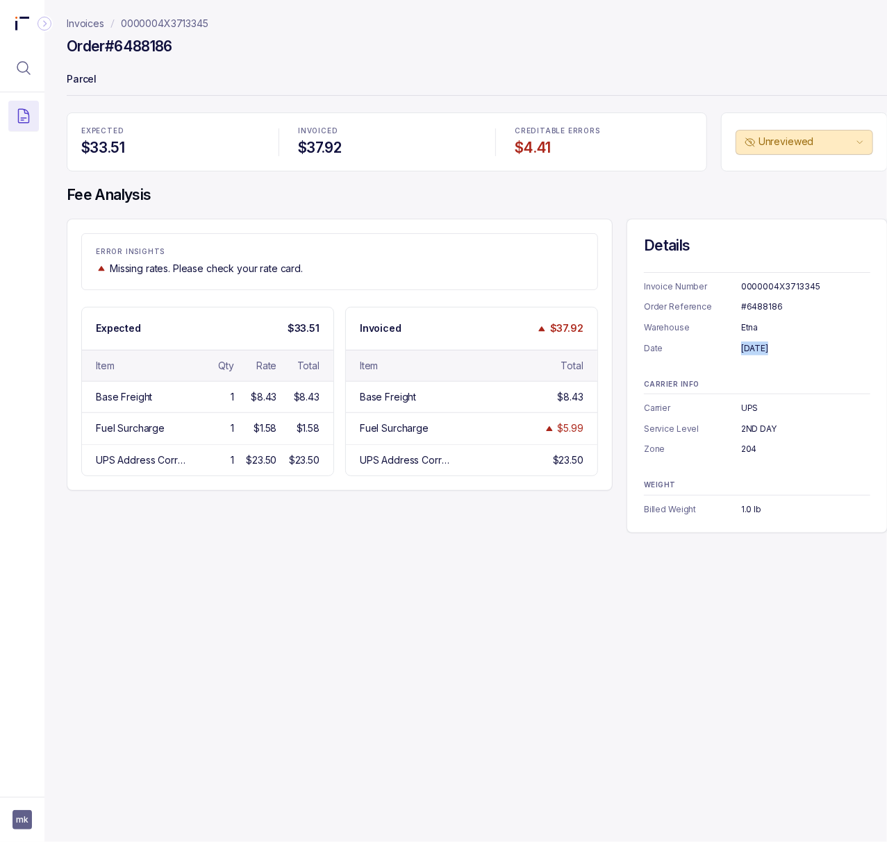
click at [778, 351] on div "[DATE]" at bounding box center [805, 349] width 129 height 14
click at [744, 453] on div "204" at bounding box center [805, 449] width 129 height 14
click at [754, 510] on div "1.0 lb" at bounding box center [805, 510] width 129 height 14
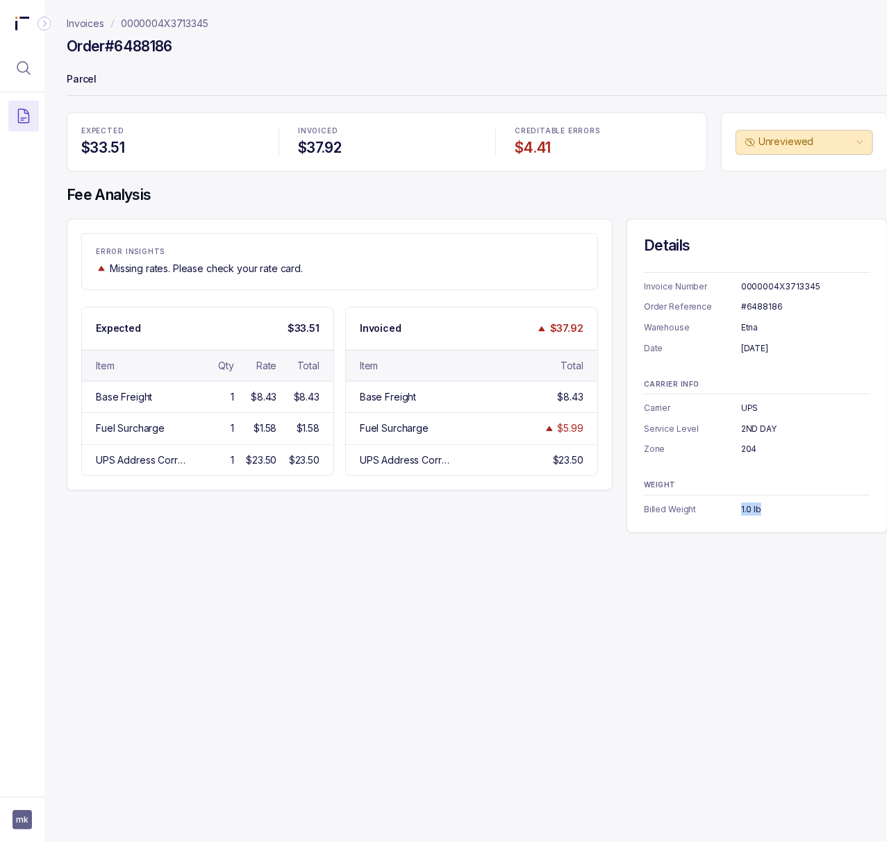
click at [754, 510] on div "1.0 lb" at bounding box center [805, 510] width 129 height 14
click at [160, 21] on p "0000004X3713345" at bounding box center [164, 24] width 87 height 14
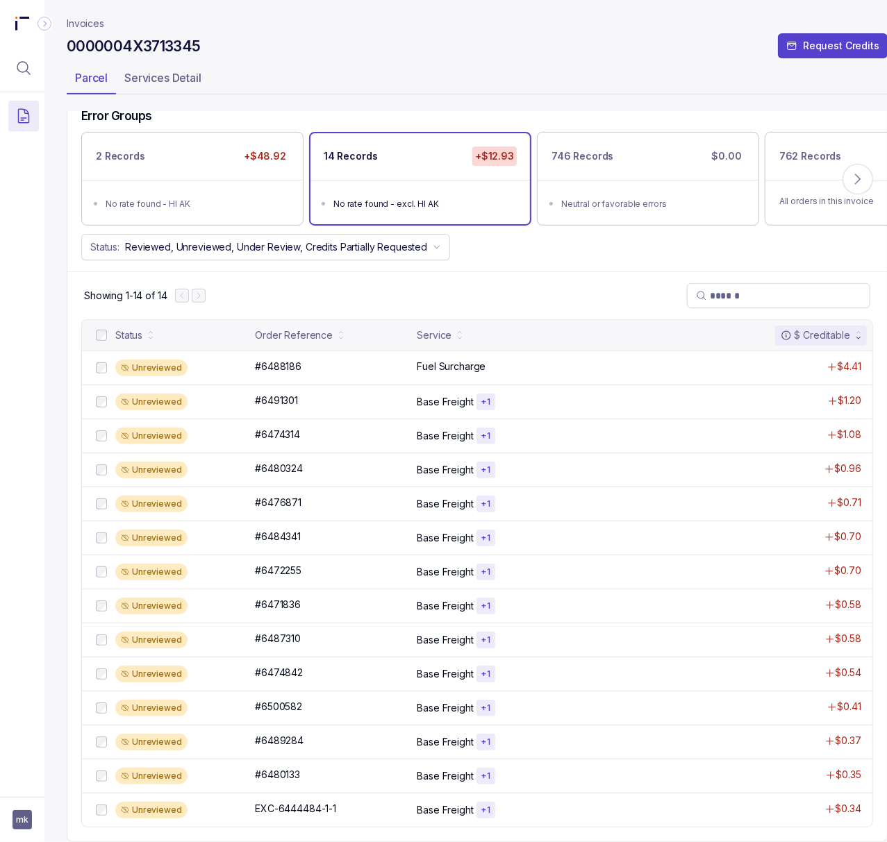
scroll to position [108, 0]
click at [279, 461] on p "#6480324" at bounding box center [278, 468] width 55 height 15
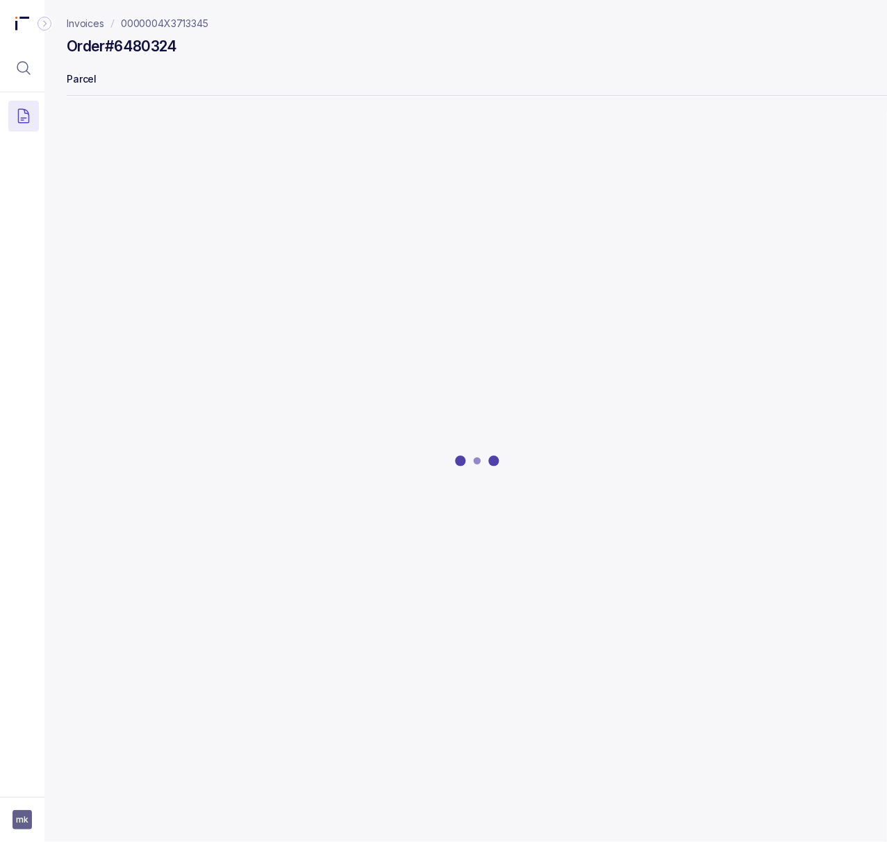
click at [334, 329] on div at bounding box center [477, 460] width 821 height 696
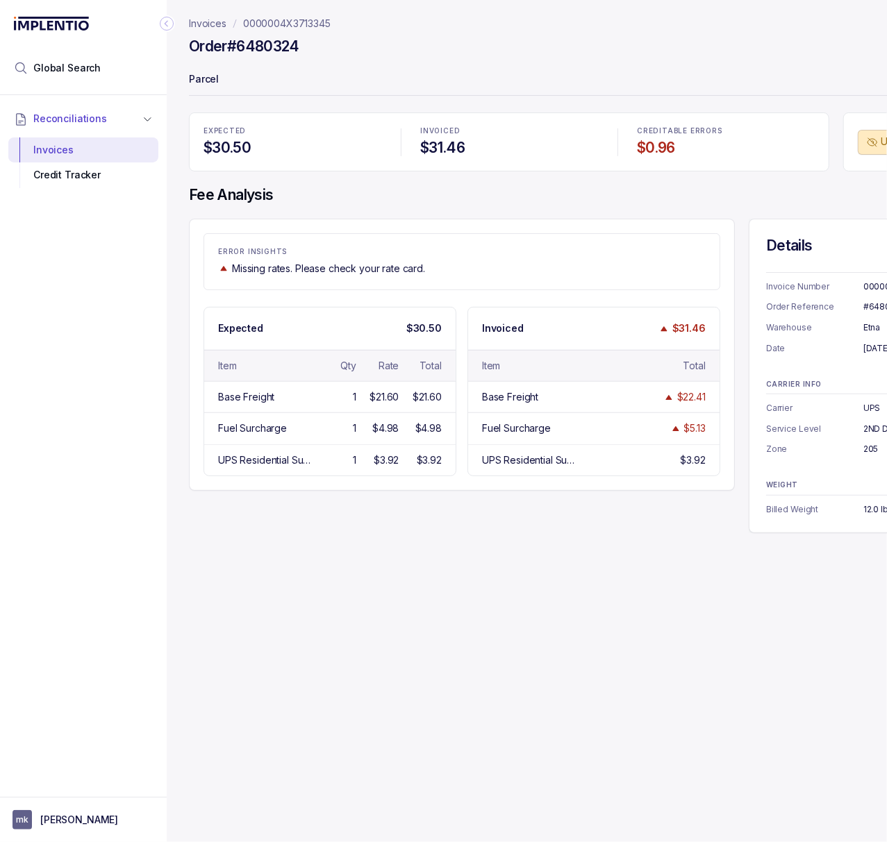
click at [159, 20] on div "Collapse Icon" at bounding box center [166, 23] width 17 height 17
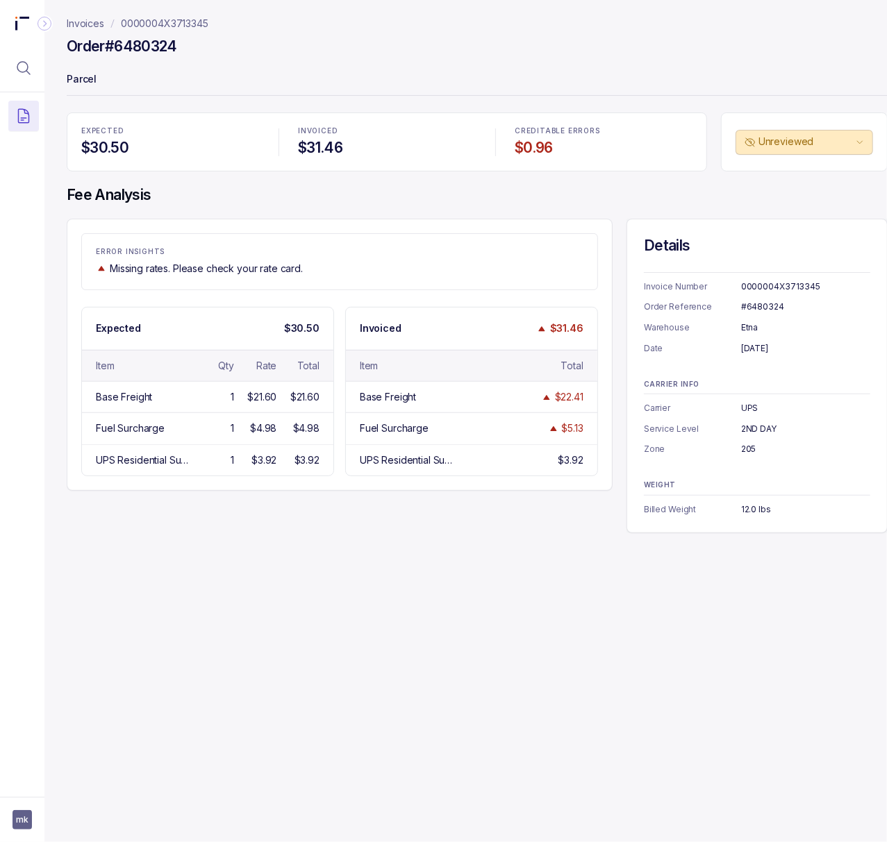
click at [774, 308] on div "#6480324" at bounding box center [805, 307] width 129 height 14
copy div "#6480324"
click at [786, 351] on div "[DATE]" at bounding box center [805, 349] width 129 height 14
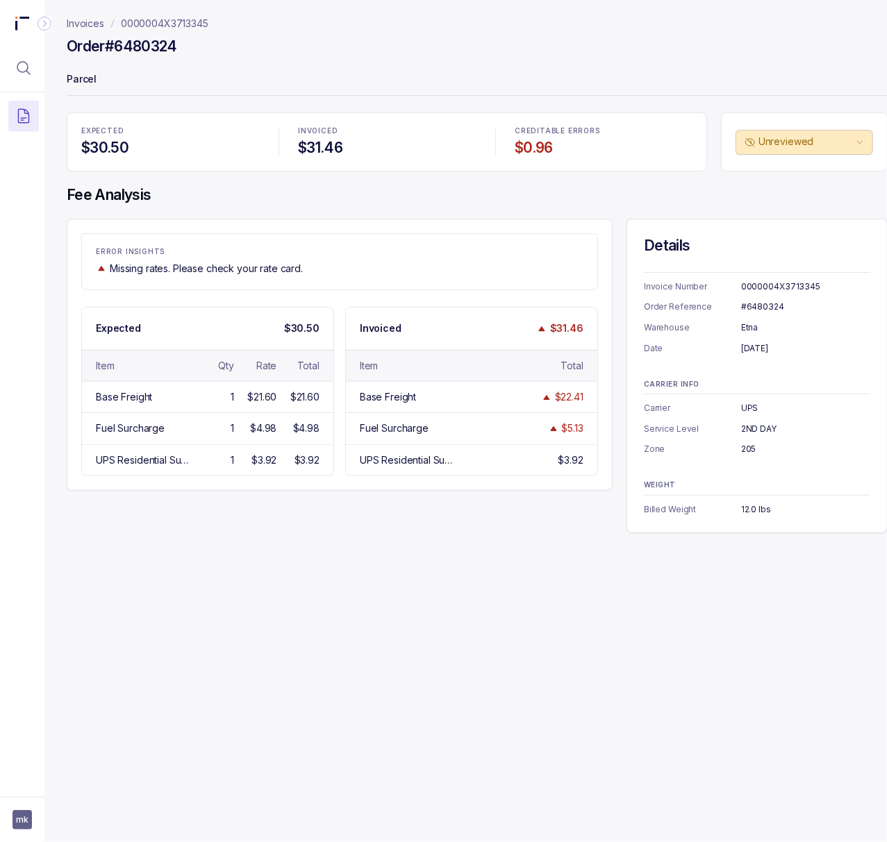
click at [786, 351] on div "[DATE]" at bounding box center [805, 349] width 129 height 14
copy div "[DATE]"
click at [748, 449] on div "205" at bounding box center [805, 449] width 129 height 14
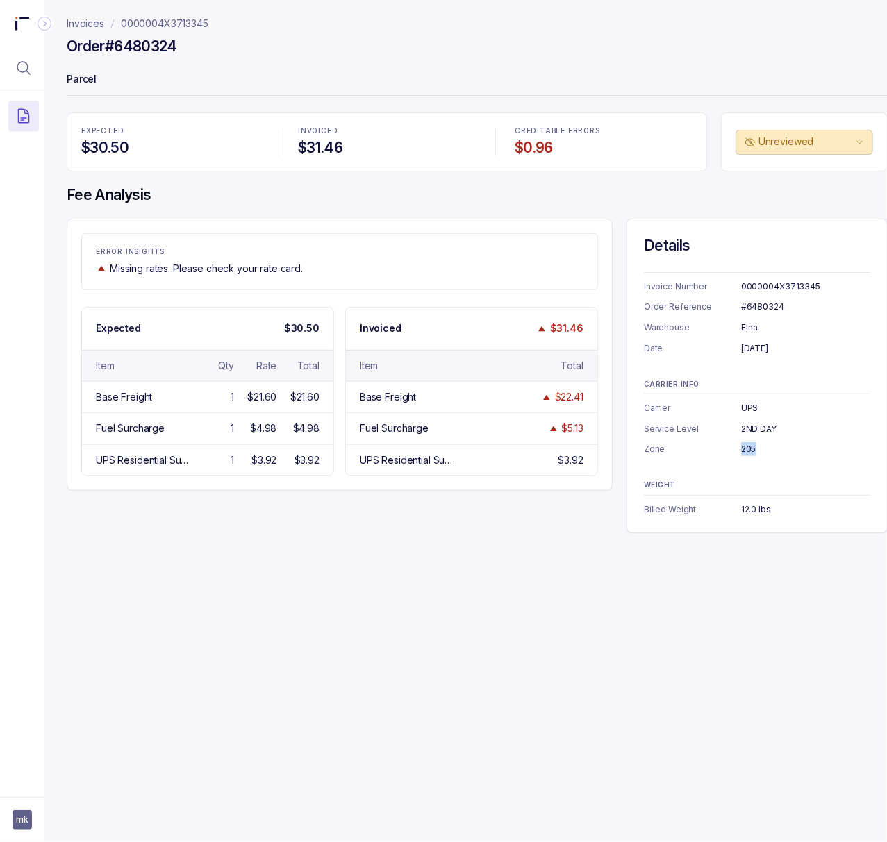
click at [748, 449] on div "205" at bounding box center [805, 449] width 129 height 14
copy div "205"
click at [751, 504] on div "12.0 lbs" at bounding box center [805, 510] width 129 height 14
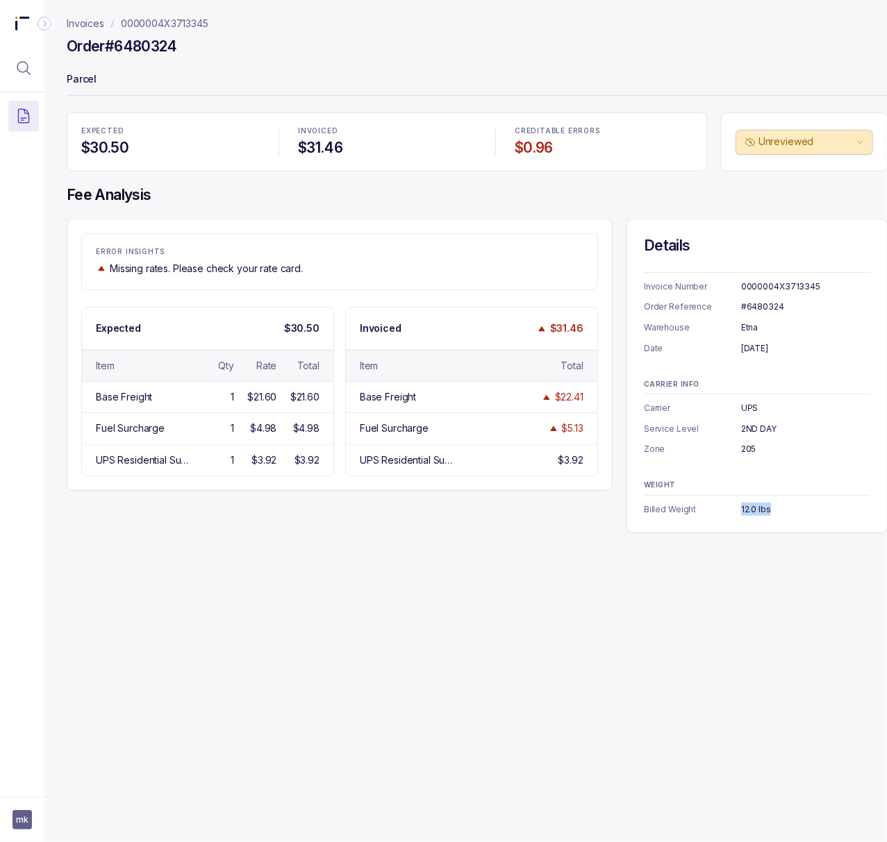
copy div "12.0 lbs"
click at [151, 25] on p "0000004X3713345" at bounding box center [164, 24] width 87 height 14
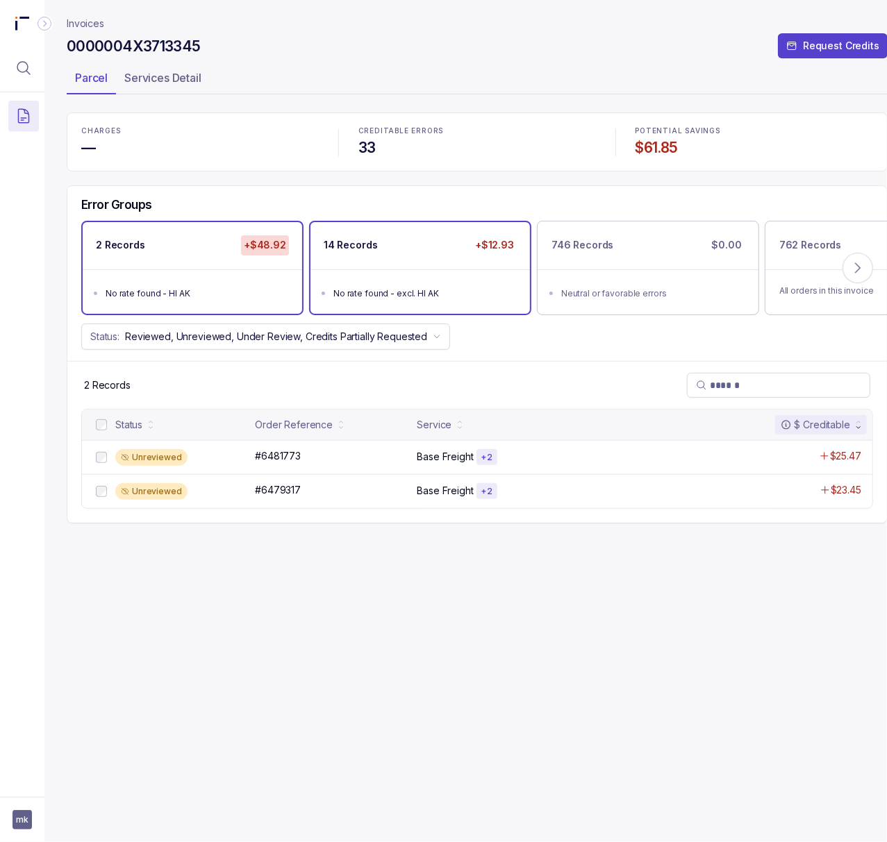
click at [358, 301] on ul "No rate found - excl. HI AK" at bounding box center [419, 291] width 219 height 44
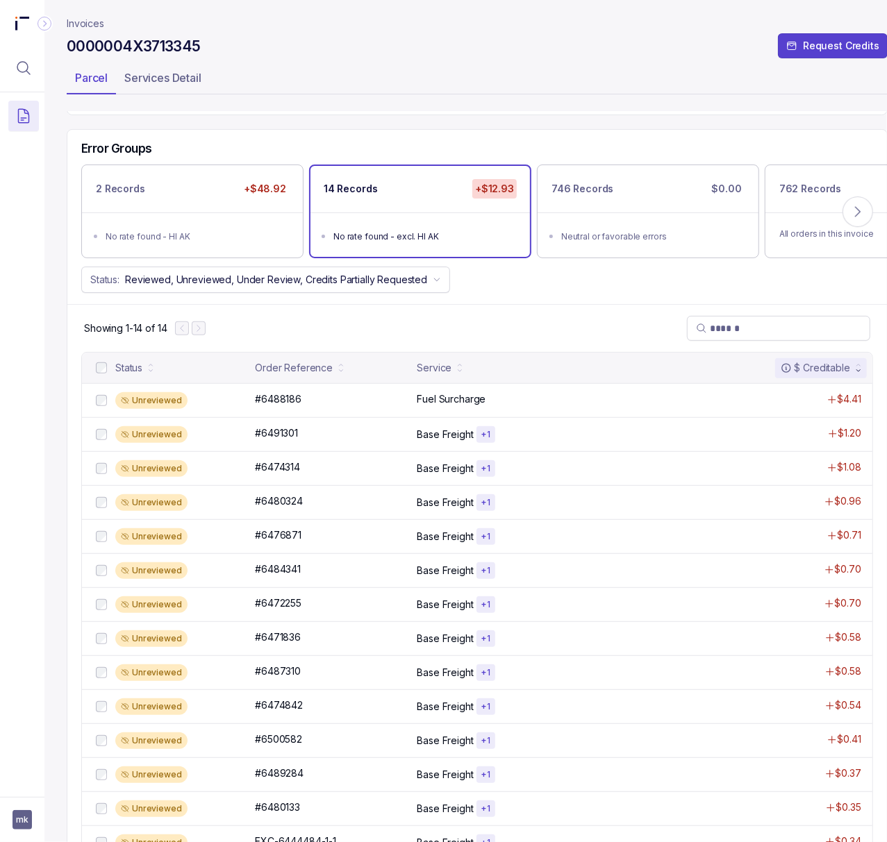
scroll to position [108, 0]
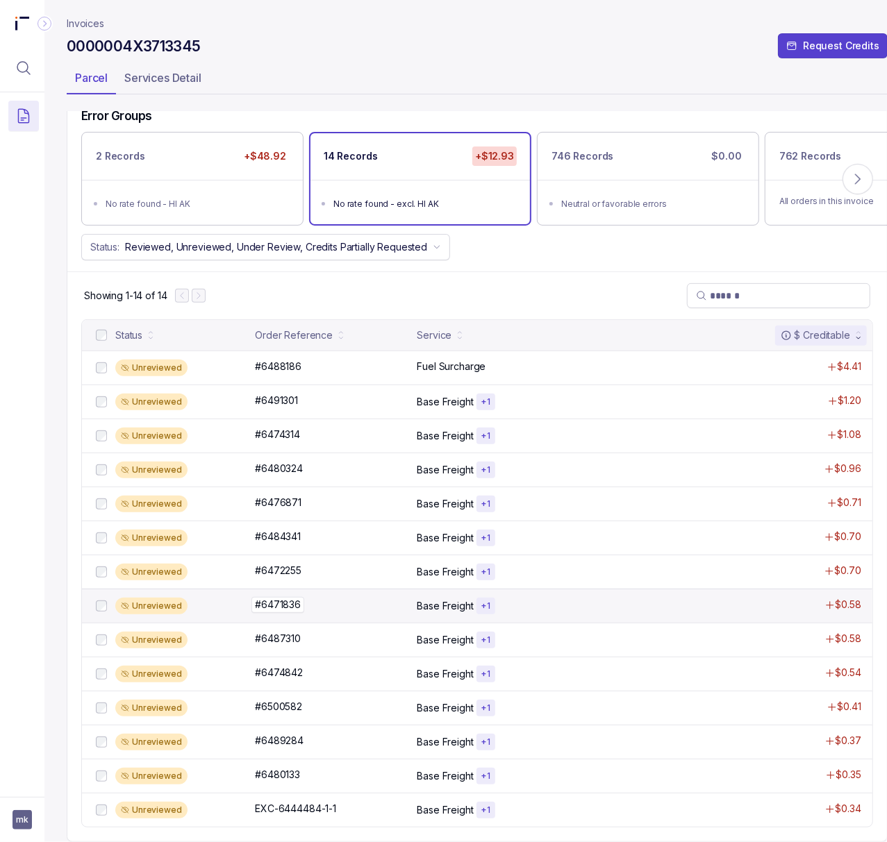
click at [269, 597] on p "#6471836" at bounding box center [277, 604] width 53 height 15
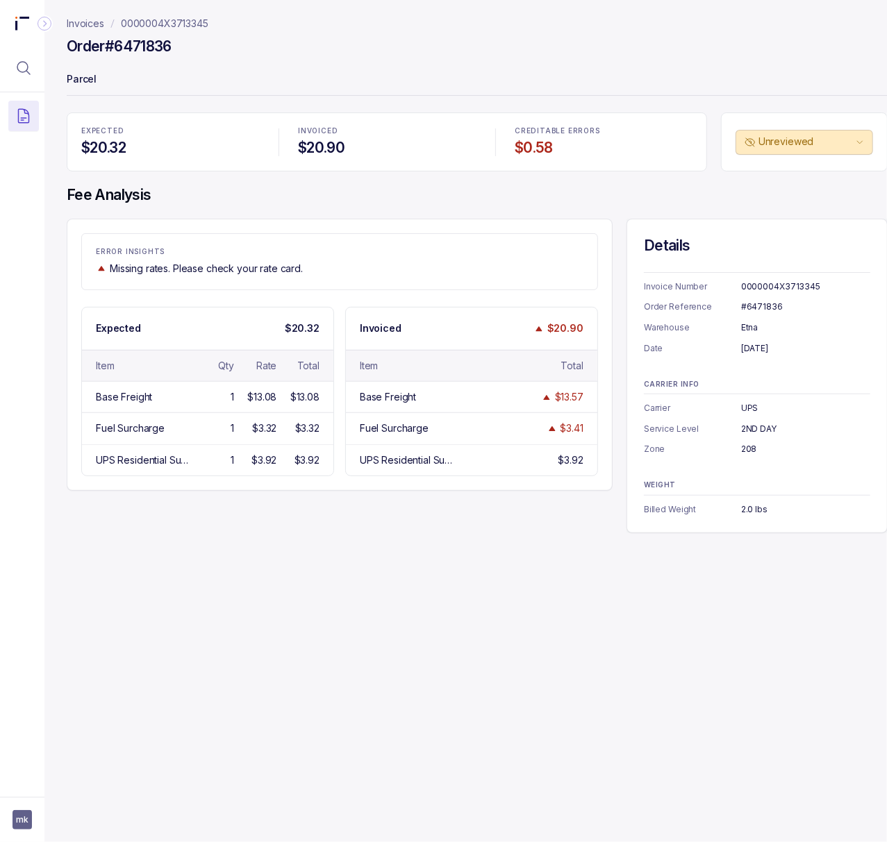
click at [768, 287] on div "0000004X3713345" at bounding box center [805, 287] width 129 height 14
click at [767, 308] on div "#6471836" at bounding box center [805, 307] width 129 height 14
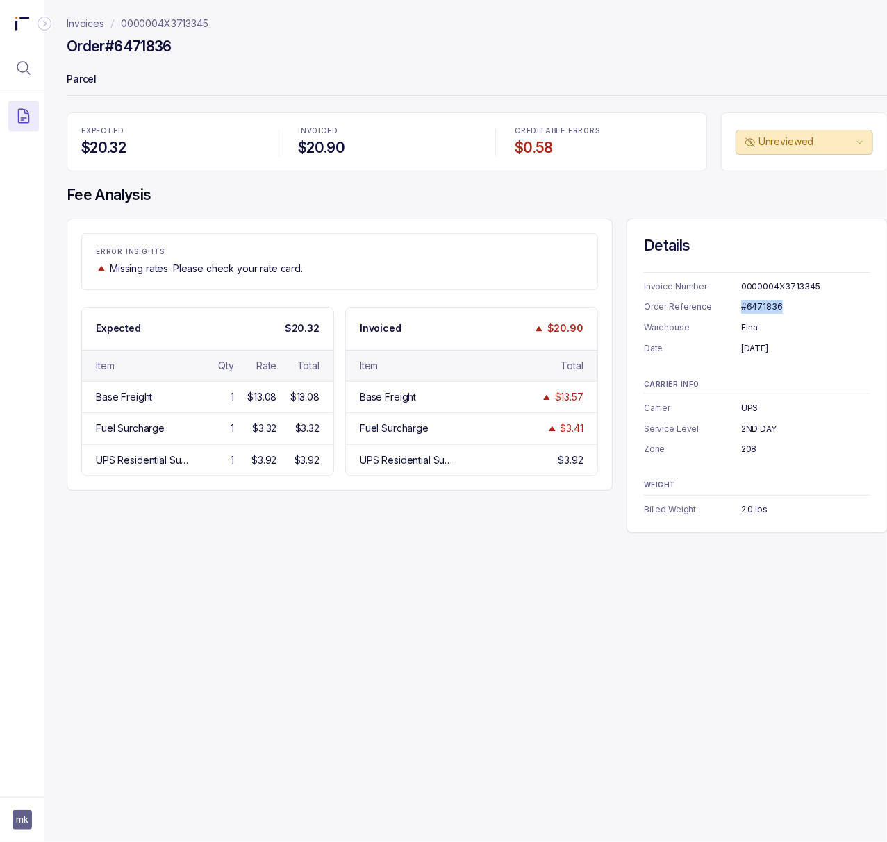
copy div "#6471836"
click at [781, 347] on div "[DATE]" at bounding box center [805, 349] width 129 height 14
copy div "[DATE]"
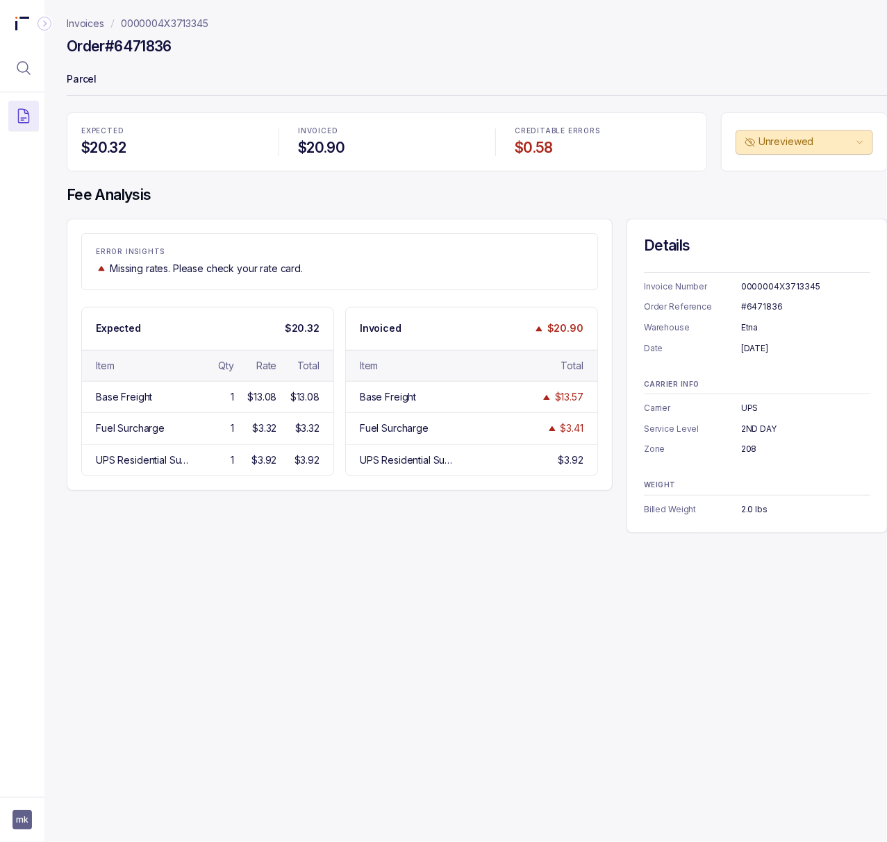
click at [745, 449] on div "208" at bounding box center [805, 449] width 129 height 14
copy div "208"
click at [755, 512] on div "2.0 lbs" at bounding box center [805, 510] width 129 height 14
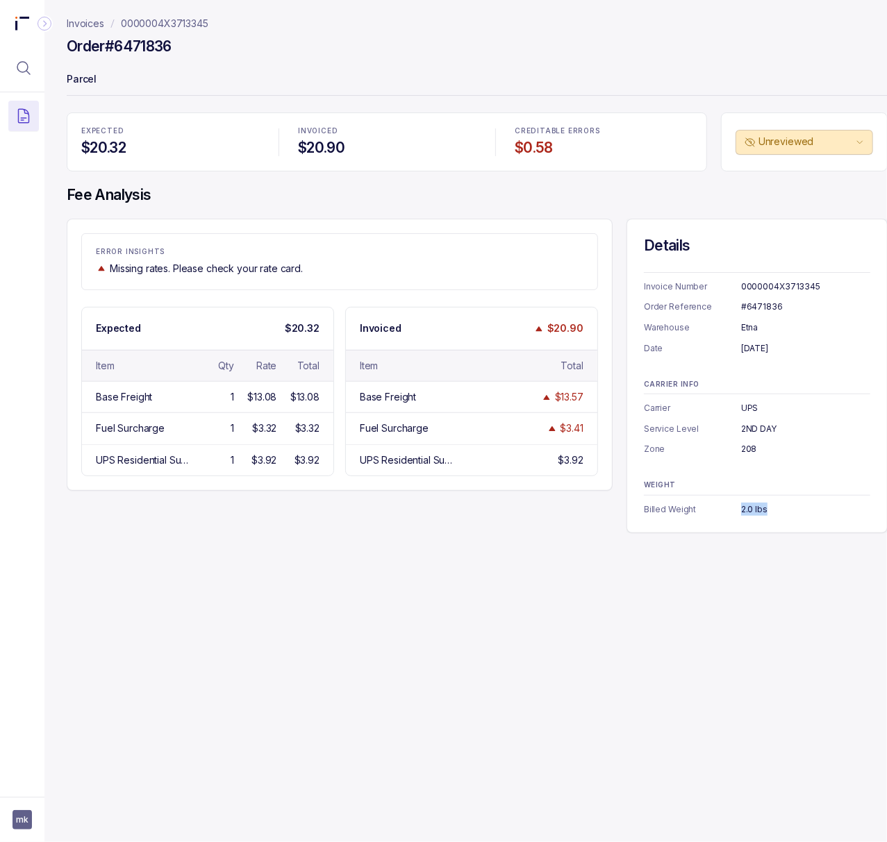
click at [755, 512] on div "2.0 lbs" at bounding box center [805, 510] width 129 height 14
copy div "2.0 lbs"
click at [142, 29] on p "0000004X3713345" at bounding box center [164, 24] width 87 height 14
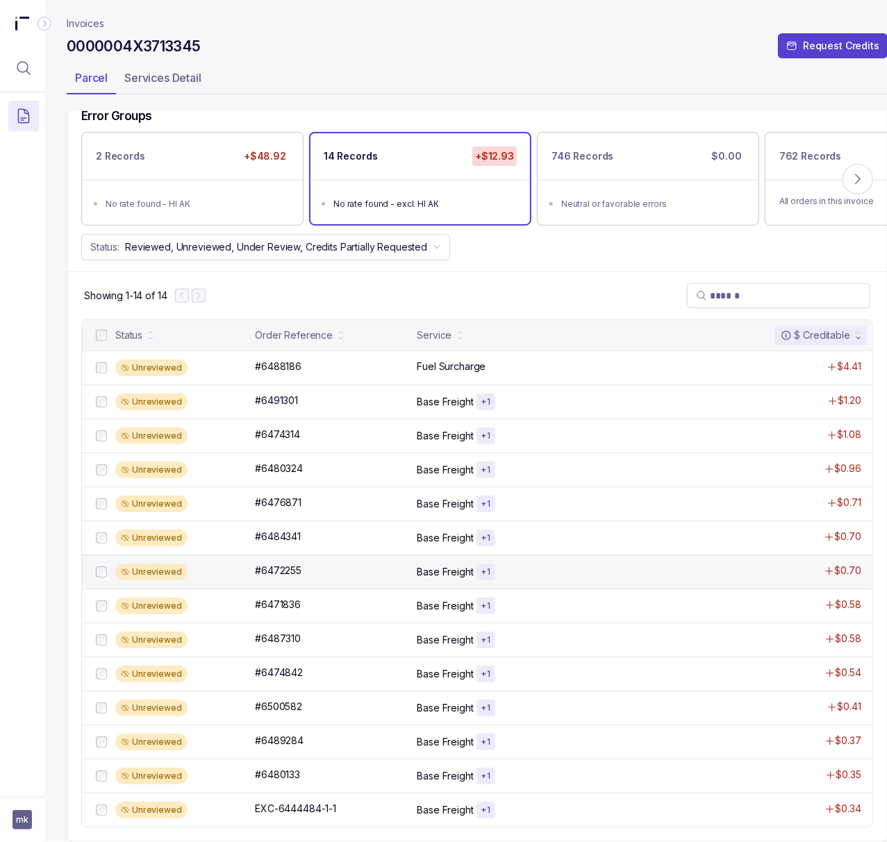
scroll to position [108, 0]
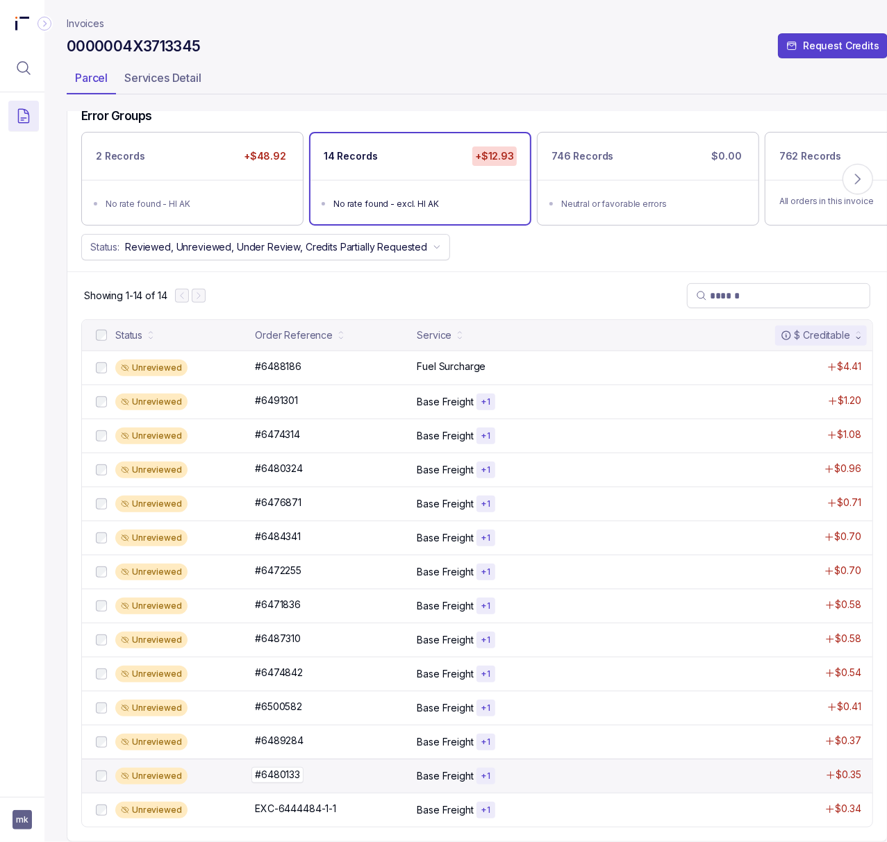
click at [282, 767] on p "#6480133" at bounding box center [277, 774] width 52 height 15
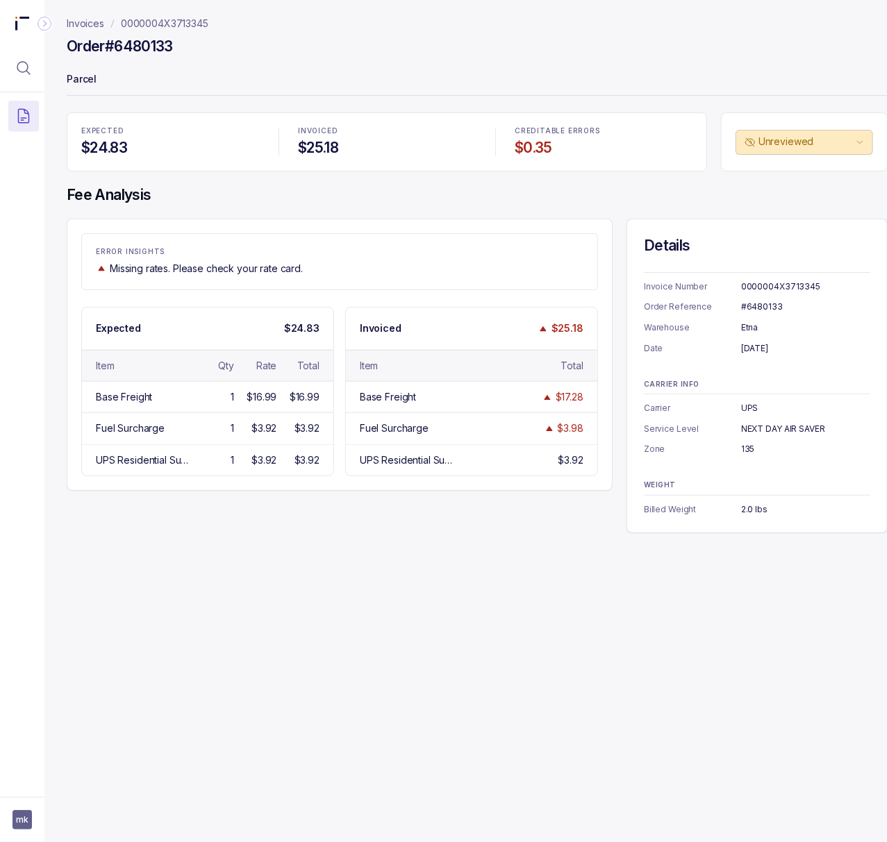
click at [751, 311] on div "#6480133" at bounding box center [805, 307] width 129 height 14
copy div "#6480133"
click at [753, 329] on div "Etna" at bounding box center [805, 328] width 129 height 14
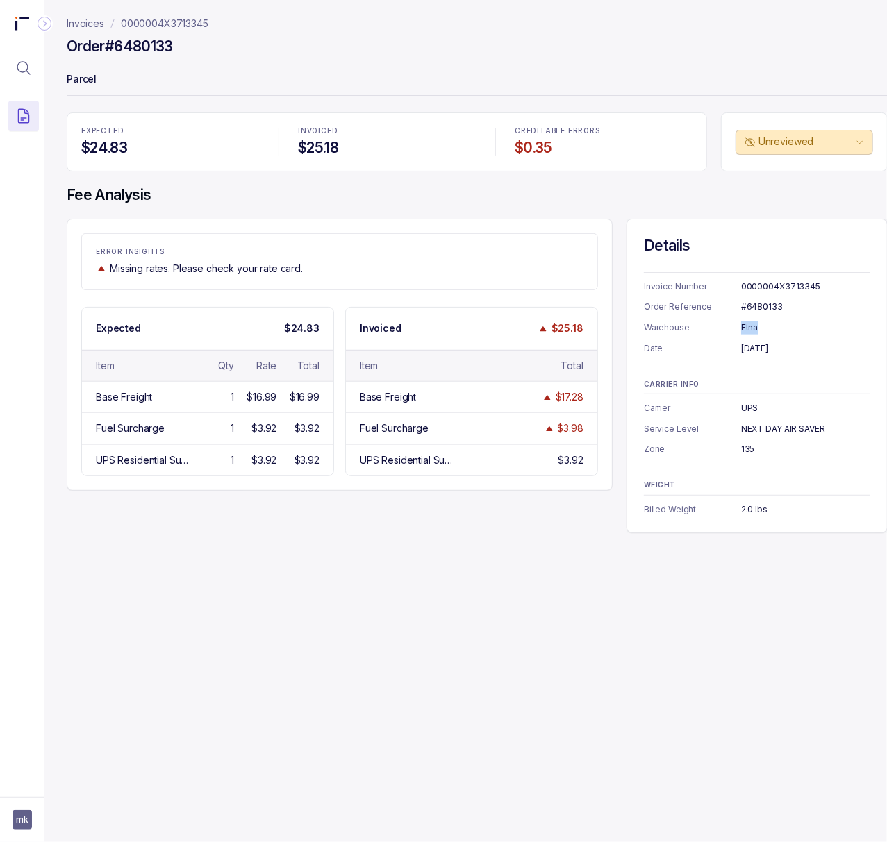
click at [753, 329] on div "Etna" at bounding box center [805, 328] width 129 height 14
click at [789, 339] on div "Invoice Number 0000004X3713345 Order Reference #6480133 Warehouse Etna Date [DA…" at bounding box center [757, 313] width 226 height 83
click at [790, 348] on div "[DATE]" at bounding box center [805, 349] width 129 height 14
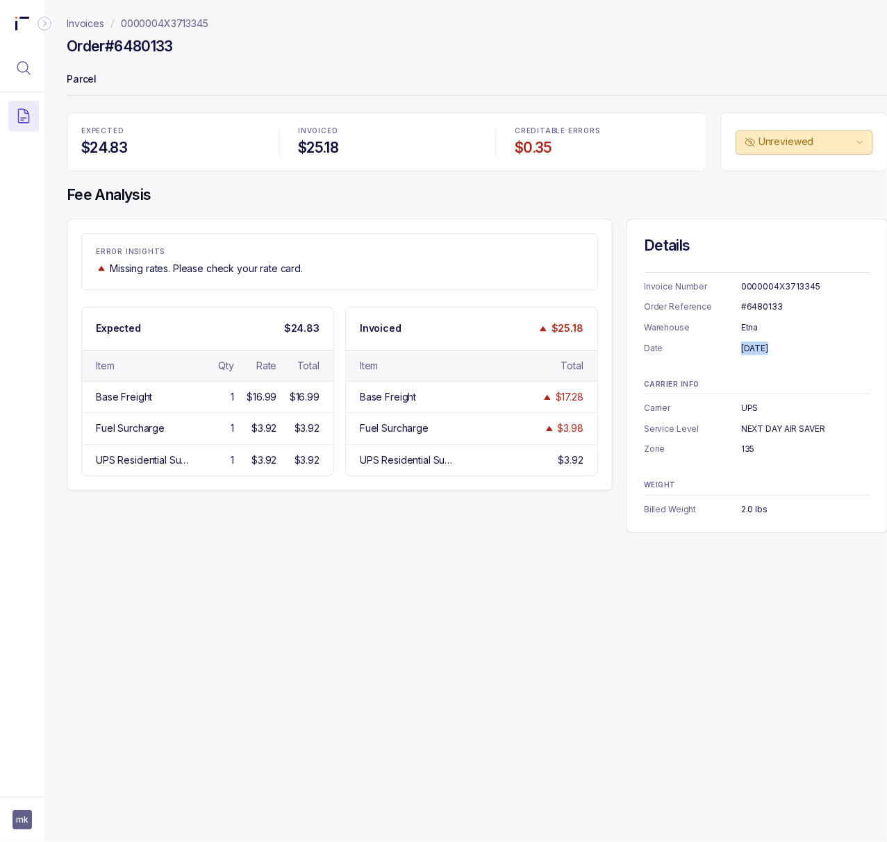
copy div "[DATE]"
click at [747, 409] on div "UPS" at bounding box center [805, 408] width 129 height 14
click at [761, 428] on div "NEXT DAY AIR SAVER" at bounding box center [805, 429] width 129 height 14
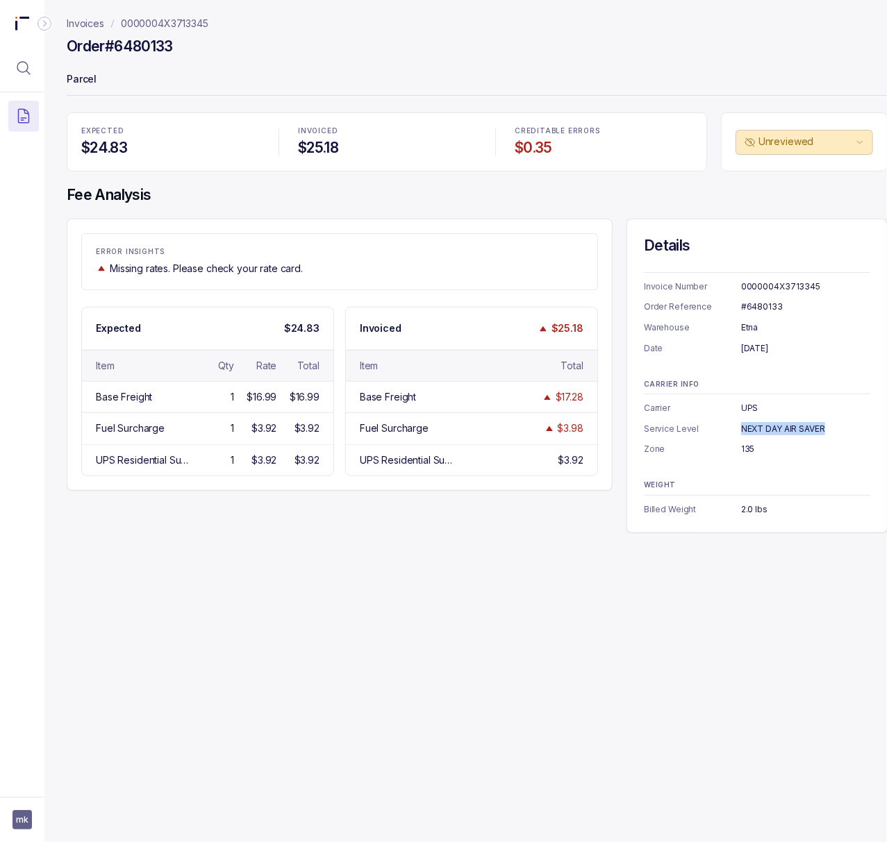
click at [761, 428] on div "NEXT DAY AIR SAVER" at bounding box center [805, 429] width 129 height 14
click at [749, 453] on div "135" at bounding box center [805, 449] width 129 height 14
click at [744, 501] on div "WEIGHT Billed Weight 2.0 lbs" at bounding box center [757, 498] width 226 height 35
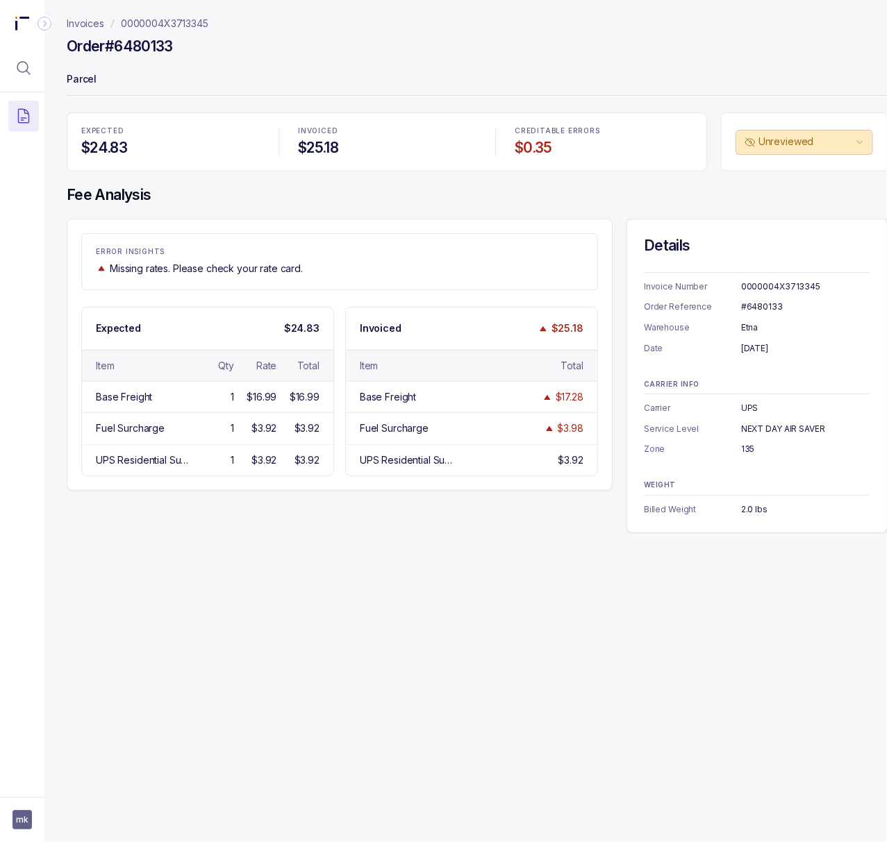
click at [747, 506] on div "2.0 lbs" at bounding box center [805, 510] width 129 height 14
click at [767, 301] on div "#6480133" at bounding box center [805, 307] width 129 height 14
click at [168, 26] on p "0000004X3713345" at bounding box center [164, 24] width 87 height 14
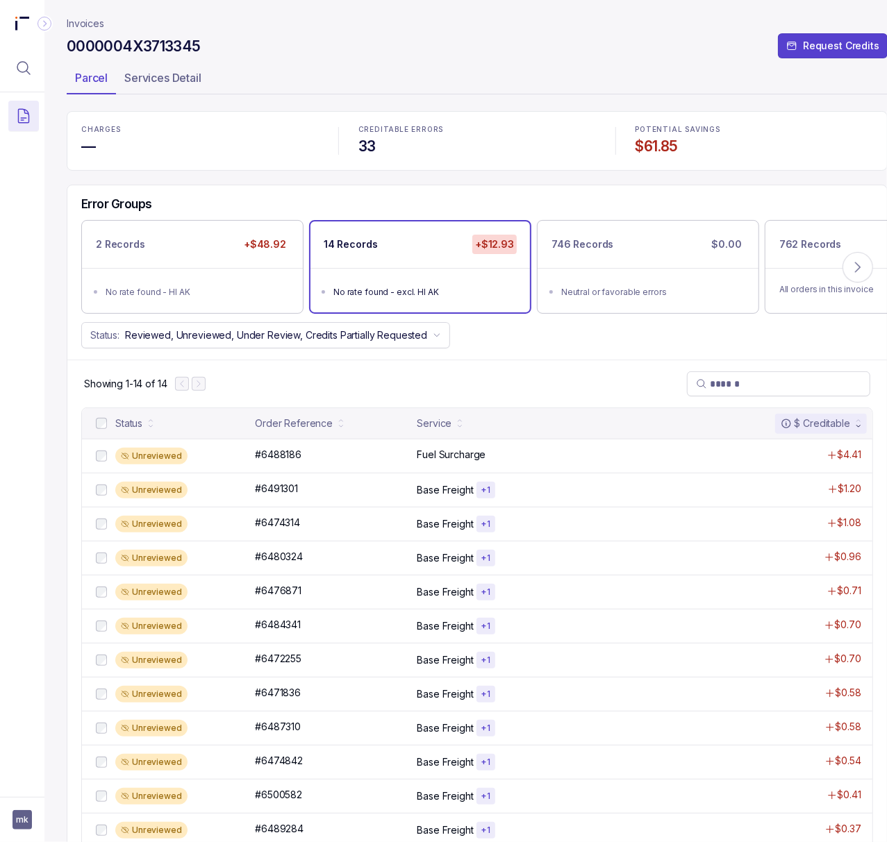
click at [662, 140] on h4 "$61.85" at bounding box center [753, 146] width 237 height 19
click at [15, 67] on icon "Menu Icon Button MagnifyingGlassIcon" at bounding box center [23, 68] width 17 height 17
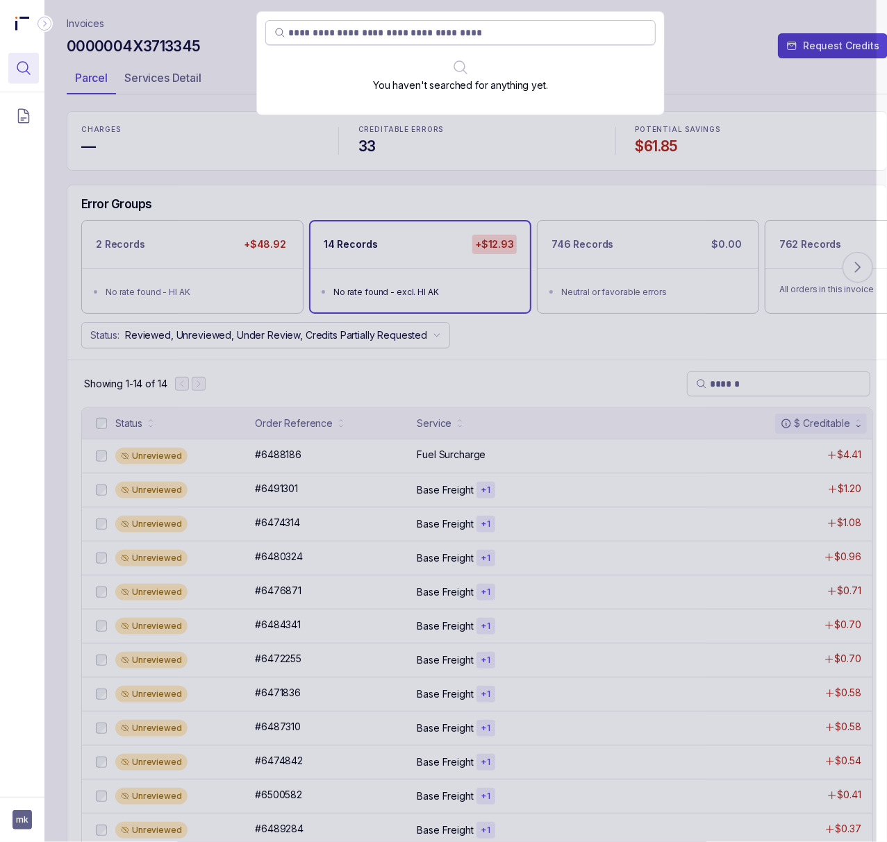
click at [337, 34] on input "search" at bounding box center [467, 33] width 358 height 14
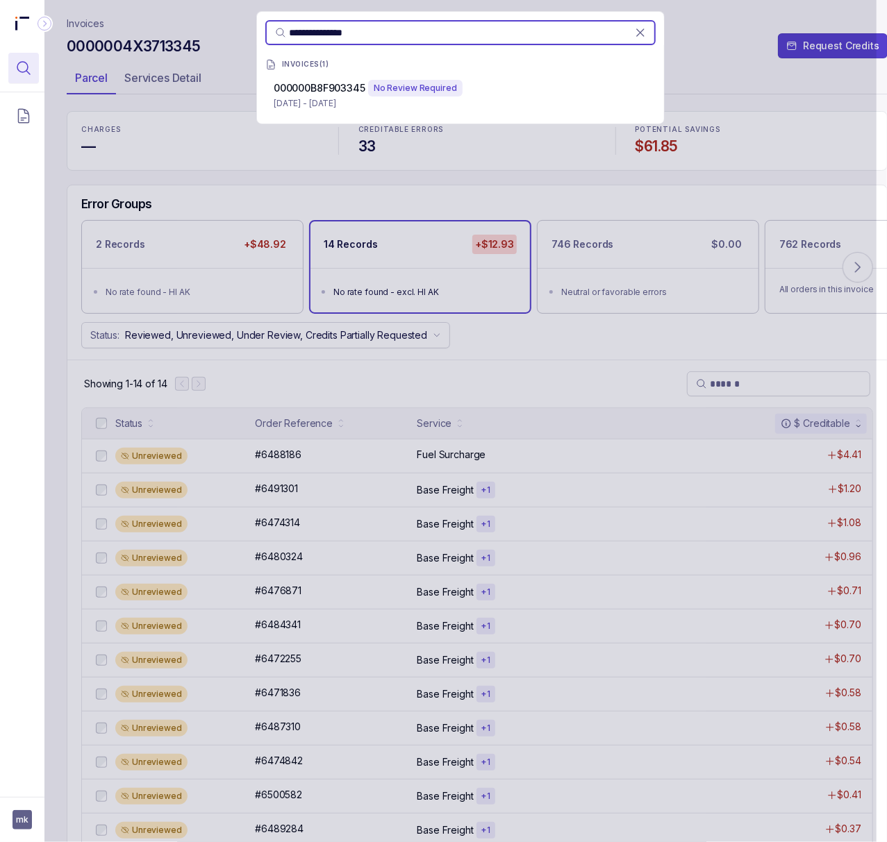
type input "**********"
click at [306, 86] on span "000000B8F903345" at bounding box center [320, 88] width 92 height 12
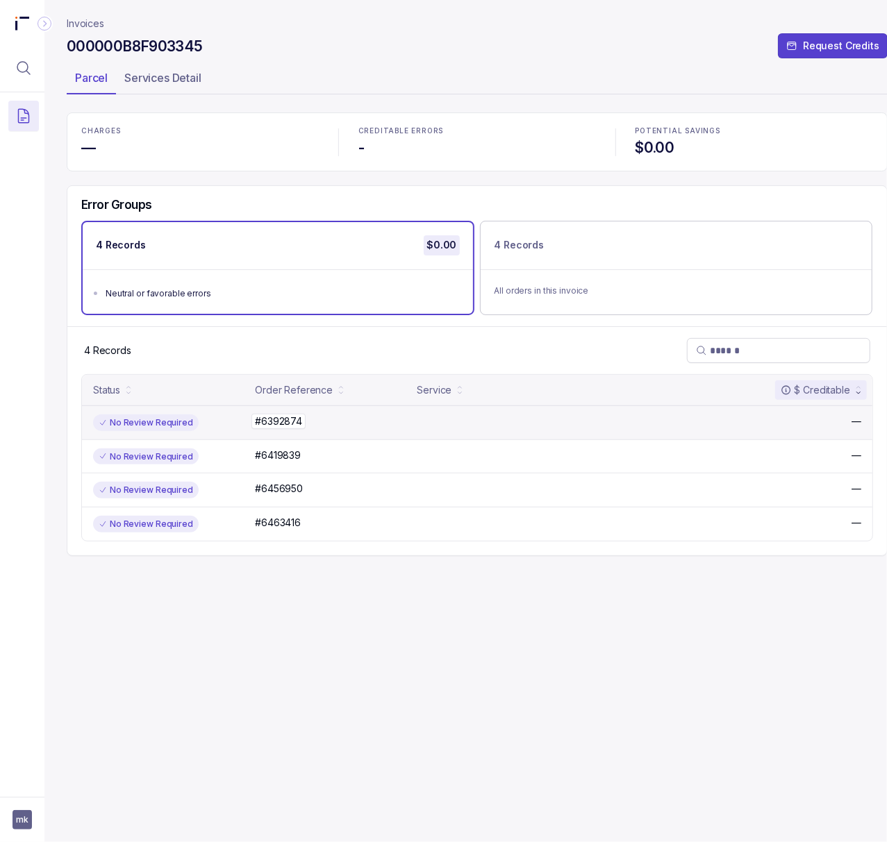
click at [287, 423] on p "#6392874" at bounding box center [278, 421] width 54 height 15
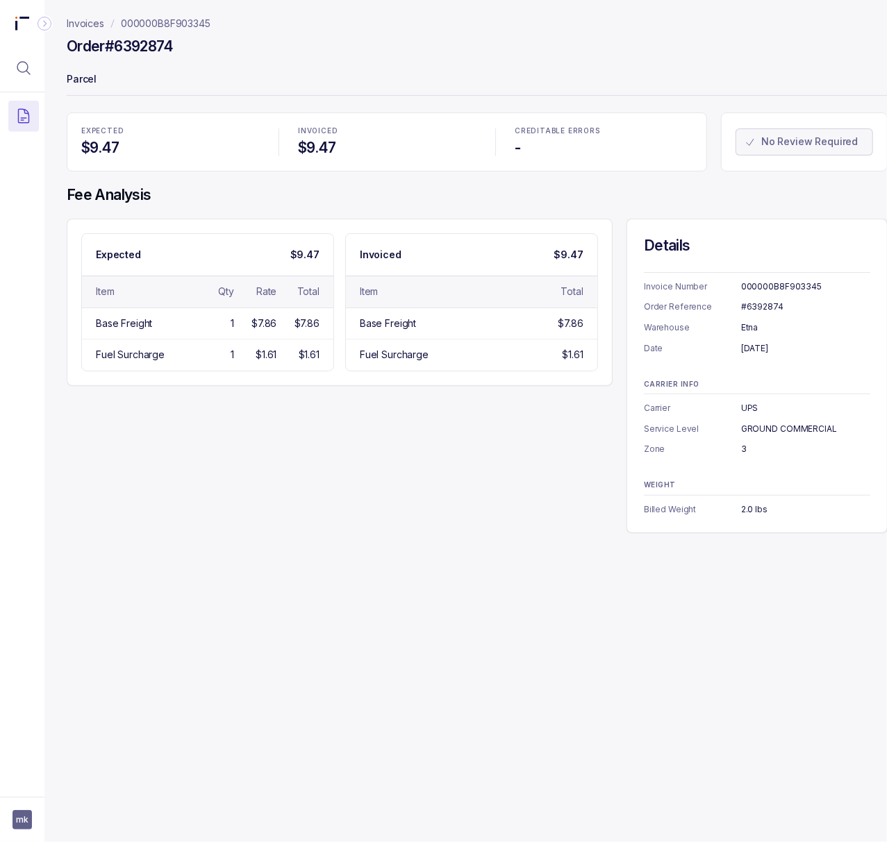
click at [753, 303] on div "#6392874" at bounding box center [805, 307] width 129 height 14
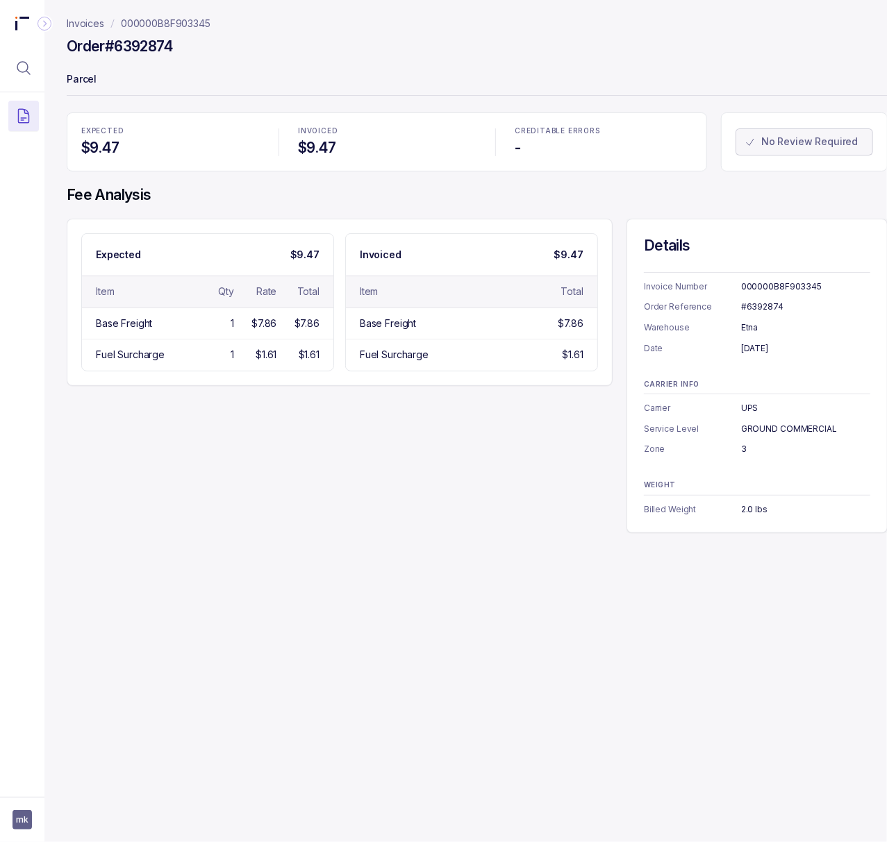
click at [755, 284] on div "000000B8F903345" at bounding box center [805, 287] width 129 height 14
click at [765, 310] on div "#6392874" at bounding box center [805, 307] width 129 height 14
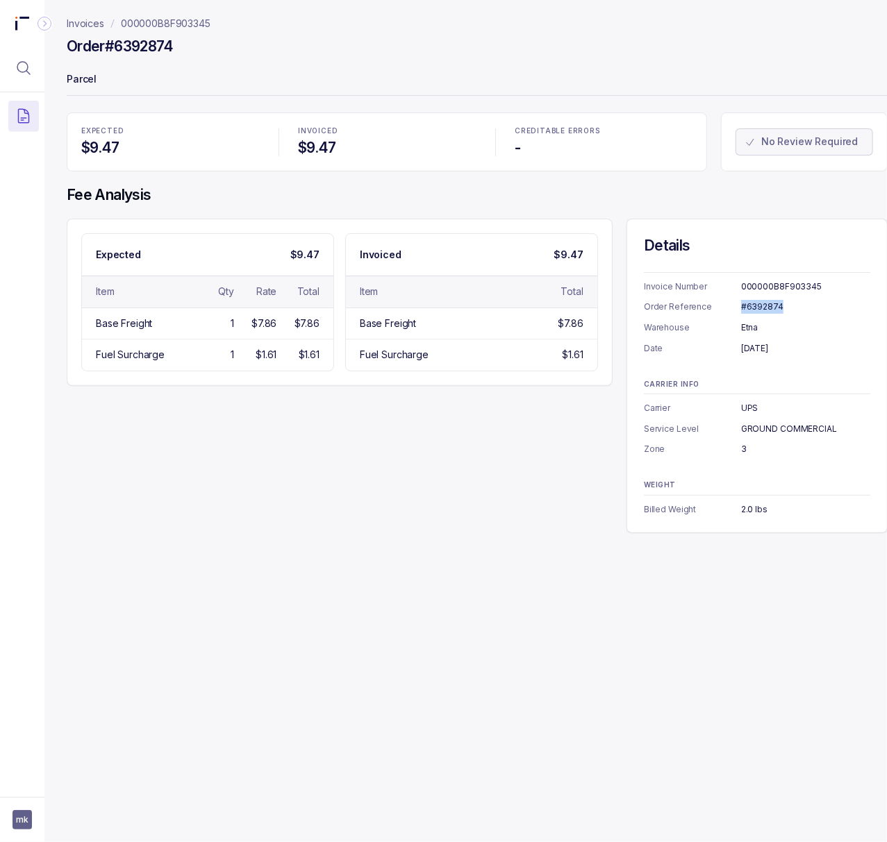
click at [765, 310] on div "#6392874" at bounding box center [805, 307] width 129 height 14
click at [753, 350] on div "[DATE]" at bounding box center [805, 349] width 129 height 14
click at [769, 423] on div "GROUND COMMERCIAL" at bounding box center [805, 429] width 129 height 14
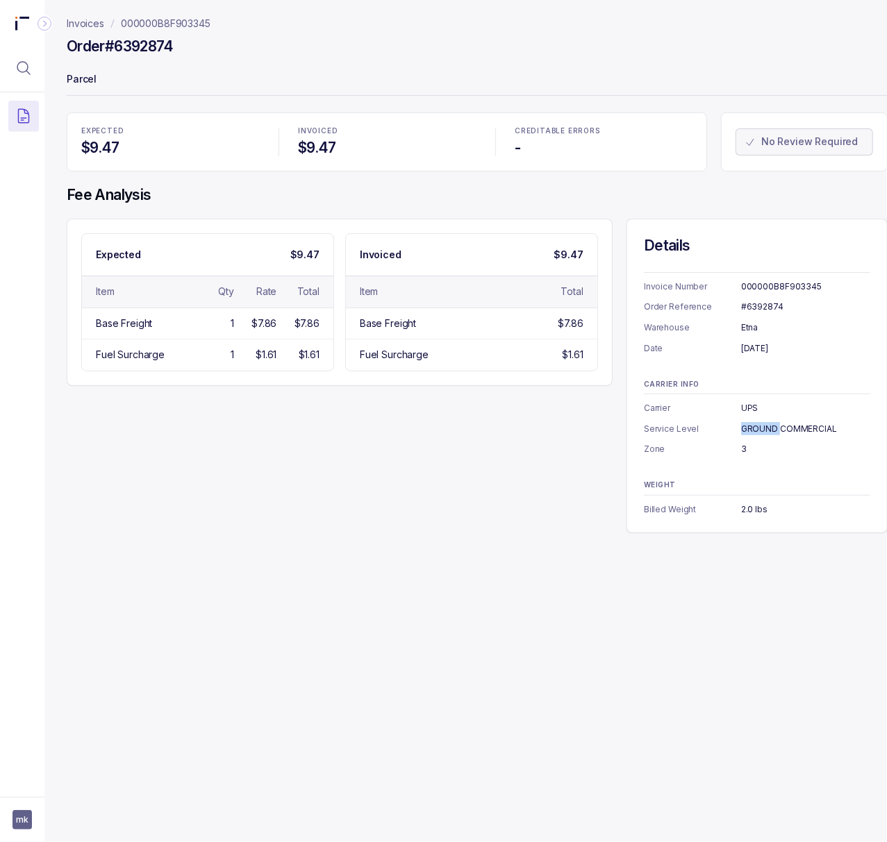
click at [769, 423] on div "GROUND COMMERCIAL" at bounding box center [805, 429] width 129 height 14
click at [744, 451] on div "3" at bounding box center [805, 449] width 129 height 14
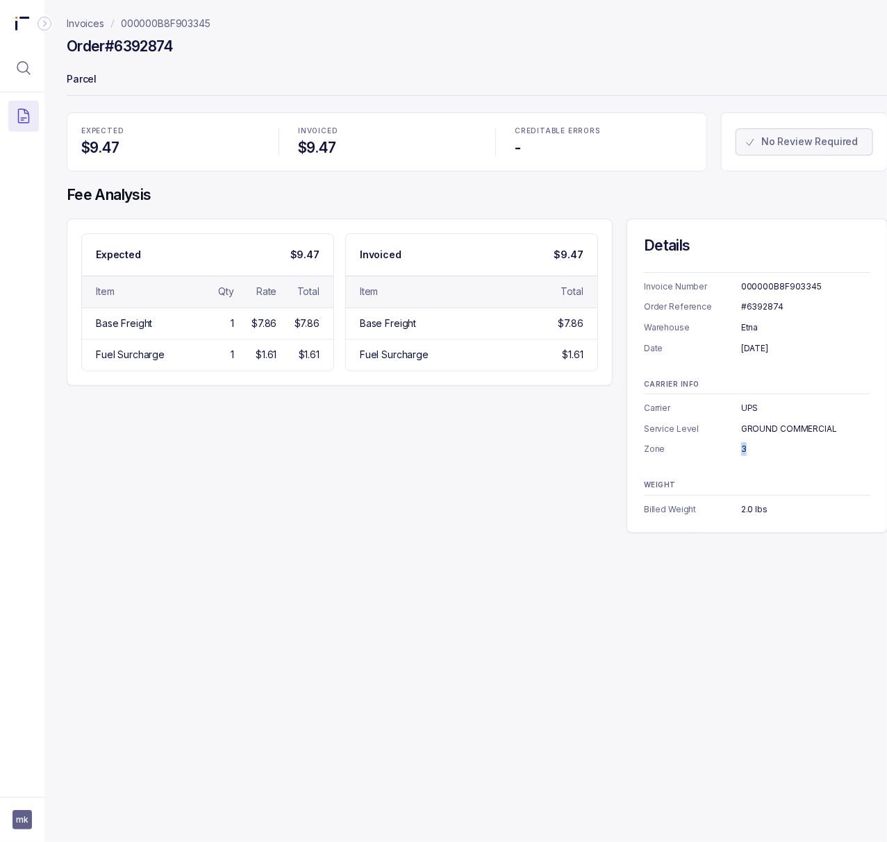
click at [744, 451] on div "3" at bounding box center [805, 449] width 129 height 14
click at [753, 512] on div "2.0 lbs" at bounding box center [805, 510] width 129 height 14
click at [164, 22] on p "000000B8F903345" at bounding box center [166, 24] width 90 height 14
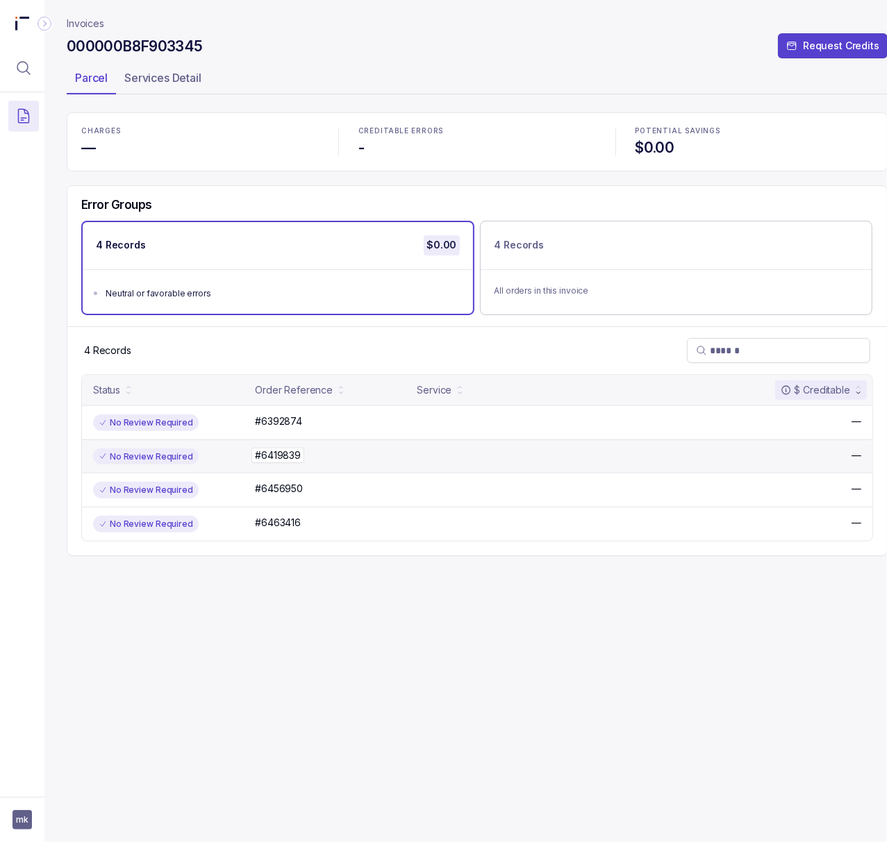
click at [287, 453] on p "#6419839" at bounding box center [277, 455] width 53 height 15
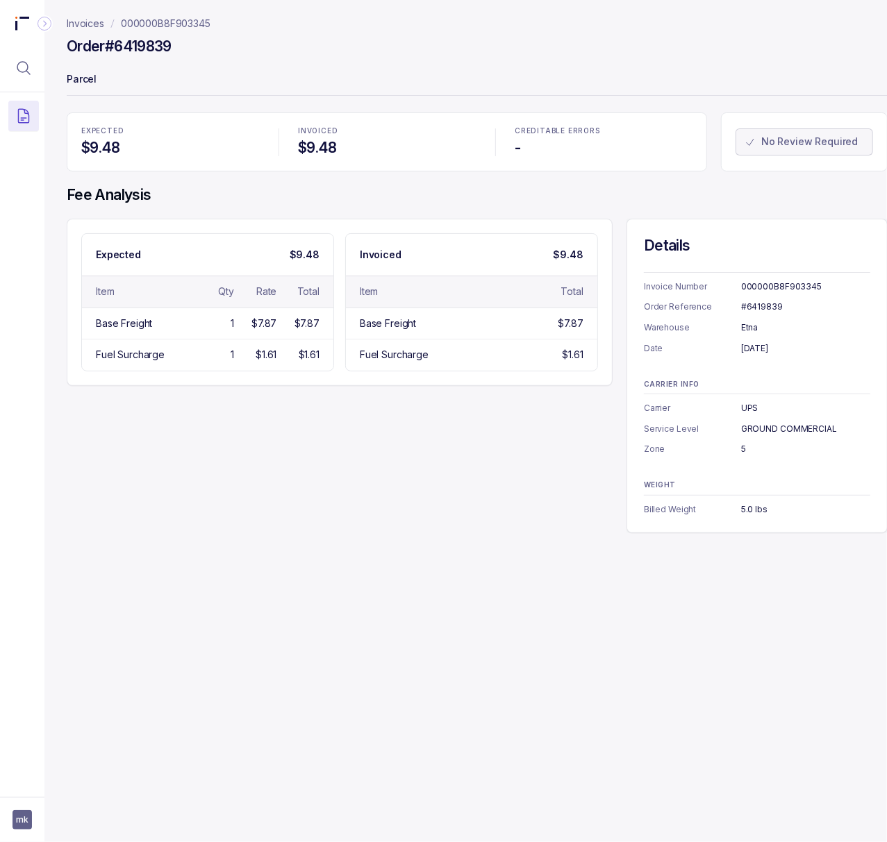
click at [760, 309] on div "#6419839" at bounding box center [805, 307] width 129 height 14
click at [778, 347] on div "[DATE]" at bounding box center [805, 349] width 129 height 14
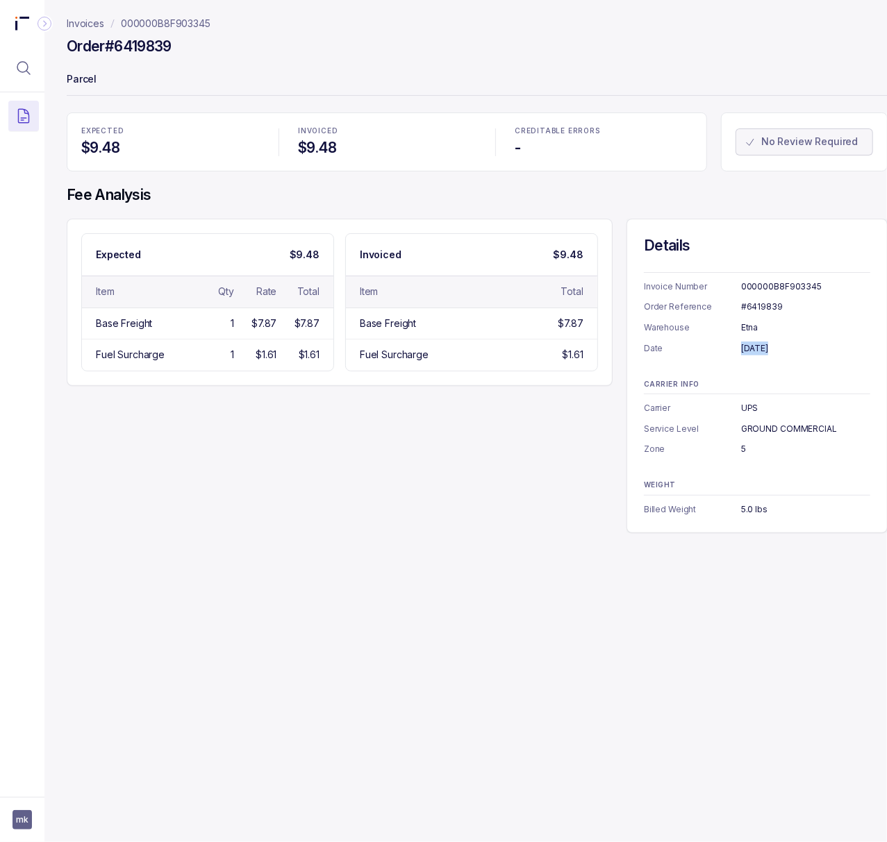
click at [778, 347] on div "[DATE]" at bounding box center [805, 349] width 129 height 14
click at [751, 510] on div "5.0 lbs" at bounding box center [805, 510] width 129 height 14
click at [150, 29] on p "000000B8F903345" at bounding box center [166, 24] width 90 height 14
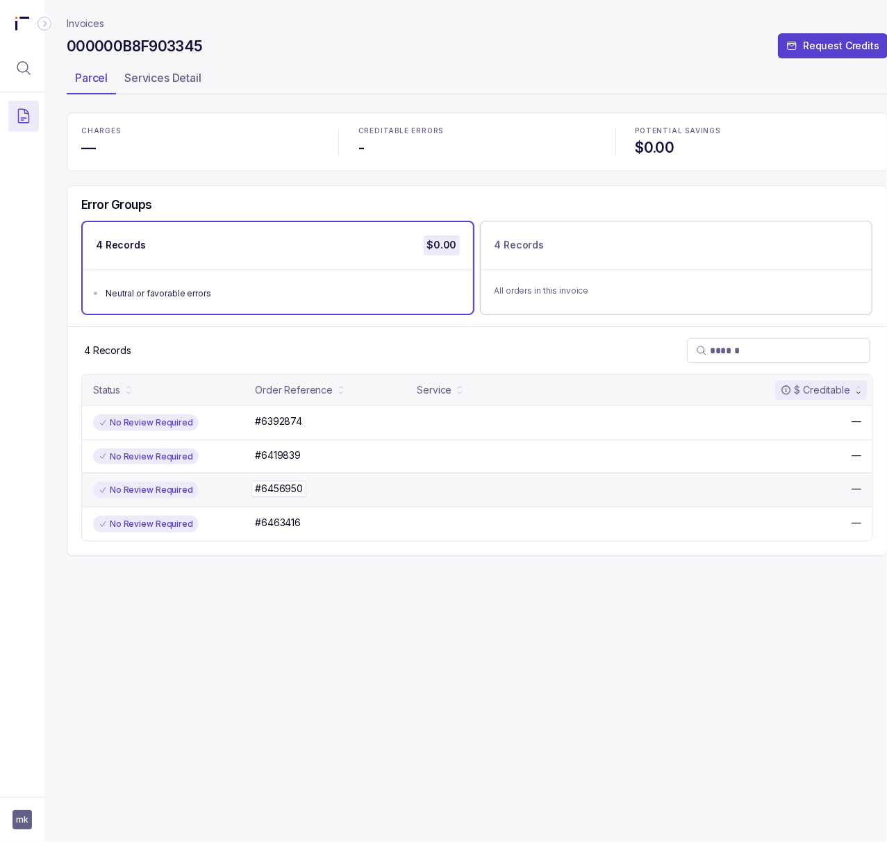
click at [267, 494] on p "#6456950" at bounding box center [278, 488] width 55 height 15
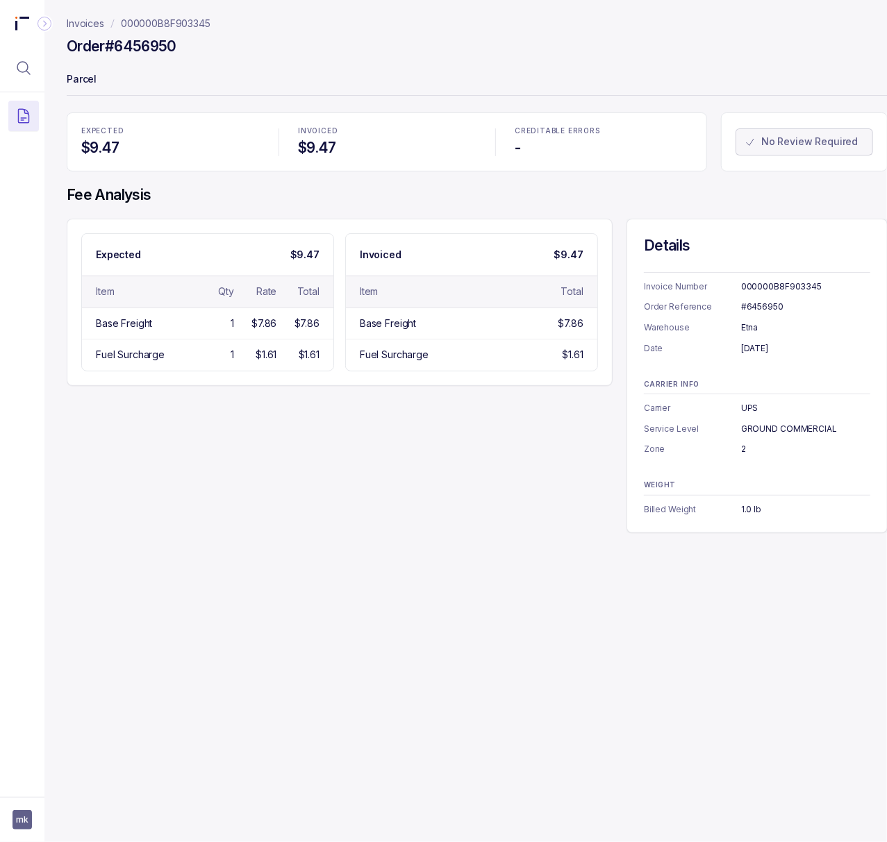
click at [739, 301] on p "Order Reference" at bounding box center [692, 307] width 97 height 14
click at [749, 306] on div "#6456950" at bounding box center [805, 307] width 129 height 14
click at [751, 345] on div "[DATE]" at bounding box center [805, 349] width 129 height 14
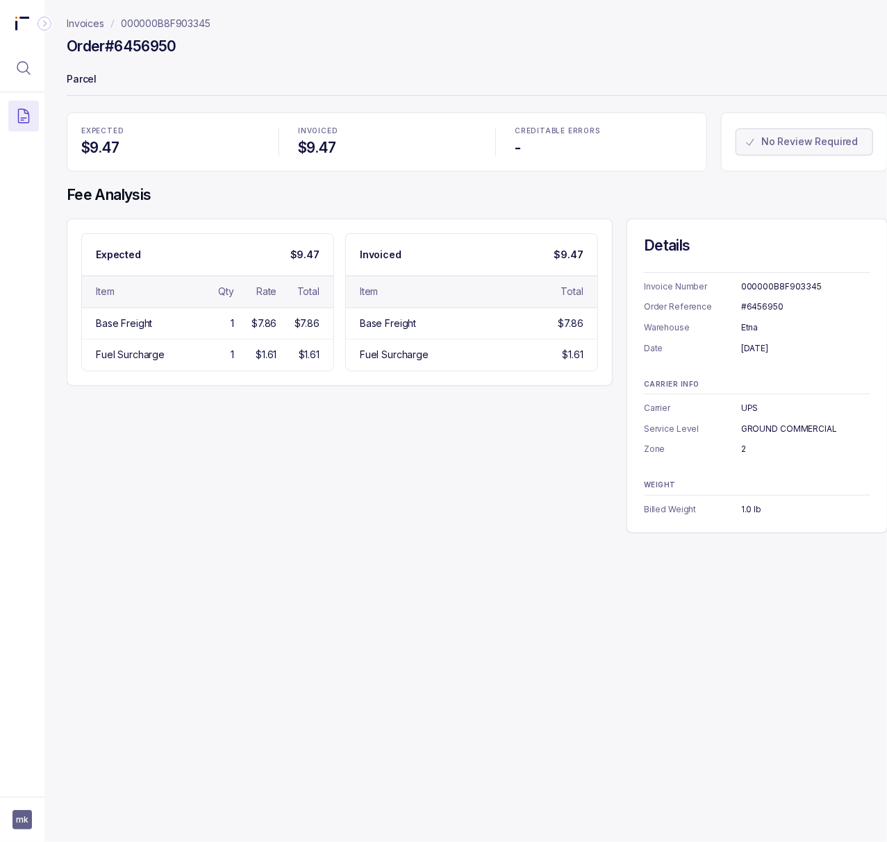
click at [751, 345] on div "[DATE]" at bounding box center [805, 349] width 129 height 14
click at [745, 450] on div "2" at bounding box center [805, 449] width 129 height 14
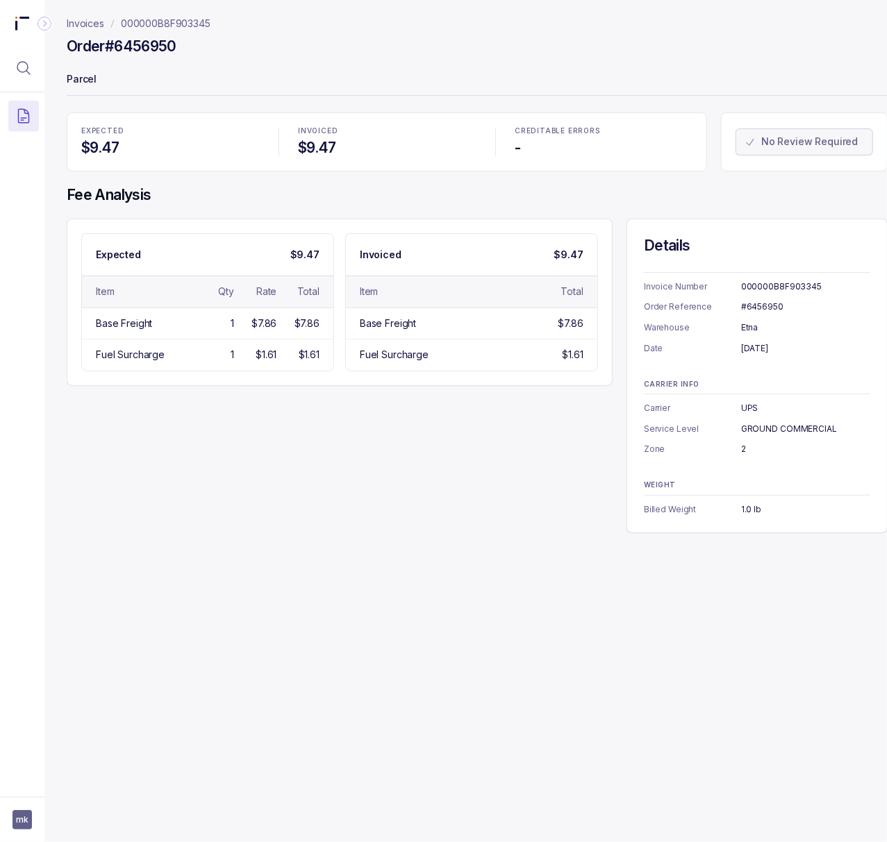
click at [751, 507] on div "1.0 lb" at bounding box center [805, 510] width 129 height 14
click at [178, 26] on p "000000B8F903345" at bounding box center [166, 24] width 90 height 14
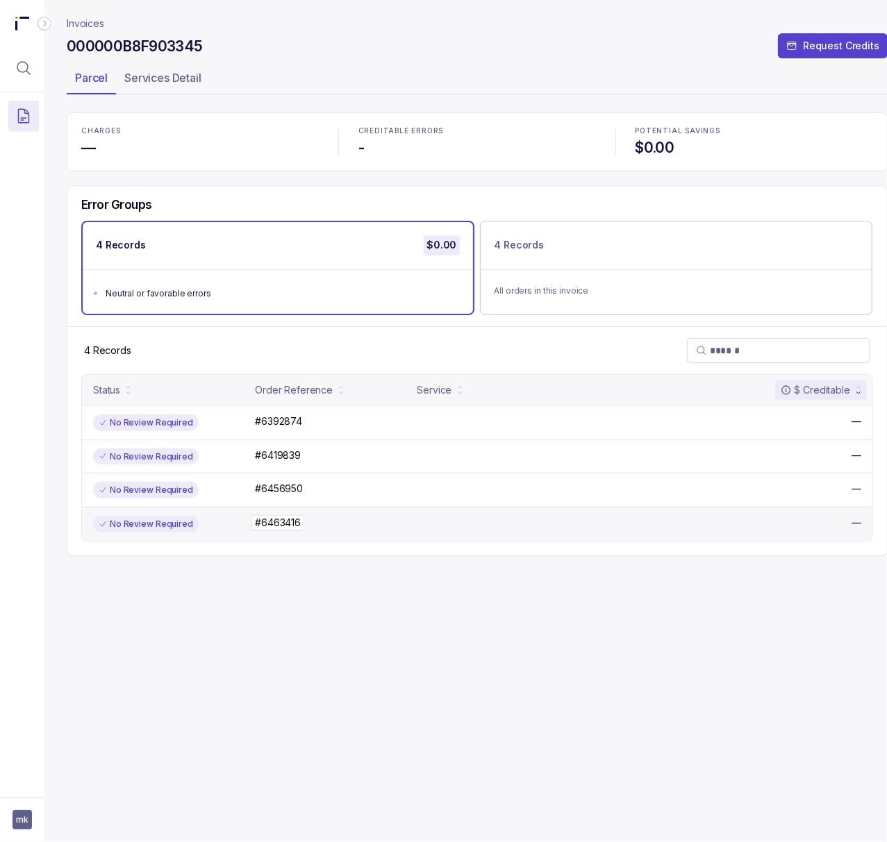
click at [278, 528] on p "#6463416" at bounding box center [277, 522] width 53 height 15
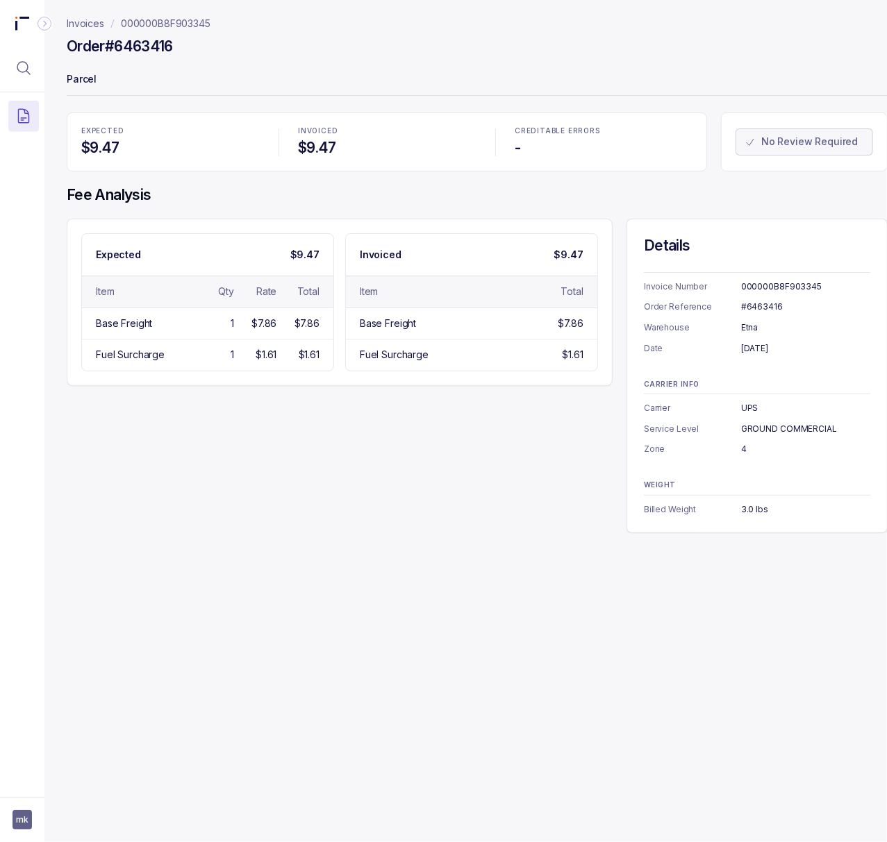
click at [759, 307] on div "#6463416" at bounding box center [805, 307] width 129 height 14
click at [765, 348] on div "[DATE]" at bounding box center [805, 349] width 129 height 14
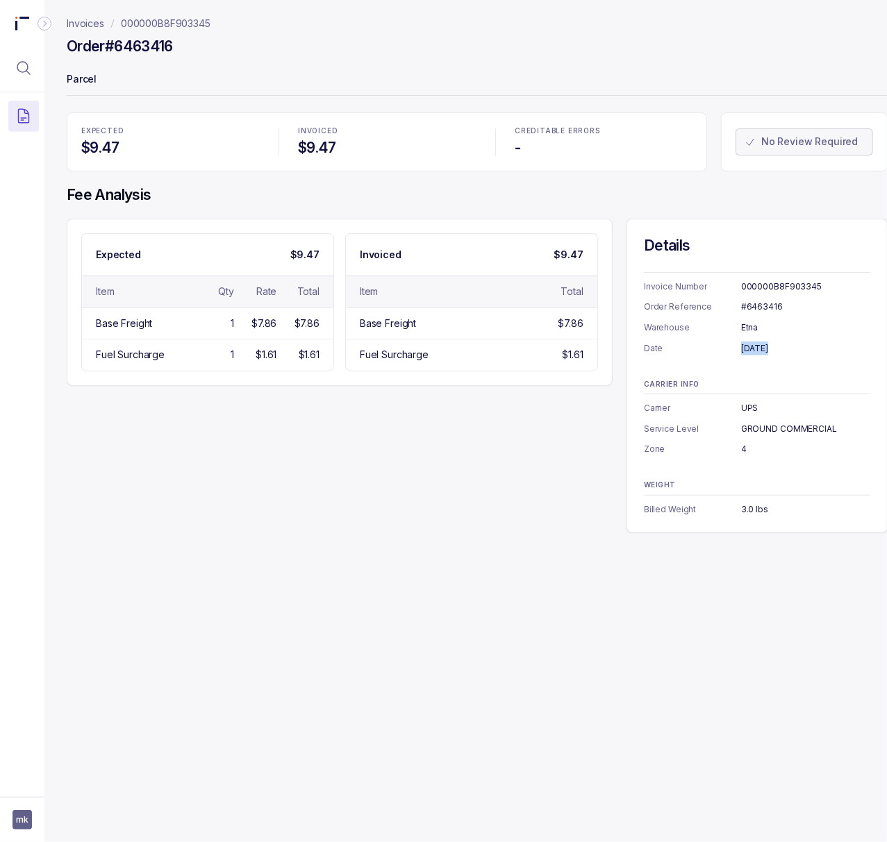
click at [765, 348] on div "[DATE]" at bounding box center [805, 349] width 129 height 14
click at [742, 447] on div "4" at bounding box center [805, 449] width 129 height 14
click at [746, 509] on div "3.0 lbs" at bounding box center [805, 510] width 129 height 14
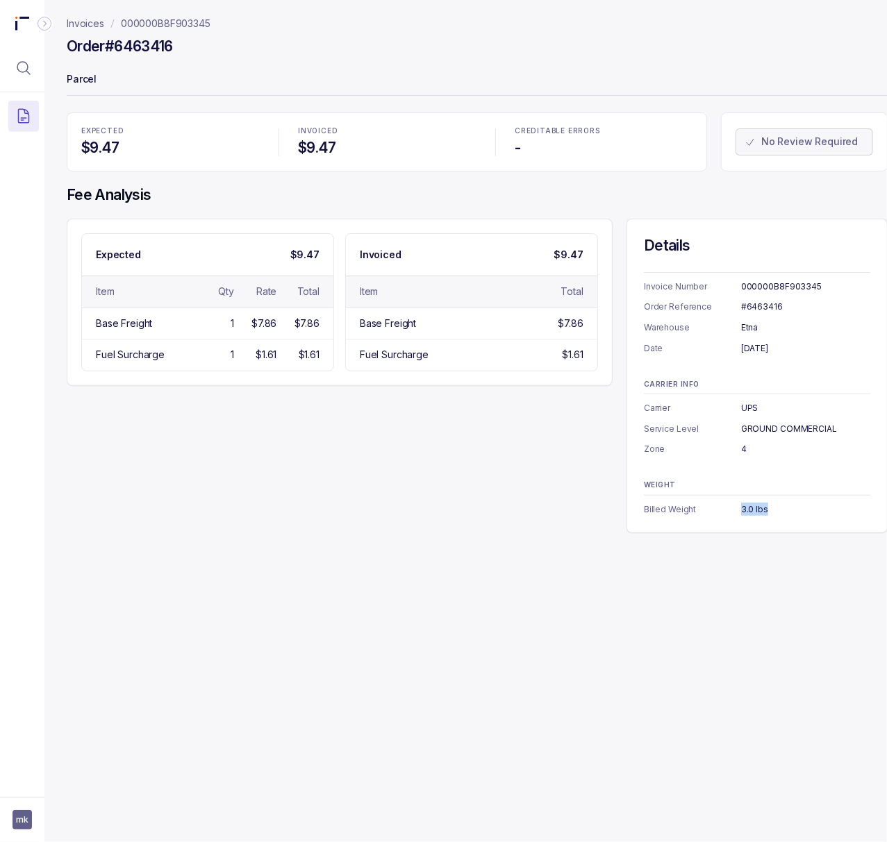
click at [746, 509] on div "3.0 lbs" at bounding box center [805, 510] width 129 height 14
click at [158, 22] on p "000000B8F903345" at bounding box center [166, 24] width 90 height 14
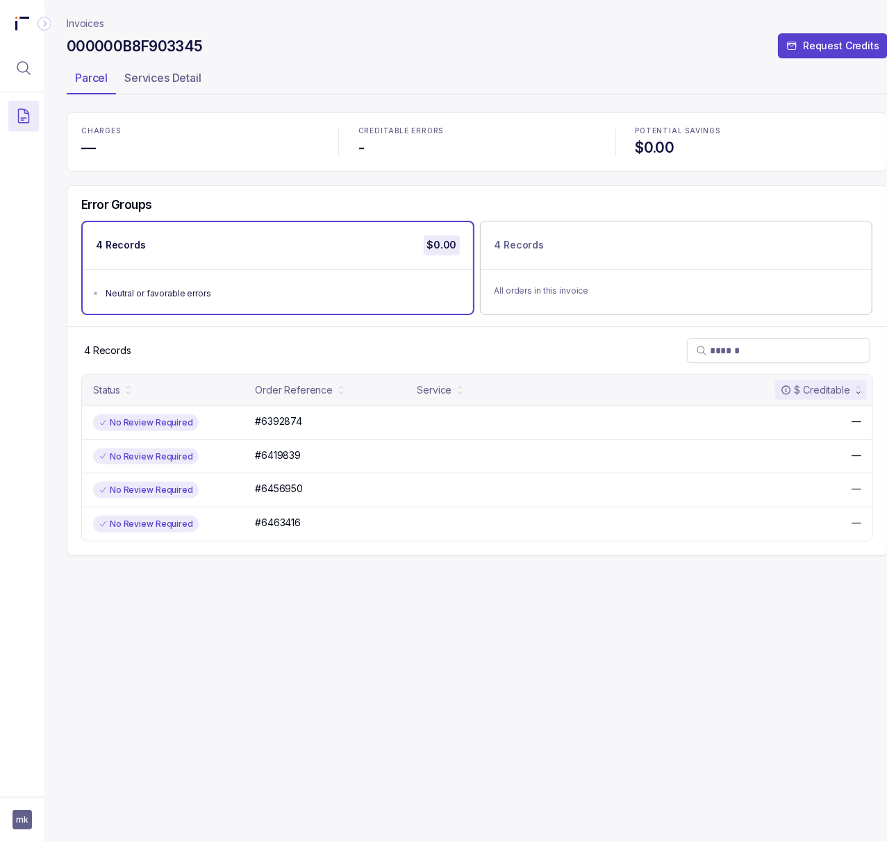
click at [662, 144] on h4 "$0.00" at bounding box center [753, 147] width 237 height 19
click at [18, 828] on span "mk" at bounding box center [21, 819] width 19 height 19
click at [43, 794] on p "Logout" at bounding box center [91, 790] width 115 height 14
